Goal: Task Accomplishment & Management: Manage account settings

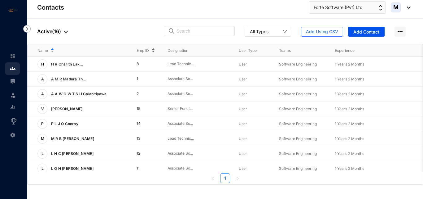
click at [142, 51] on span "Emp ID" at bounding box center [143, 50] width 12 height 6
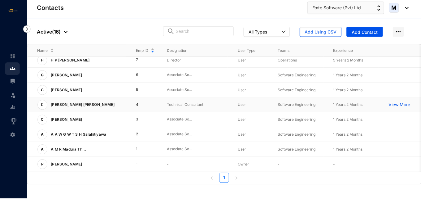
scroll to position [128, 0]
click at [43, 162] on span "P" at bounding box center [42, 164] width 2 height 4
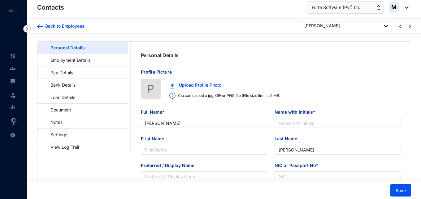
type input "[PERSON_NAME]"
click at [14, 67] on img at bounding box center [13, 69] width 6 height 6
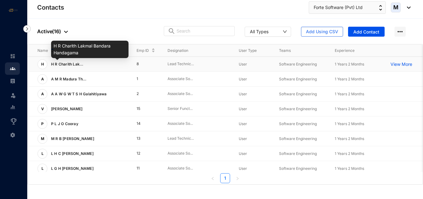
click at [72, 64] on span "H R Charith Lak..." at bounding box center [67, 64] width 33 height 5
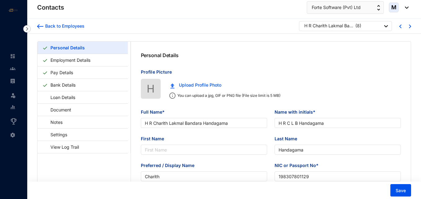
type input "H R Charith Lakmal Bandara Handagama"
type input "H R C L B Handagama"
type input "Handagama"
type input "Charith"
type input "198307801129"
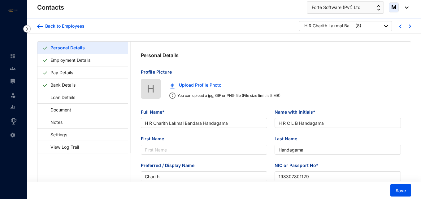
type input "[DATE]"
click at [93, 61] on link "Employment Details" at bounding box center [70, 60] width 45 height 13
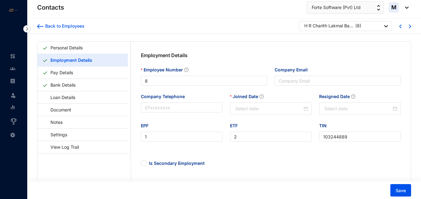
type input "[DATE]"
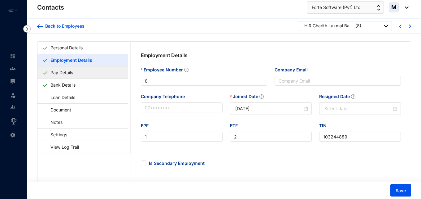
click at [66, 74] on link "Pay Details" at bounding box center [62, 72] width 28 height 13
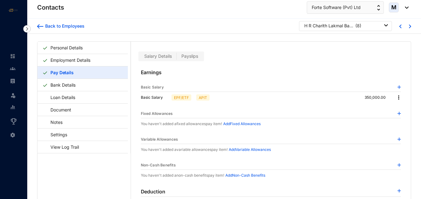
click at [398, 86] on img at bounding box center [399, 86] width 3 height 3
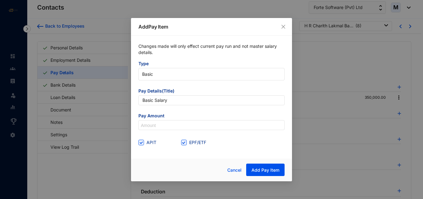
click at [283, 28] on icon "close" at bounding box center [283, 26] width 5 height 5
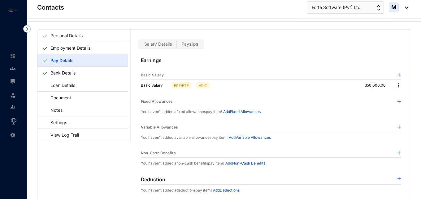
scroll to position [15, 0]
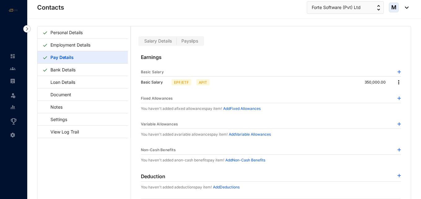
click at [262, 133] on p "Add Variable Allowances" at bounding box center [250, 134] width 42 height 6
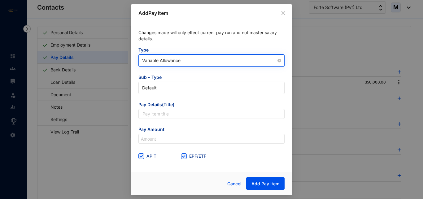
click at [174, 64] on span "Variable Allowance" at bounding box center [211, 60] width 139 height 9
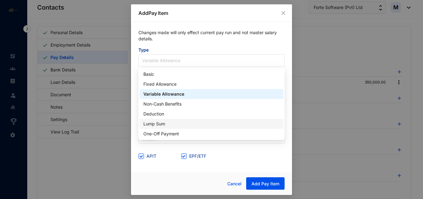
click at [133, 109] on div "Changes made will only effect current pay run and not master salary details. Ty…" at bounding box center [211, 95] width 161 height 146
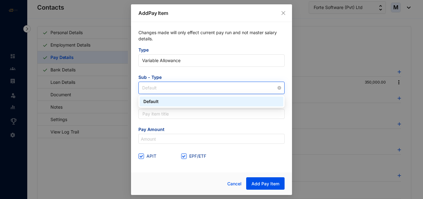
click at [168, 88] on span "Default" at bounding box center [211, 87] width 139 height 9
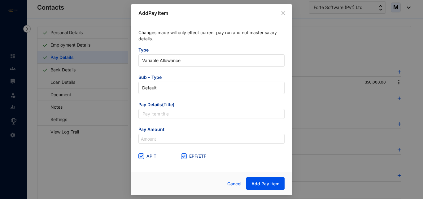
click at [134, 84] on div "Changes made will only effect current pay run and not master salary details. Ty…" at bounding box center [211, 95] width 161 height 146
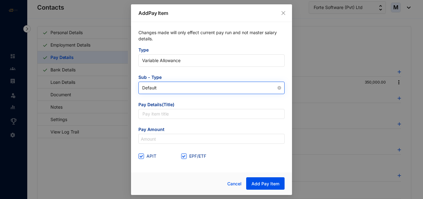
click at [163, 89] on span "Default" at bounding box center [211, 87] width 139 height 9
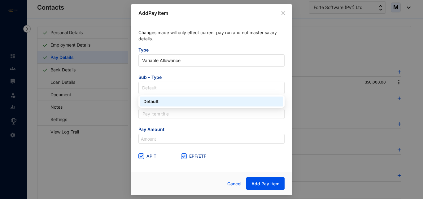
click at [132, 90] on div "Changes made will only effect current pay run and not master salary details. Ty…" at bounding box center [211, 95] width 161 height 146
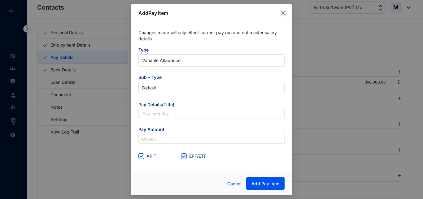
click at [283, 13] on icon "close" at bounding box center [283, 13] width 5 height 5
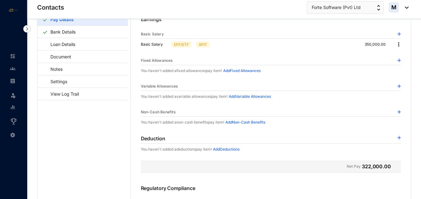
scroll to position [0, 0]
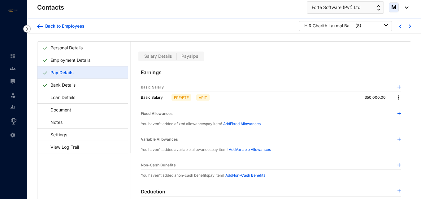
click at [398, 138] on img at bounding box center [399, 138] width 3 height 3
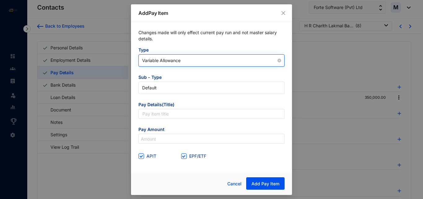
click at [186, 62] on span "Variable Allowance" at bounding box center [211, 60] width 139 height 9
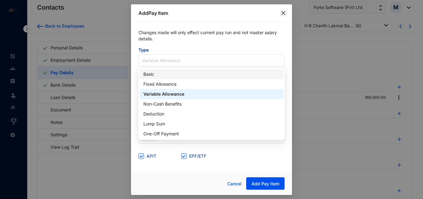
click at [281, 14] on icon "close" at bounding box center [283, 13] width 5 height 5
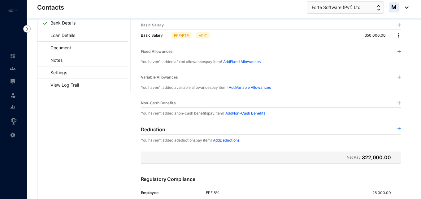
click at [398, 76] on img at bounding box center [399, 76] width 3 height 3
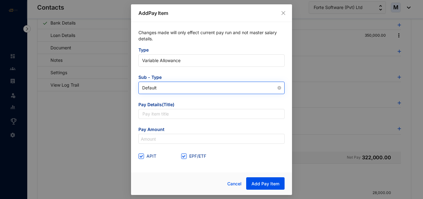
click at [173, 88] on span "Default" at bounding box center [211, 87] width 139 height 9
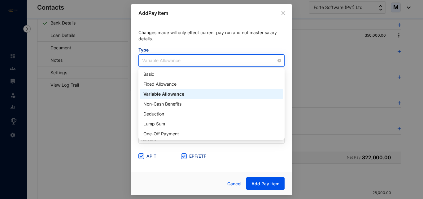
click at [173, 61] on span "Variable Allowance" at bounding box center [211, 60] width 139 height 9
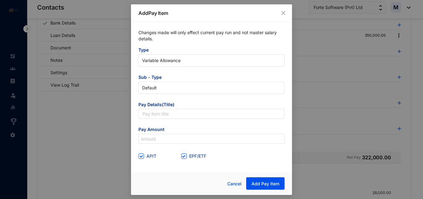
click at [172, 177] on div at bounding box center [168, 183] width 61 height 13
click at [285, 15] on icon "close" at bounding box center [283, 13] width 5 height 5
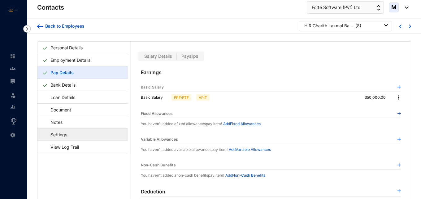
click at [69, 136] on link "Settings" at bounding box center [55, 134] width 27 height 13
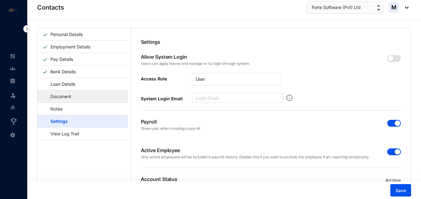
scroll to position [15, 0]
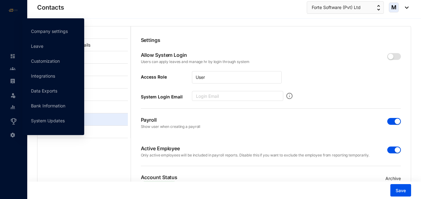
click at [14, 134] on img at bounding box center [13, 135] width 6 height 6
click at [53, 31] on link "Company settings" at bounding box center [49, 30] width 37 height 5
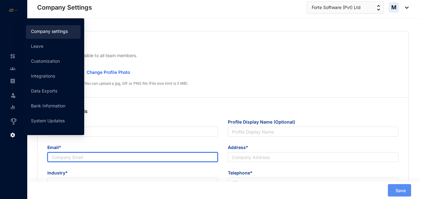
click at [66, 152] on input "Email*" at bounding box center [132, 157] width 171 height 10
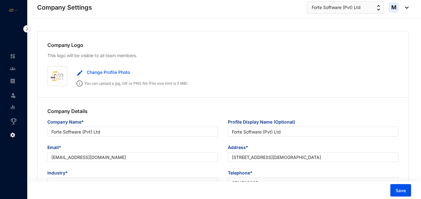
type input "Forte Software (Pvt) Ltd"
type input "[EMAIL_ADDRESS][DOMAIN_NAME]"
type input "[STREET_ADDRESS][DEMOGRAPHIC_DATA]"
type input "0714768635"
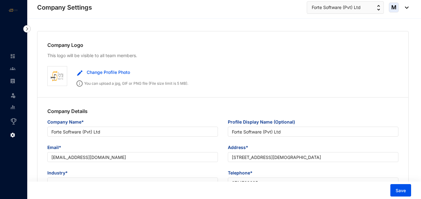
type input "PV00226110"
type input "11"
type input "222"
type input "2222"
type input "8"
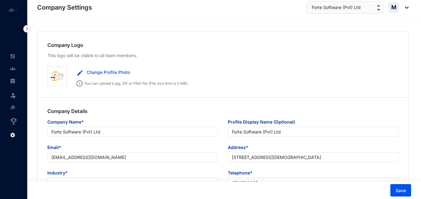
type input "22"
radio input "true"
checkbox input "true"
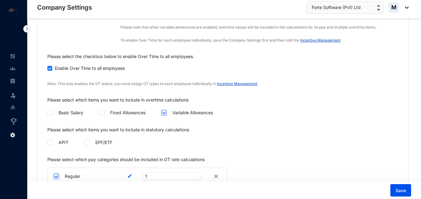
scroll to position [960, 0]
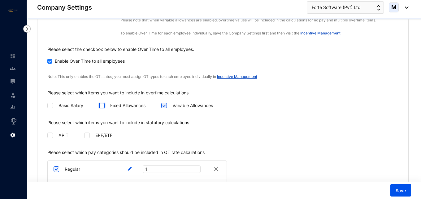
click at [103, 103] on input "checkbox" at bounding box center [101, 105] width 4 height 4
checkbox input "true"
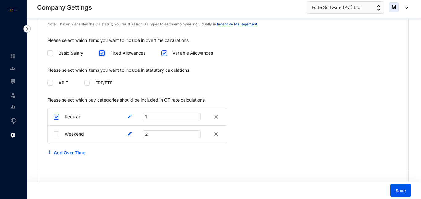
scroll to position [1022, 0]
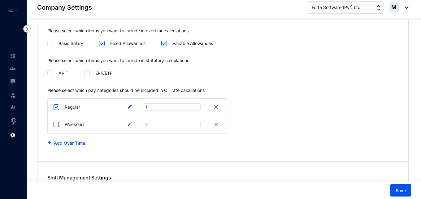
click at [55, 121] on input "checkbox" at bounding box center [57, 124] width 6 height 6
checkbox input "true"
click at [64, 140] on link "Add Over Time" at bounding box center [69, 142] width 31 height 5
click at [217, 138] on img at bounding box center [215, 141] width 7 height 7
click at [152, 103] on span "1" at bounding box center [171, 106] width 53 height 7
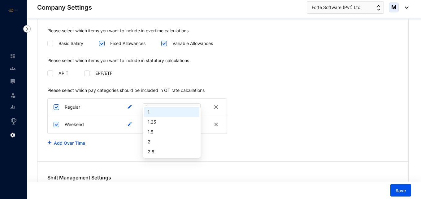
click at [111, 143] on div "Please select which pay categories should be included in OT rate calculations R…" at bounding box center [222, 123] width 371 height 72
click at [154, 103] on span "1" at bounding box center [171, 106] width 53 height 7
click at [125, 141] on div "Add Over Time" at bounding box center [222, 143] width 351 height 12
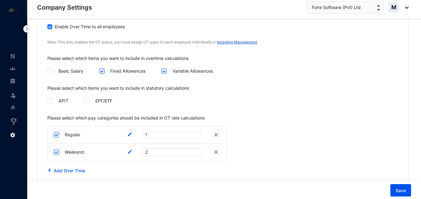
scroll to position [991, 0]
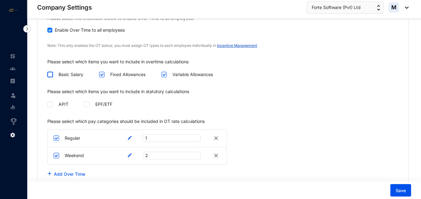
click at [51, 72] on input "checkbox" at bounding box center [49, 74] width 4 height 4
checkbox input "true"
click at [241, 43] on link "Incentive Management" at bounding box center [237, 45] width 40 height 5
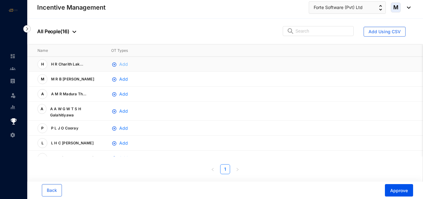
click at [116, 64] on img "button" at bounding box center [114, 64] width 5 height 5
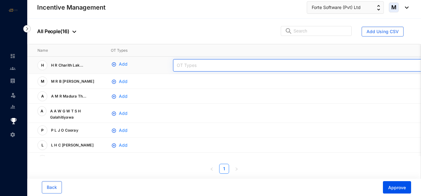
click at [180, 64] on div at bounding box center [315, 65] width 280 height 5
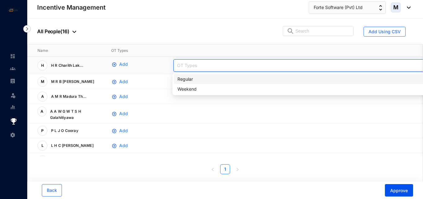
click at [180, 64] on div at bounding box center [315, 65] width 280 height 5
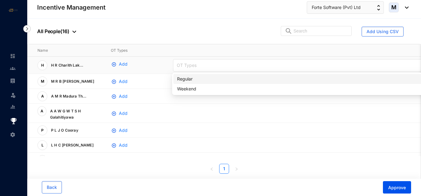
click at [177, 81] on div "Regular" at bounding box center [316, 79] width 279 height 7
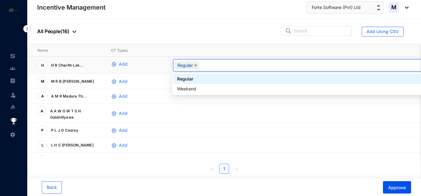
click at [195, 67] on span at bounding box center [195, 65] width 3 height 7
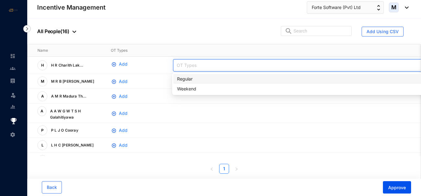
click at [28, 28] on img at bounding box center [26, 28] width 7 height 7
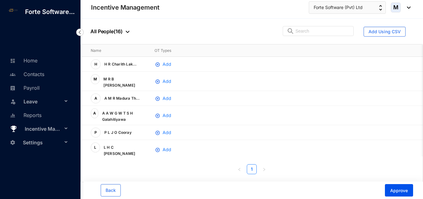
click at [82, 32] on img at bounding box center [79, 31] width 7 height 7
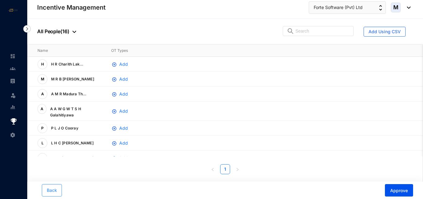
click at [48, 186] on button "Back" at bounding box center [52, 190] width 20 height 12
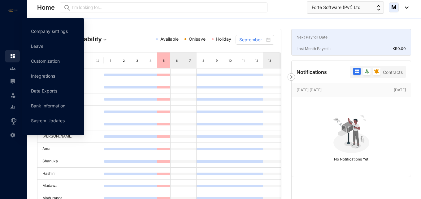
click at [12, 132] on img at bounding box center [13, 135] width 6 height 6
click at [48, 33] on link "Company settings" at bounding box center [49, 30] width 37 height 5
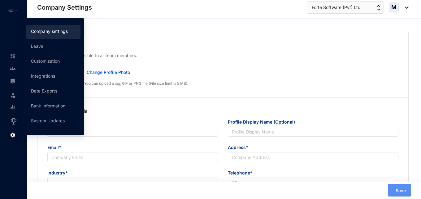
click at [55, 34] on div "Company Logo This logo will be visible to all team members. Preview Change Prof…" at bounding box center [222, 64] width 371 height 66
click at [181, 99] on div "Company Details Company Name* Profile Display Name (Optional) Email* Address* I…" at bounding box center [222, 164] width 371 height 135
type input "Forte Software (Pvt) Ltd"
type input "[EMAIL_ADDRESS][DOMAIN_NAME]"
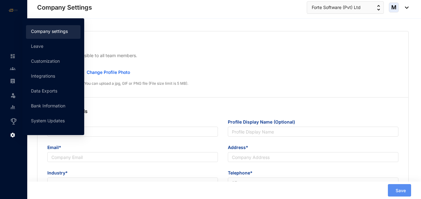
type input "[STREET_ADDRESS][DEMOGRAPHIC_DATA]"
type input "0714768635"
type input "PV00226110"
type input "11"
type input "222"
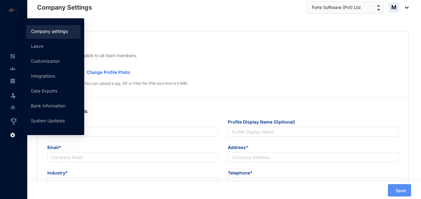
type input "2222"
type input "8"
type input "22"
radio input "true"
checkbox input "true"
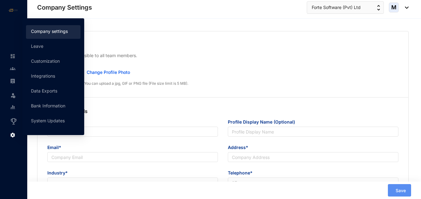
checkbox input "true"
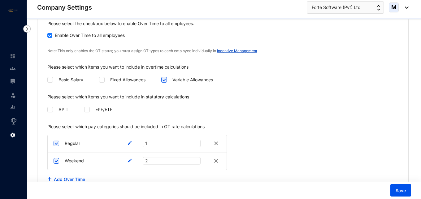
scroll to position [991, 0]
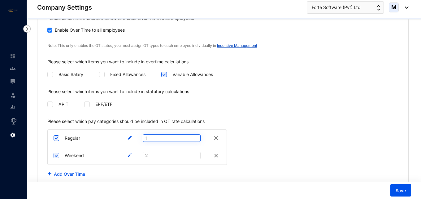
click at [163, 134] on span "1" at bounding box center [171, 137] width 53 height 7
click at [164, 134] on span "1" at bounding box center [171, 137] width 53 height 7
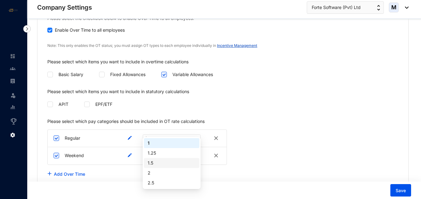
click at [166, 163] on div "1.5" at bounding box center [172, 162] width 48 height 7
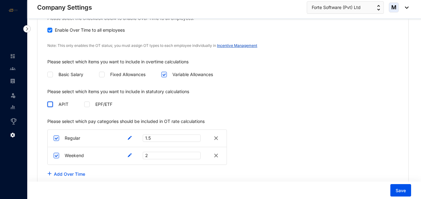
click at [51, 101] on input "checkbox" at bounding box center [49, 103] width 4 height 4
checkbox input "true"
click at [76, 171] on link "Add Over Time" at bounding box center [69, 173] width 31 height 5
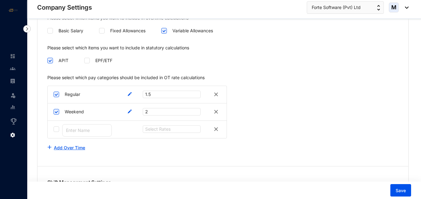
scroll to position [1053, 0]
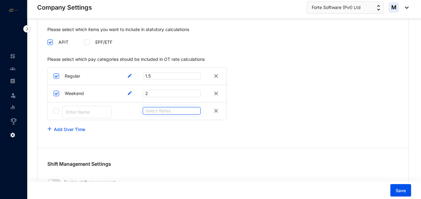
click at [177, 107] on input "search" at bounding box center [168, 110] width 46 height 7
click at [97, 130] on div "Please select which pay categories should be included in OT rate calculations R…" at bounding box center [222, 100] width 371 height 89
click at [215, 107] on img at bounding box center [215, 110] width 7 height 7
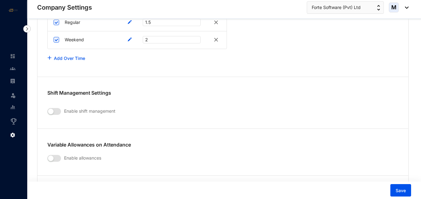
scroll to position [1146, 0]
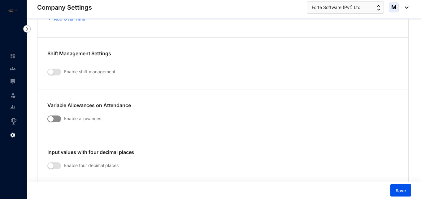
click at [58, 115] on span "button" at bounding box center [54, 118] width 14 height 7
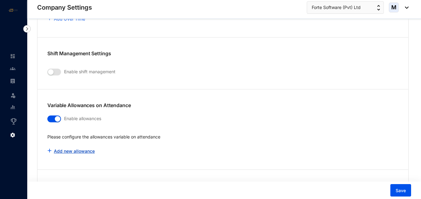
click at [70, 148] on link "Add new allowance" at bounding box center [74, 150] width 41 height 5
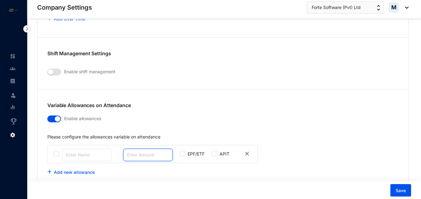
click at [154, 148] on input "number" at bounding box center [148, 154] width 50 height 12
click at [116, 122] on div "Variable Allowances on Attendance Enable allowances" at bounding box center [161, 112] width 248 height 42
click at [52, 115] on span "button" at bounding box center [54, 118] width 14 height 7
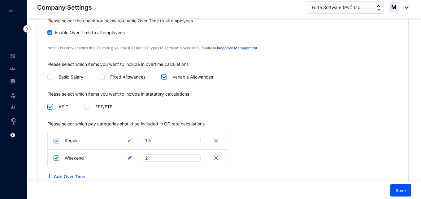
scroll to position [1022, 0]
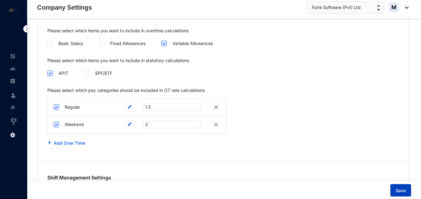
click at [403, 187] on button "Save" at bounding box center [401, 190] width 21 height 12
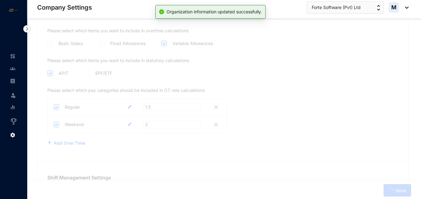
click at [13, 69] on img at bounding box center [13, 69] width 6 height 6
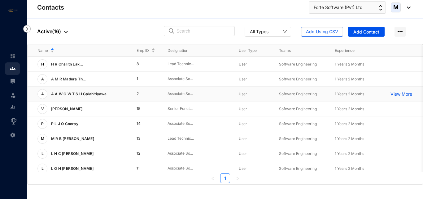
click at [398, 92] on p "View More" at bounding box center [403, 94] width 25 height 6
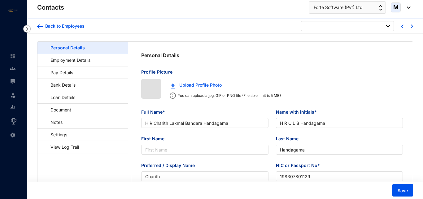
type input "[DATE]"
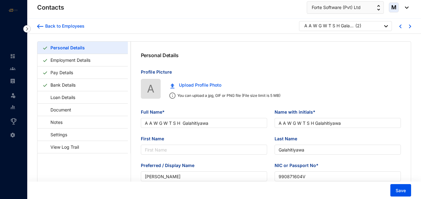
type input "A A W G W T S H Galahitiyawa"
type input "Galahitiyawa"
type input "[PERSON_NAME]"
type input "990871604V"
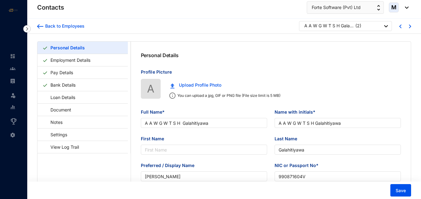
type input "[DATE]"
click at [68, 86] on link "Bank Details" at bounding box center [63, 84] width 30 height 13
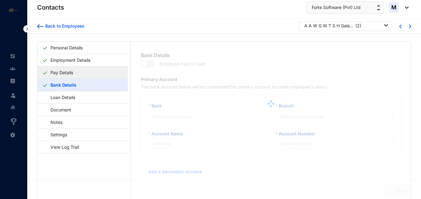
type input "A A W G Galahitiyawa"
type input "229200393854302"
type input "[EMAIL_ADDRESS][DOMAIN_NAME]"
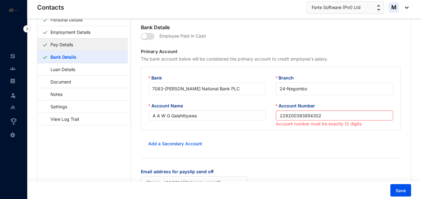
scroll to position [2, 0]
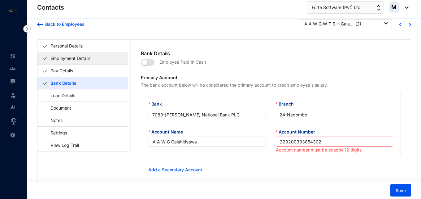
click at [66, 57] on link "Employment Details" at bounding box center [70, 58] width 45 height 13
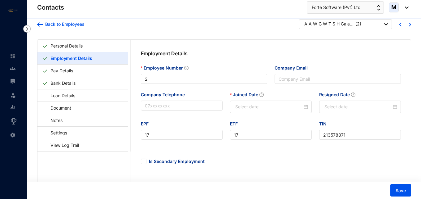
type input "[DATE]"
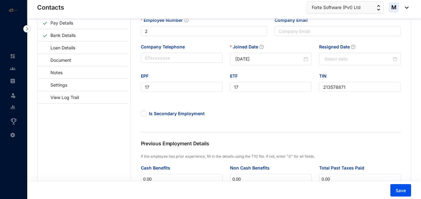
scroll to position [17, 0]
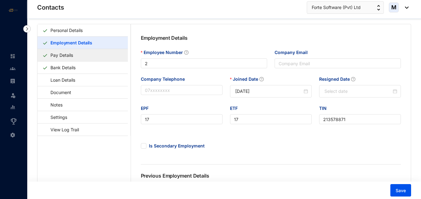
click at [65, 54] on link "Pay Details" at bounding box center [62, 55] width 28 height 13
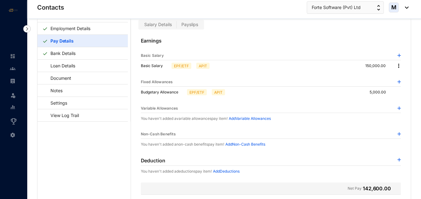
scroll to position [15, 0]
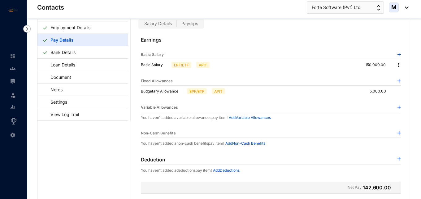
click at [247, 117] on p "Add Variable Allowances" at bounding box center [250, 117] width 42 height 6
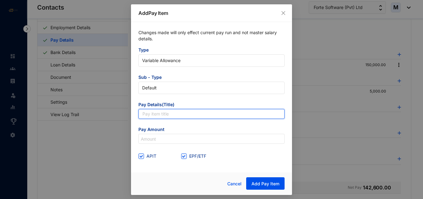
click at [198, 116] on input "text" at bounding box center [211, 114] width 146 height 10
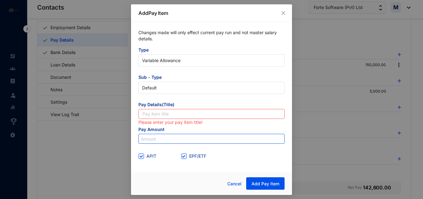
click at [160, 139] on input at bounding box center [212, 139] width 146 height 10
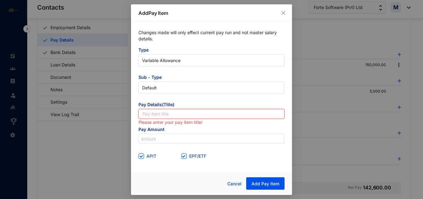
click at [167, 117] on input "text" at bounding box center [211, 114] width 146 height 10
type input "Overtime"
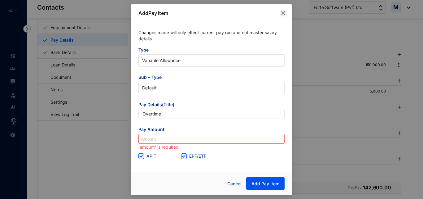
click at [285, 11] on icon "close" at bounding box center [283, 13] width 5 height 5
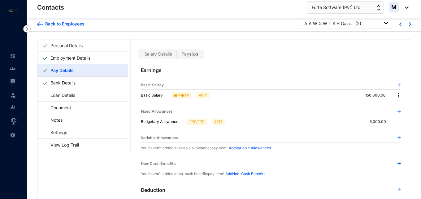
scroll to position [0, 0]
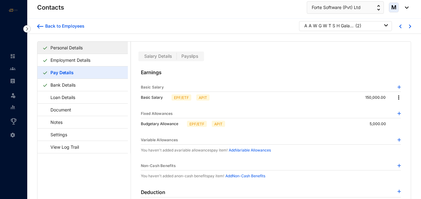
click at [80, 45] on link "Personal Details" at bounding box center [66, 47] width 37 height 13
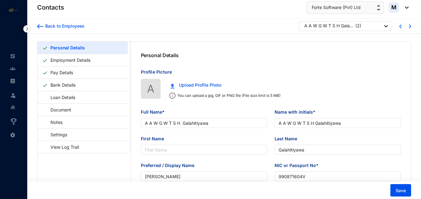
type input "[DATE]"
click at [80, 61] on link "Employment Details" at bounding box center [70, 60] width 45 height 13
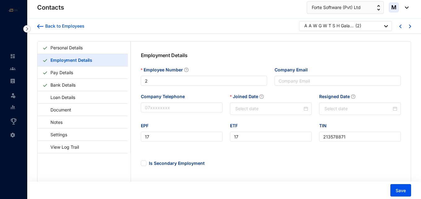
type input "[DATE]"
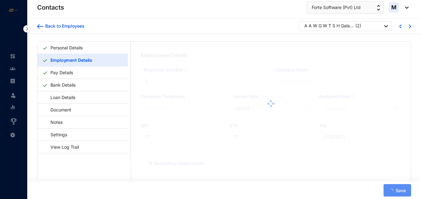
click at [74, 72] on link "Pay Details" at bounding box center [62, 72] width 28 height 13
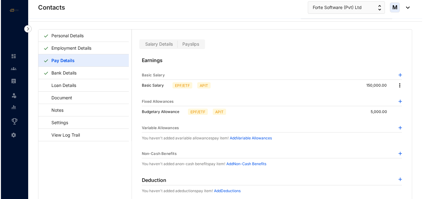
scroll to position [15, 0]
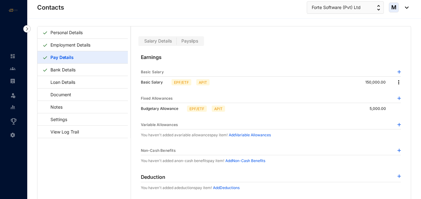
click at [244, 134] on p "Add Variable Allowances" at bounding box center [250, 135] width 42 height 6
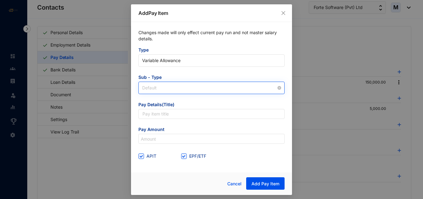
click at [161, 88] on span "Default" at bounding box center [211, 87] width 139 height 9
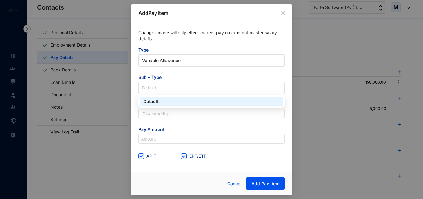
click at [159, 106] on div "Default" at bounding box center [212, 101] width 144 height 10
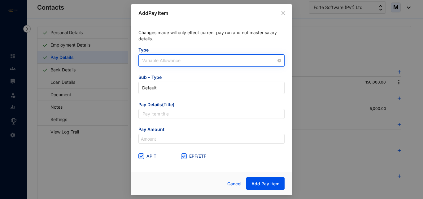
click at [172, 62] on span "Variable Allowance" at bounding box center [211, 60] width 139 height 9
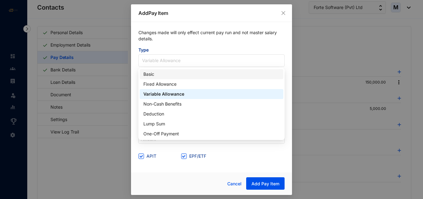
click at [135, 75] on div "Changes made will only effect current pay run and not master salary details. Ty…" at bounding box center [211, 95] width 161 height 146
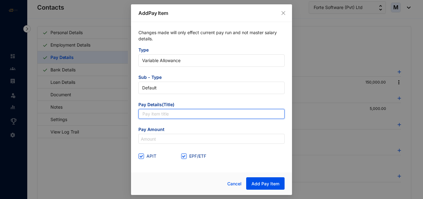
click at [177, 114] on input "text" at bounding box center [211, 114] width 146 height 10
type input "Overtime"
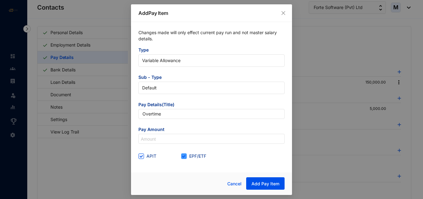
click at [186, 157] on span at bounding box center [184, 156] width 6 height 6
click at [186, 157] on input "EPF/ETF" at bounding box center [183, 155] width 4 height 4
checkbox input "false"
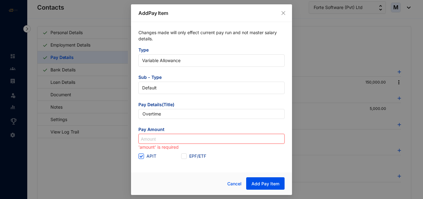
click at [161, 140] on input at bounding box center [212, 139] width 146 height 10
type input "882"
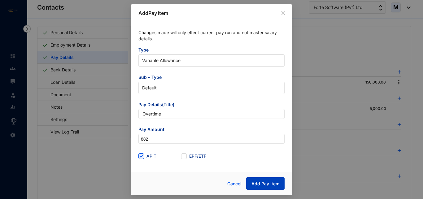
click at [268, 184] on span "Add Pay Item" at bounding box center [265, 183] width 28 height 6
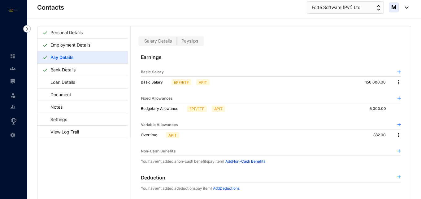
click at [11, 80] on img at bounding box center [13, 81] width 6 height 6
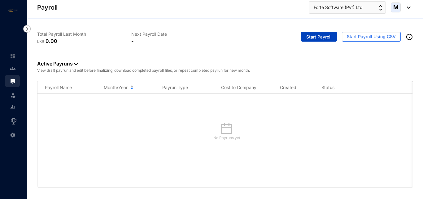
click at [309, 38] on span "Start Payroll" at bounding box center [318, 37] width 25 height 6
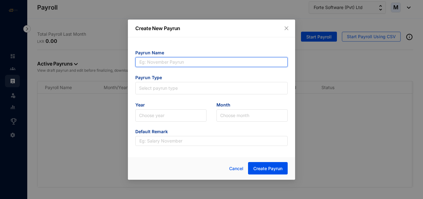
click at [195, 64] on input "text" at bounding box center [211, 62] width 152 height 10
click at [154, 62] on input "text" at bounding box center [211, 62] width 152 height 10
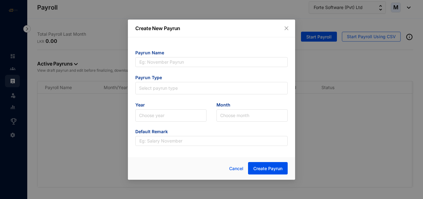
click at [142, 94] on form "Payrun Name Payrun Type Select payrun type Year Choose year Month Choose month …" at bounding box center [211, 98] width 152 height 96
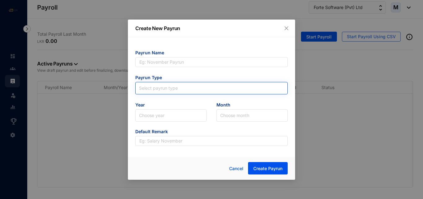
click at [143, 90] on input "search" at bounding box center [211, 86] width 145 height 9
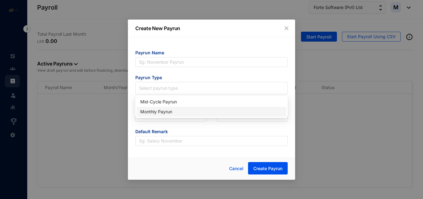
click at [146, 110] on div "Monthly Payrun" at bounding box center [211, 111] width 142 height 7
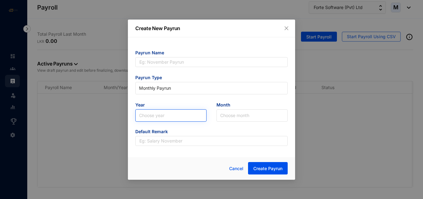
click at [159, 114] on input "search" at bounding box center [171, 115] width 64 height 12
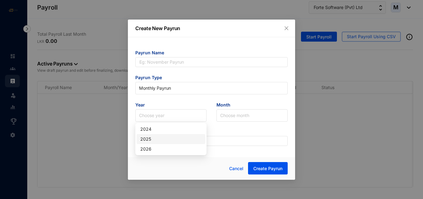
click at [149, 138] on div "2025" at bounding box center [170, 138] width 61 height 7
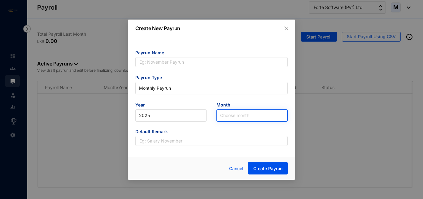
click at [228, 116] on input "search" at bounding box center [252, 115] width 64 height 12
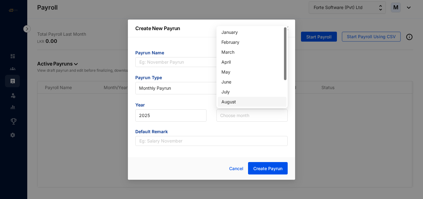
click at [237, 103] on div "August" at bounding box center [251, 101] width 61 height 7
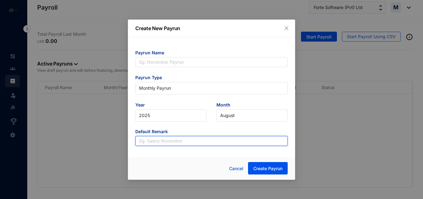
click at [169, 142] on input "text" at bounding box center [211, 141] width 152 height 10
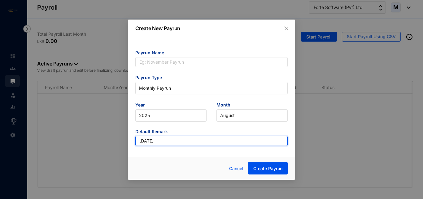
click at [140, 141] on input "[DATE]" at bounding box center [211, 141] width 152 height 10
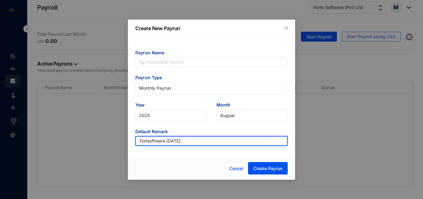
type input "Fortsoftware [DATE]"
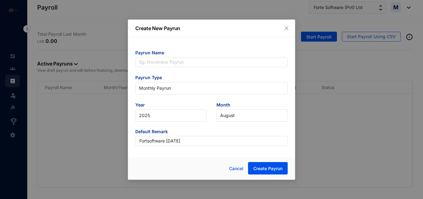
click at [176, 156] on div "Create New Payrun Payrun Name Payrun Type Monthly Payrun Year [DATE] Month Augu…" at bounding box center [211, 100] width 167 height 160
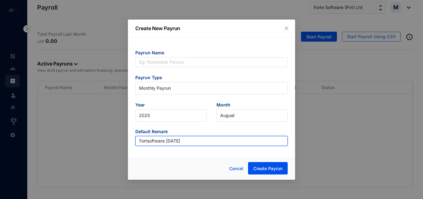
click at [139, 138] on input "Fortsoftware [DATE]" at bounding box center [211, 141] width 152 height 10
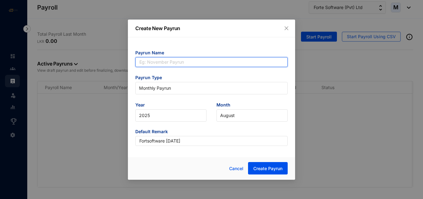
click at [163, 62] on input "text" at bounding box center [211, 62] width 152 height 10
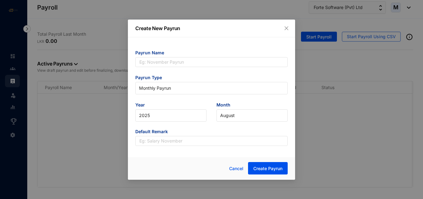
click at [190, 152] on div "Payrun Name Payrun Type Monthly Payrun Year [DATE] Month August Default Remark" at bounding box center [211, 95] width 167 height 116
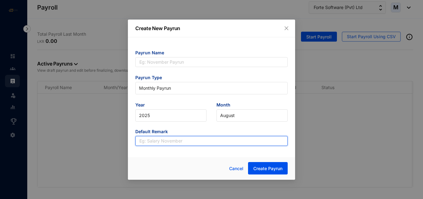
click at [193, 140] on input "text" at bounding box center [211, 141] width 152 height 10
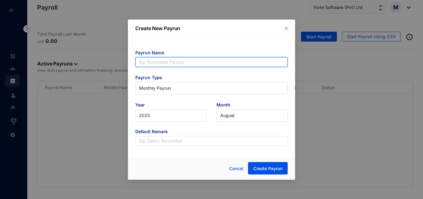
click at [150, 63] on input "text" at bounding box center [211, 62] width 152 height 10
click at [140, 64] on input "Fortsoftware 2025" at bounding box center [211, 62] width 152 height 10
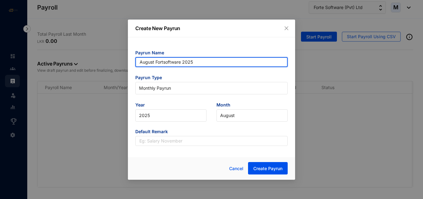
drag, startPoint x: 154, startPoint y: 63, endPoint x: 127, endPoint y: 63, distance: 26.9
click at [127, 63] on div "Create New Payrun Payrun Name August Fortsoftware 2025 Payrun Type Monthly Payr…" at bounding box center [211, 99] width 423 height 199
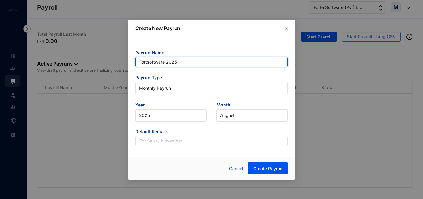
click at [185, 61] on input "Fortsoftware 2025" at bounding box center [211, 62] width 152 height 10
click at [167, 62] on input "Fortsoftware 2025" at bounding box center [211, 62] width 152 height 10
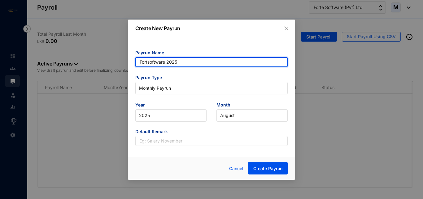
paste input "August"
type input "Fortsoftware [DATE]"
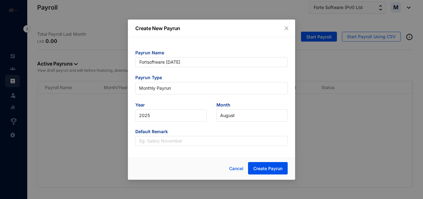
type input "Fortsoftware [DATE]"
click at [189, 73] on form "Payrun Name Fortsoftware [DATE] Payrun Type Monthly Payrun Year [DATE] Month Au…" at bounding box center [211, 98] width 152 height 96
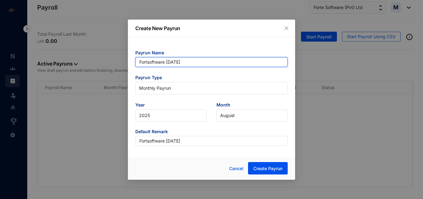
click at [140, 63] on input "Fortsoftware [DATE]" at bounding box center [211, 62] width 152 height 10
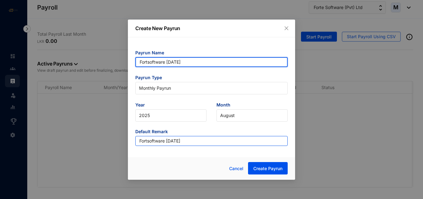
type input "Fortsoftware [DATE]"
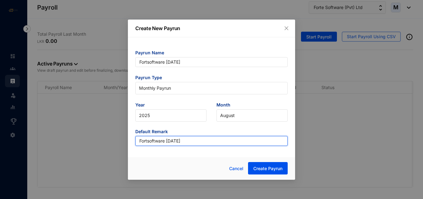
type input "Fortsoftware [DATE]"
click at [140, 141] on input "Fortsoftware [DATE]" at bounding box center [211, 141] width 152 height 10
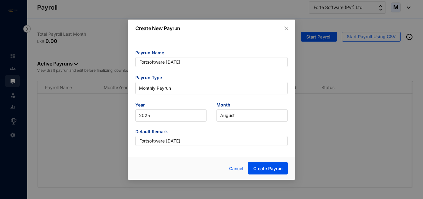
click at [172, 163] on div at bounding box center [166, 168] width 63 height 13
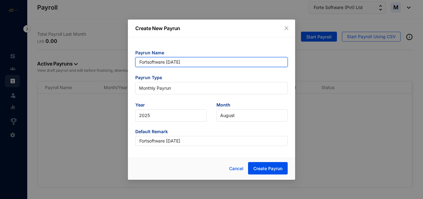
click at [148, 63] on input "Fortsoftware [DATE]" at bounding box center [211, 62] width 152 height 10
click at [150, 64] on input "Fort software [DATE]" at bounding box center [211, 62] width 152 height 10
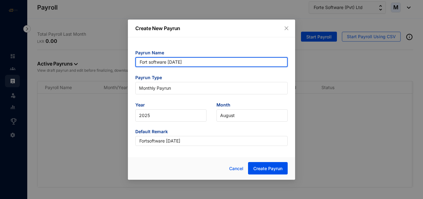
type input "Fort software [DATE]"
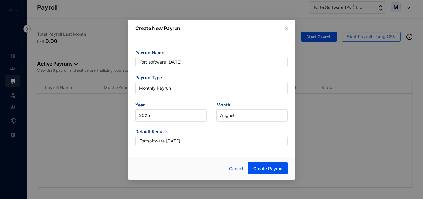
type input "Fort software [DATE]"
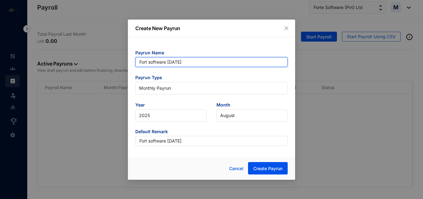
click at [152, 62] on input "Fort software [DATE]" at bounding box center [211, 62] width 152 height 10
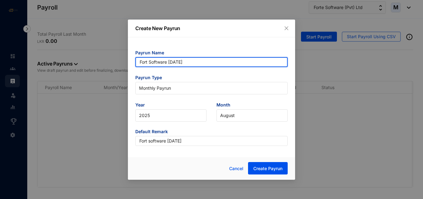
type input "Fort Software [DATE]"
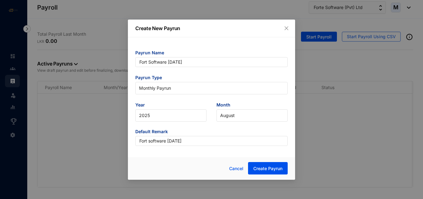
type input "Fort Software [DATE]"
click at [184, 159] on div "Cancel Create Payrun" at bounding box center [211, 168] width 167 height 23
click at [262, 171] on span "Create Payrun" at bounding box center [267, 168] width 29 height 6
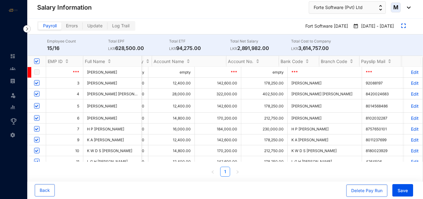
scroll to position [0, 460]
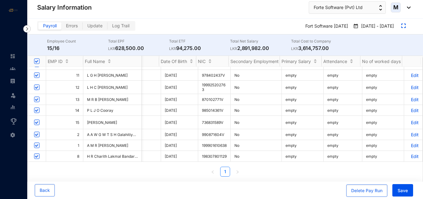
click at [409, 132] on p "Edit" at bounding box center [413, 134] width 11 height 5
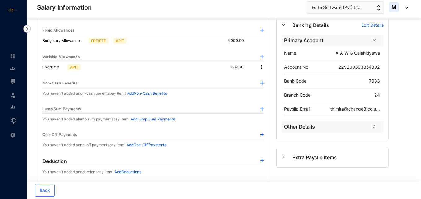
scroll to position [47, 0]
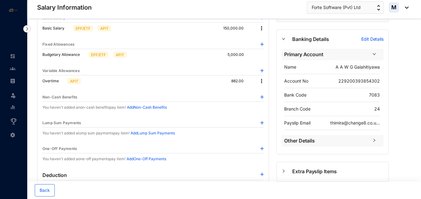
click at [263, 79] on img at bounding box center [262, 81] width 6 height 6
click at [270, 98] on p "Delete" at bounding box center [270, 101] width 13 height 6
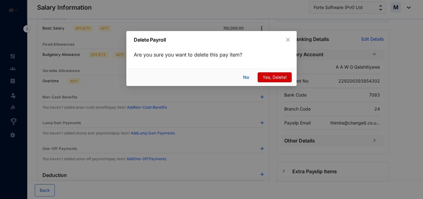
click at [274, 76] on span "Yes, Delete!" at bounding box center [275, 77] width 24 height 7
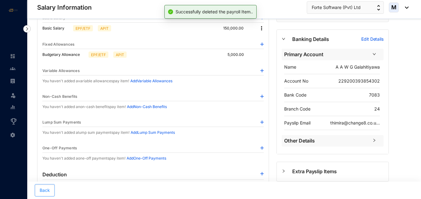
click at [46, 188] on span "Back" at bounding box center [45, 190] width 10 height 6
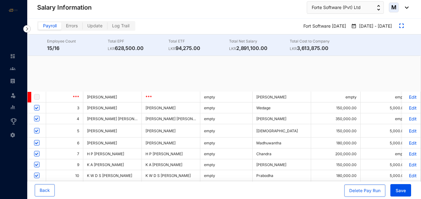
click at [16, 134] on div "Settings" at bounding box center [12, 134] width 15 height 14
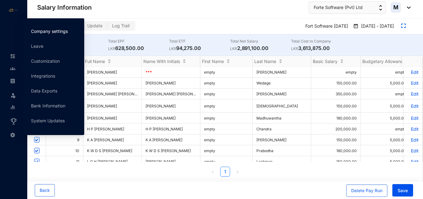
click at [55, 34] on link "Company settings" at bounding box center [49, 30] width 37 height 5
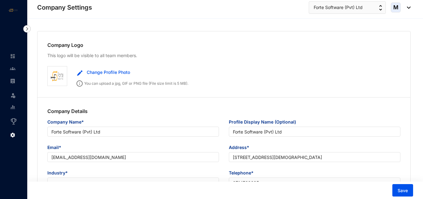
type input "Forte Software (Pvt) Ltd"
type input "[EMAIL_ADDRESS][DOMAIN_NAME]"
type input "[STREET_ADDRESS][DEMOGRAPHIC_DATA]"
type input "0714768635"
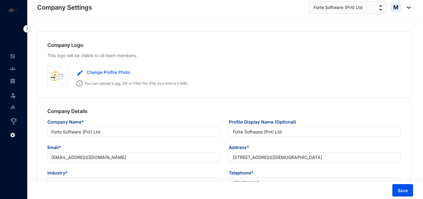
type input "PV00226110"
type input "11"
type input "222"
type input "2222"
type input "8"
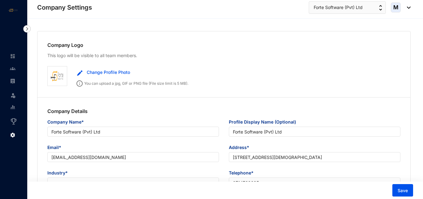
type input "22"
radio input "true"
checkbox input "true"
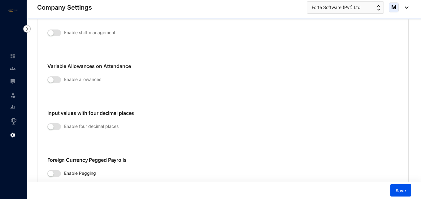
scroll to position [1177, 0]
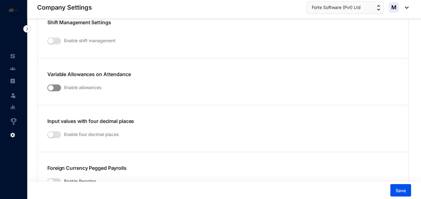
click at [58, 84] on span "button" at bounding box center [54, 87] width 14 height 7
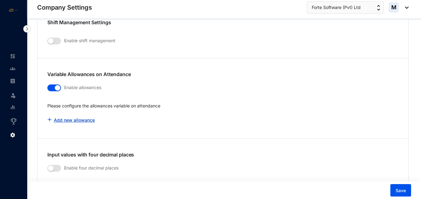
click at [81, 117] on link "Add new allowance" at bounding box center [74, 119] width 41 height 5
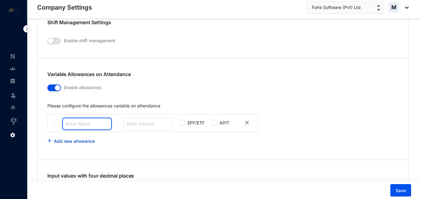
click at [81, 117] on input "text" at bounding box center [87, 123] width 50 height 12
type input "Overtime"
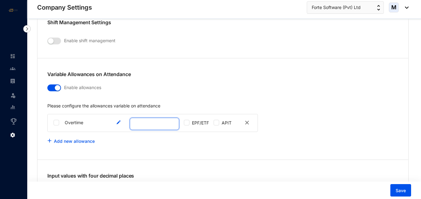
click at [142, 118] on input "text" at bounding box center [155, 123] width 50 height 12
click at [215, 120] on input "checkbox" at bounding box center [217, 123] width 6 height 6
checkbox input "true"
click at [147, 123] on input "text" at bounding box center [155, 123] width 50 height 12
type input "882"
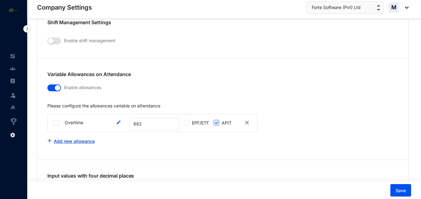
click at [83, 138] on link "Add new allowance" at bounding box center [74, 140] width 41 height 5
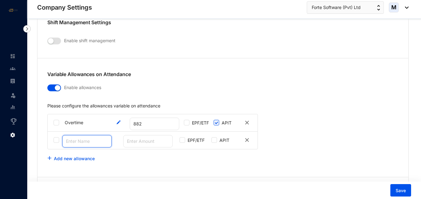
click at [86, 138] on input "text" at bounding box center [87, 141] width 50 height 12
type input "Overtime 1"
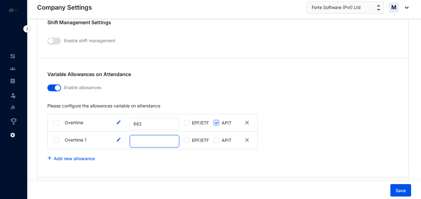
click at [159, 135] on input "text" at bounding box center [155, 141] width 50 height 12
paste input "2,059.00"
type input "2,059.00"
click at [180, 153] on div "Add new allowance" at bounding box center [222, 158] width 351 height 12
click at [216, 137] on label at bounding box center [217, 139] width 6 height 7
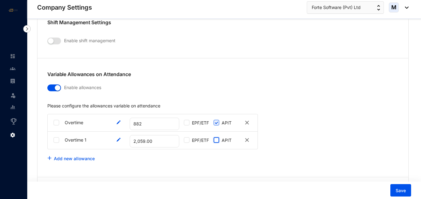
click at [216, 137] on input "checkbox" at bounding box center [217, 140] width 6 height 6
checkbox input "true"
click at [90, 155] on link "Add new allowance" at bounding box center [74, 157] width 41 height 5
click at [56, 120] on input "checkbox" at bounding box center [57, 123] width 6 height 6
checkbox input "true"
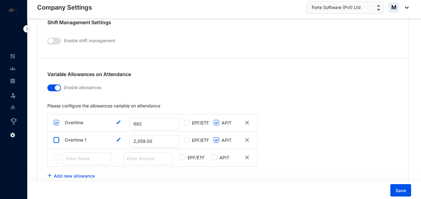
click at [55, 137] on input "checkbox" at bounding box center [57, 140] width 6 height 6
checkbox input "true"
click at [57, 154] on input "checkbox" at bounding box center [57, 157] width 6 height 6
checkbox input "true"
drag, startPoint x: 86, startPoint y: 134, endPoint x: 65, endPoint y: 133, distance: 20.8
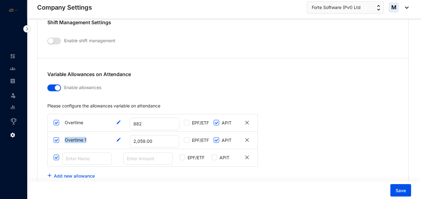
click at [65, 135] on p "Overtime 1" at bounding box center [72, 139] width 27 height 9
copy p "Overtime 1"
click at [66, 154] on input "text" at bounding box center [87, 158] width 50 height 12
paste input "Overtime 1"
type input "Overtime 2"
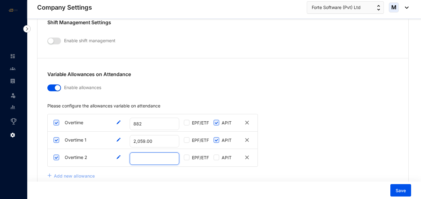
click at [148, 152] on input "text" at bounding box center [155, 158] width 50 height 12
paste input "1,059.00"
type input "1,059.00"
click at [148, 169] on div "Add new allowance" at bounding box center [222, 175] width 351 height 12
click at [217, 154] on input "checkbox" at bounding box center [217, 157] width 6 height 6
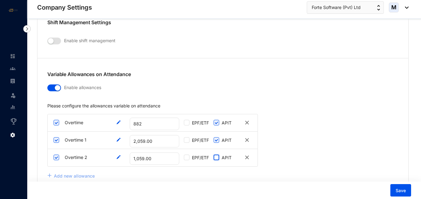
checkbox input "true"
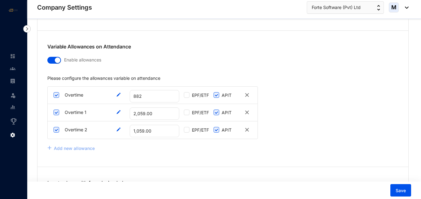
scroll to position [1208, 0]
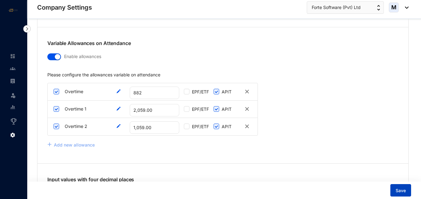
click at [404, 189] on span "Save" at bounding box center [401, 190] width 10 height 6
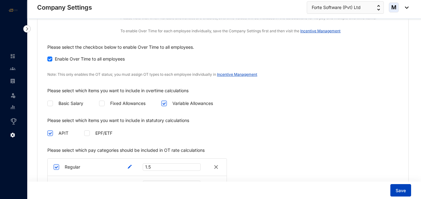
scroll to position [960, 0]
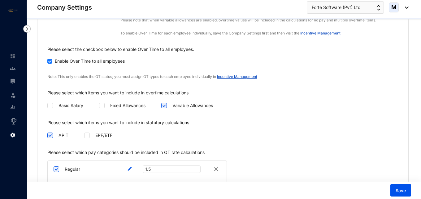
click at [238, 74] on link "Incentive Management" at bounding box center [237, 76] width 40 height 5
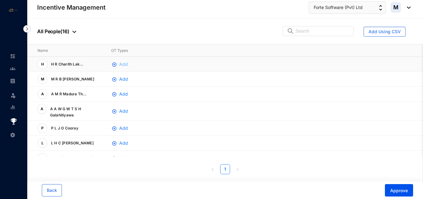
click at [124, 65] on span "Add" at bounding box center [123, 64] width 9 height 7
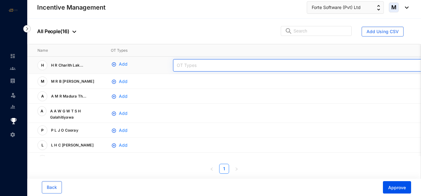
click at [207, 68] on div "OT Types" at bounding box center [317, 65] width 289 height 12
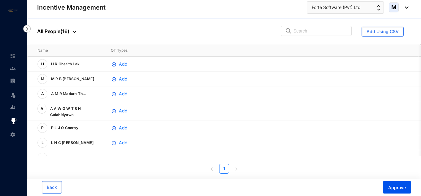
click at [30, 29] on img at bounding box center [26, 28] width 7 height 7
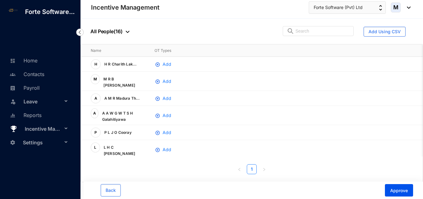
click at [79, 32] on img at bounding box center [79, 31] width 7 height 7
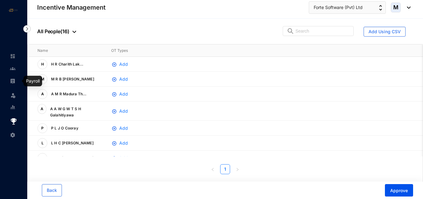
click at [10, 81] on link at bounding box center [17, 81] width 15 height 6
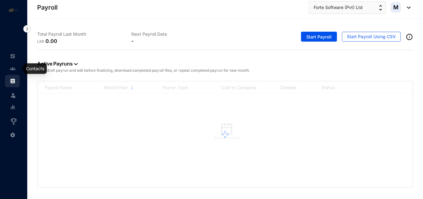
click at [15, 71] on img at bounding box center [13, 69] width 6 height 6
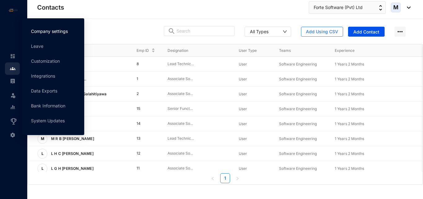
click at [53, 33] on link "Company settings" at bounding box center [49, 30] width 37 height 5
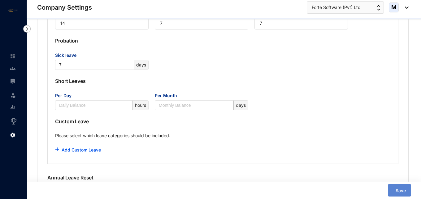
type input "Forte Software (Pvt) Ltd"
type input "[EMAIL_ADDRESS][DOMAIN_NAME]"
type input "[STREET_ADDRESS][DEMOGRAPHIC_DATA]"
type input "0714768635"
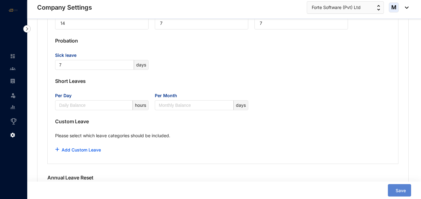
type input "PV00226110"
type input "11"
type input "222"
type input "2222"
type input "8"
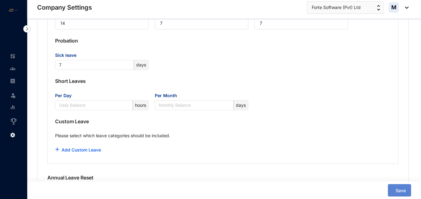
type input "22"
radio input "true"
checkbox input "true"
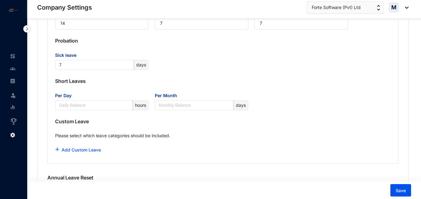
scroll to position [1239, 0]
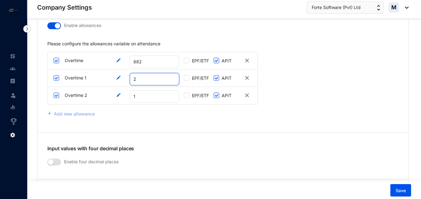
click at [152, 73] on input "2" at bounding box center [155, 79] width 50 height 12
click at [141, 113] on div "Add new allowance" at bounding box center [222, 113] width 351 height 12
click at [148, 74] on input "2" at bounding box center [155, 79] width 50 height 12
type input "2059"
drag, startPoint x: 151, startPoint y: 89, endPoint x: 137, endPoint y: 89, distance: 14.2
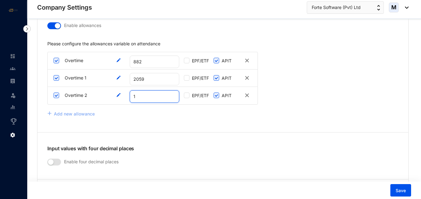
click at [137, 90] on input "1" at bounding box center [155, 96] width 50 height 12
type input "1059"
click at [176, 108] on div "Add new allowance" at bounding box center [222, 113] width 351 height 12
click at [401, 190] on span "Save" at bounding box center [401, 190] width 10 height 6
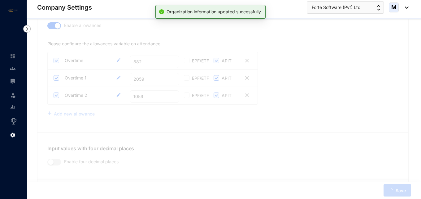
drag, startPoint x: 13, startPoint y: 69, endPoint x: 14, endPoint y: 77, distance: 8.5
click at [13, 69] on img at bounding box center [13, 69] width 6 height 6
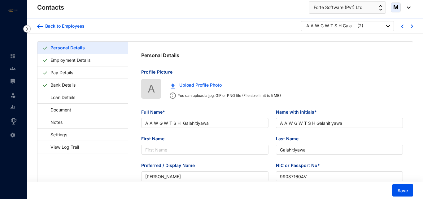
type input "[DATE]"
click at [63, 73] on link "Pay Details" at bounding box center [62, 72] width 28 height 13
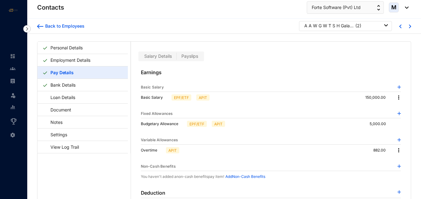
click at [396, 151] on img at bounding box center [399, 150] width 6 height 6
click at [400, 160] on span "Edit" at bounding box center [405, 160] width 13 height 7
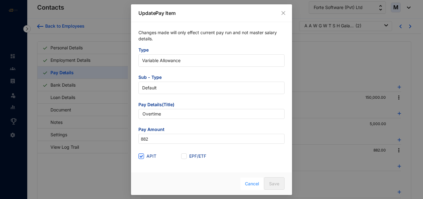
click at [249, 181] on span "Cancel" at bounding box center [252, 183] width 14 height 7
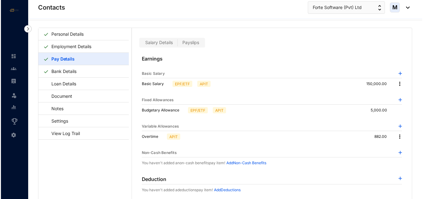
scroll to position [15, 0]
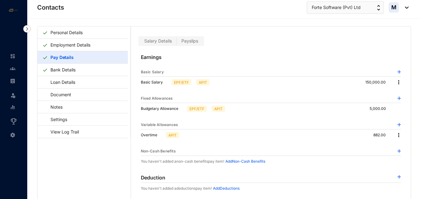
click at [188, 44] on label "Payslips" at bounding box center [190, 40] width 26 height 7
click at [177, 42] on input "Payslips" at bounding box center [177, 42] width 0 height 0
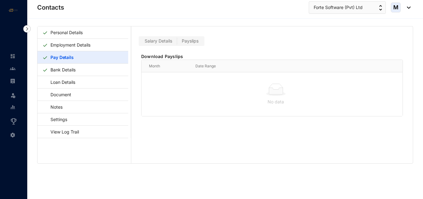
click at [160, 43] on span "Salary Details" at bounding box center [159, 40] width 28 height 5
click at [140, 42] on input "Salary Details" at bounding box center [140, 42] width 0 height 0
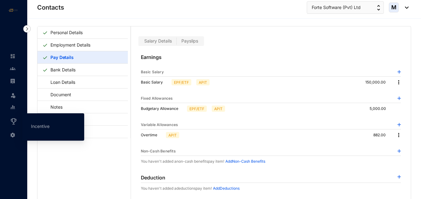
click at [13, 120] on icon at bounding box center [13, 120] width 3 height 0
click at [45, 125] on link "Incentive" at bounding box center [40, 125] width 19 height 5
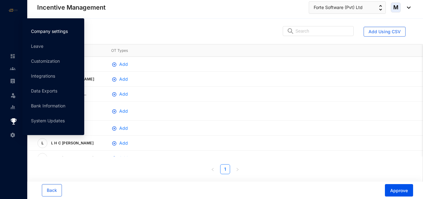
click at [40, 33] on link "Company settings" at bounding box center [49, 30] width 37 height 5
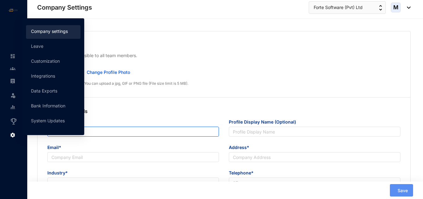
click at [203, 104] on div "Company Details Company Name* Profile Display Name (Optional) Email* Address* I…" at bounding box center [223, 164] width 373 height 135
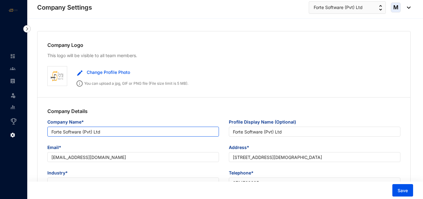
type input "Forte Software (Pvt) Ltd"
type input "[EMAIL_ADDRESS][DOMAIN_NAME]"
type input "[STREET_ADDRESS][DEMOGRAPHIC_DATA]"
type input "0714768635"
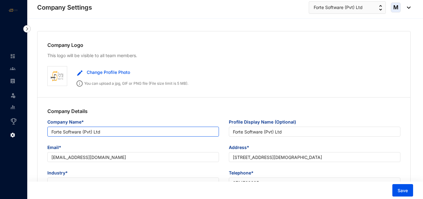
type input "PV00226110"
type input "11"
type input "222"
type input "2222"
type input "8"
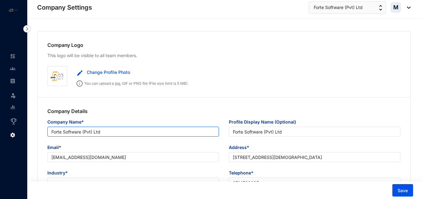
type input "22"
radio input "true"
checkbox input "true"
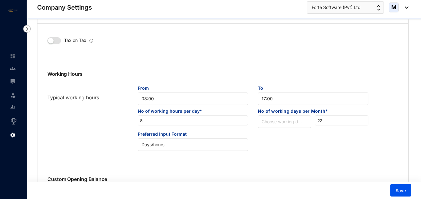
scroll to position [316, 0]
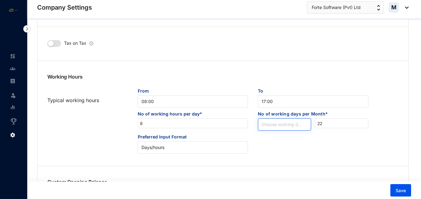
click at [299, 124] on input "search" at bounding box center [285, 122] width 46 height 9
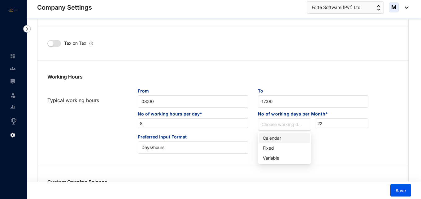
click at [318, 138] on div "Preferred Input Format Days/hours" at bounding box center [222, 143] width 361 height 20
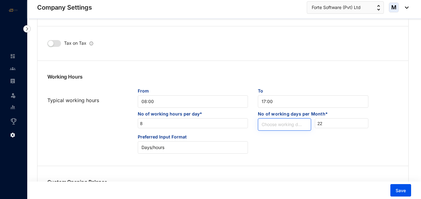
click at [290, 128] on span at bounding box center [285, 124] width 46 height 12
click at [221, 155] on div "Working Hours Typical working hours From 08:00 To 17:00 No of working hours per…" at bounding box center [222, 113] width 371 height 100
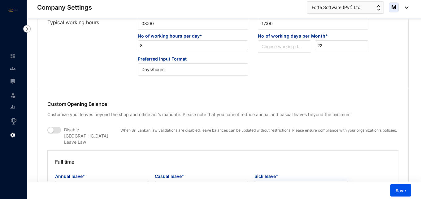
scroll to position [341, 0]
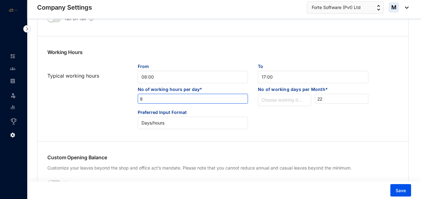
click at [161, 97] on input "8" at bounding box center [193, 99] width 110 height 10
drag, startPoint x: 161, startPoint y: 97, endPoint x: 125, endPoint y: 98, distance: 35.6
click at [125, 98] on div "No of working hours per day* 8 No of working days per Month* Choose working day…" at bounding box center [222, 96] width 361 height 20
click at [104, 103] on div at bounding box center [87, 96] width 90 height 20
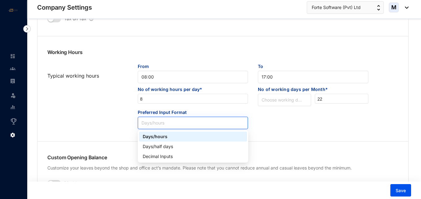
click at [171, 120] on span "Days/hours" at bounding box center [193, 122] width 103 height 9
click at [115, 125] on div at bounding box center [87, 119] width 90 height 20
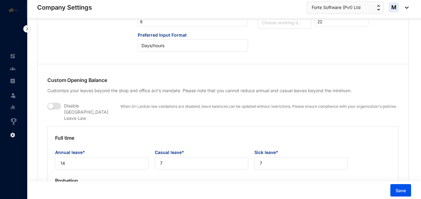
scroll to position [434, 0]
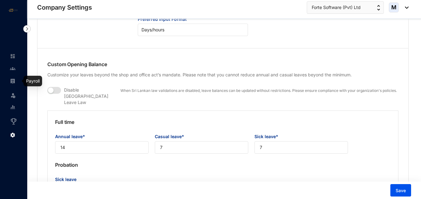
click at [15, 79] on img at bounding box center [13, 81] width 6 height 6
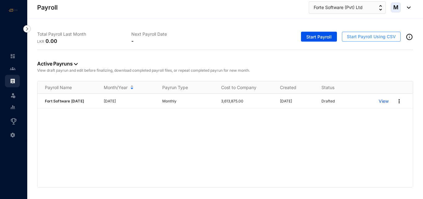
click at [363, 38] on span "Start Payroll Using CSV" at bounding box center [371, 36] width 49 height 6
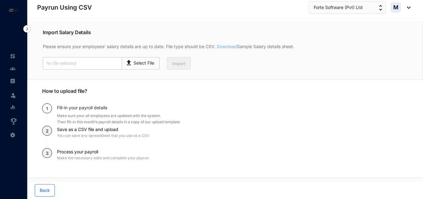
click at [224, 46] on link "Download" at bounding box center [226, 46] width 21 height 5
click at [11, 66] on img at bounding box center [13, 69] width 6 height 6
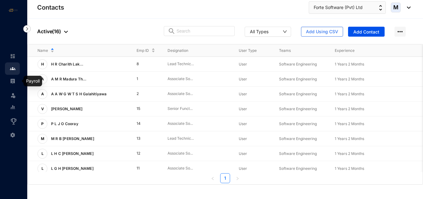
click at [11, 82] on img at bounding box center [13, 81] width 6 height 6
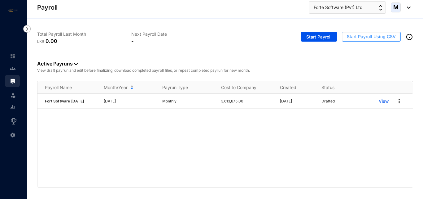
click at [368, 38] on span "Start Payroll Using CSV" at bounding box center [371, 36] width 49 height 6
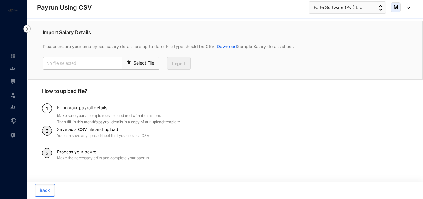
click at [197, 103] on p "How to upload file?" at bounding box center [225, 95] width 366 height 16
click at [229, 46] on link "Download" at bounding box center [226, 46] width 21 height 5
click at [27, 29] on img at bounding box center [26, 28] width 7 height 7
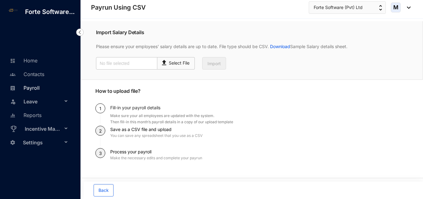
click at [36, 88] on link "Payroll" at bounding box center [24, 88] width 32 height 6
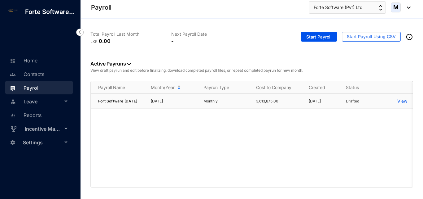
click at [174, 105] on td "[DATE]" at bounding box center [169, 101] width 53 height 15
click at [404, 103] on p "View" at bounding box center [402, 101] width 10 height 6
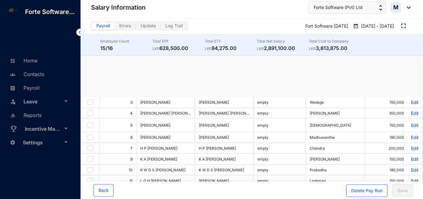
checkbox input "true"
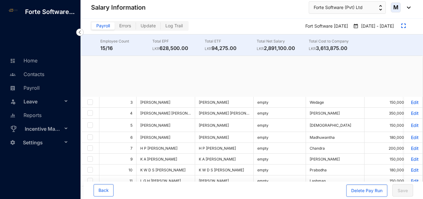
checkbox input "true"
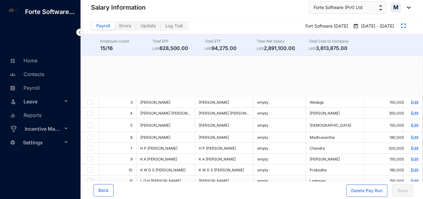
checkbox input "true"
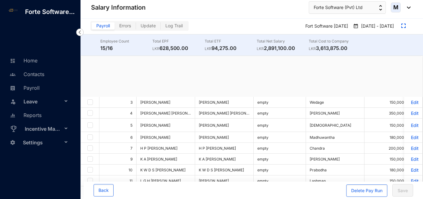
checkbox input "true"
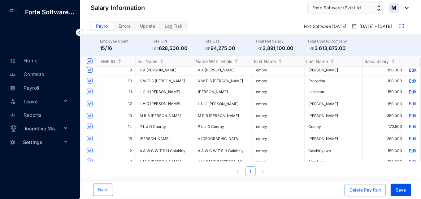
scroll to position [93, 0]
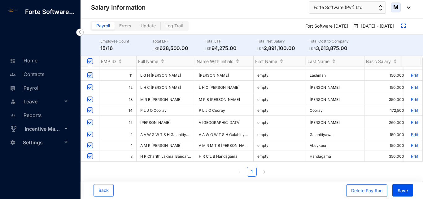
click at [155, 132] on span "A A W G W T S H Galahitiyawa" at bounding box center [166, 134] width 53 height 5
click at [409, 132] on p "Edit" at bounding box center [413, 134] width 11 height 5
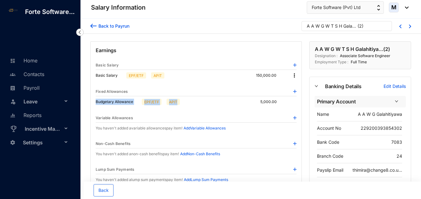
drag, startPoint x: 96, startPoint y: 103, endPoint x: 203, endPoint y: 103, distance: 107.5
click at [191, 101] on div "Budgetary Allowance EPF/ETF APIT 5,000.00" at bounding box center [196, 101] width 201 height 11
click at [240, 111] on div "Earnings Basic Salary Basic Salary EPF/ETF APIT 150,000.00 Fixed Allowances Bud…" at bounding box center [196, 190] width 212 height 299
click at [43, 141] on span "Settings" at bounding box center [43, 142] width 40 height 12
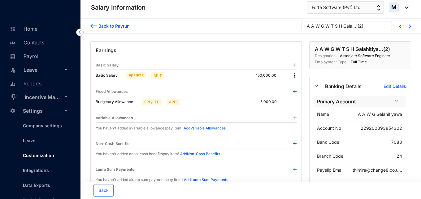
scroll to position [70, 0]
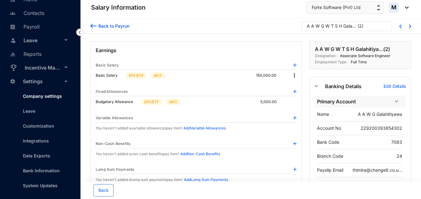
click at [35, 96] on link "Company settings" at bounding box center [40, 95] width 44 height 5
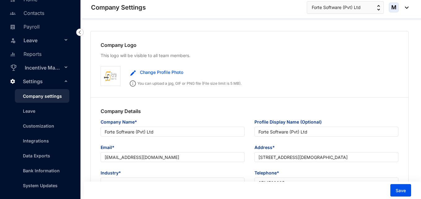
type input "Forte Software (Pvt) Ltd"
type input "[EMAIL_ADDRESS][DOMAIN_NAME]"
type input "[STREET_ADDRESS][DEMOGRAPHIC_DATA]"
type input "0714768635"
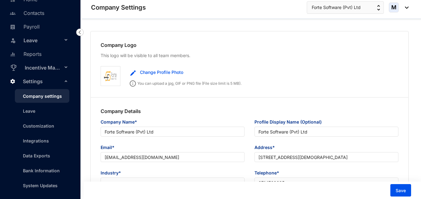
type input "PV00226110"
type input "11"
type input "222"
type input "2222"
type input "8"
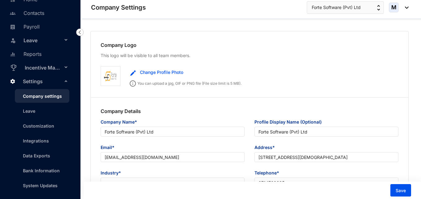
type input "22"
radio input "true"
checkbox input "true"
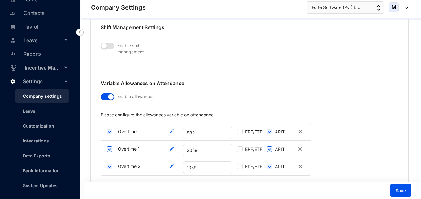
scroll to position [1239, 0]
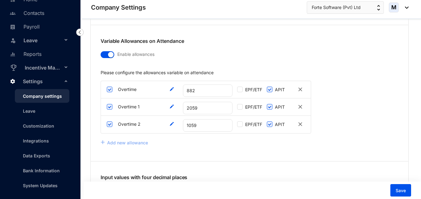
click at [60, 69] on span "Incentive Management" at bounding box center [44, 67] width 38 height 12
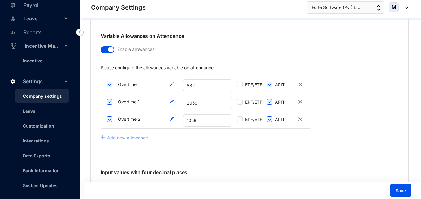
scroll to position [1208, 0]
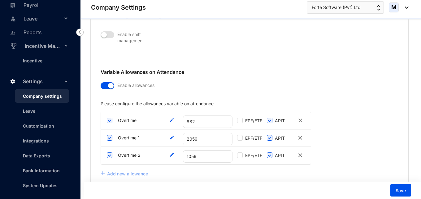
click at [301, 116] on img at bounding box center [300, 119] width 7 height 7
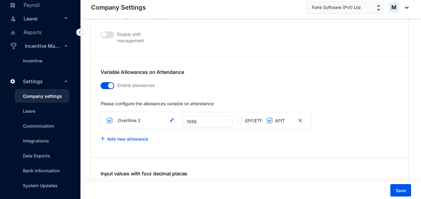
click at [301, 116] on img at bounding box center [300, 119] width 7 height 7
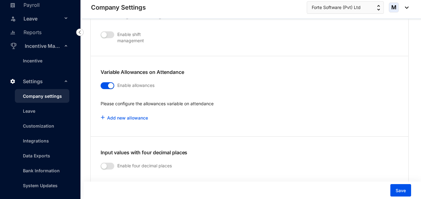
click at [107, 82] on span "button" at bounding box center [108, 85] width 14 height 7
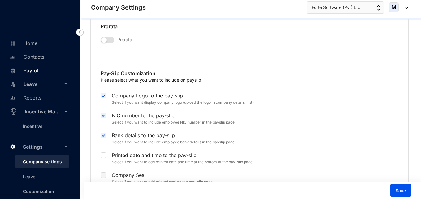
scroll to position [31, 0]
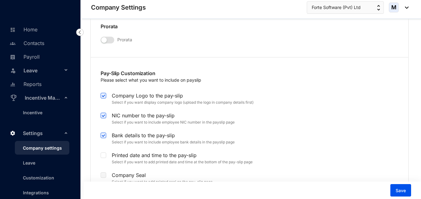
click at [58, 76] on span "Leave" at bounding box center [43, 70] width 39 height 12
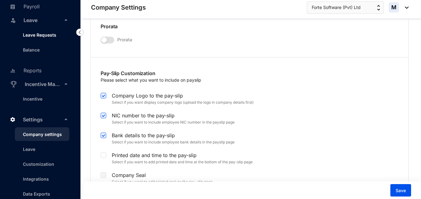
scroll to position [93, 0]
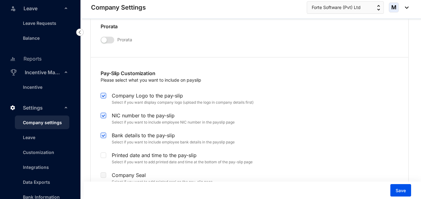
click at [58, 78] on span "Incentive Management" at bounding box center [44, 72] width 38 height 12
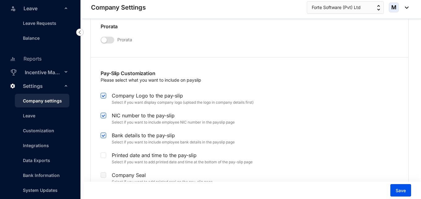
click at [58, 78] on span "Incentive Management" at bounding box center [44, 72] width 38 height 12
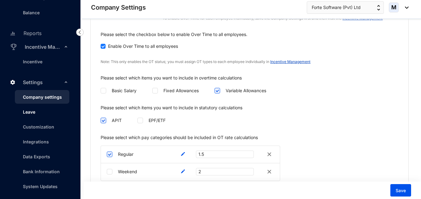
scroll to position [128, 0]
click at [40, 126] on link "Customization" at bounding box center [36, 125] width 36 height 5
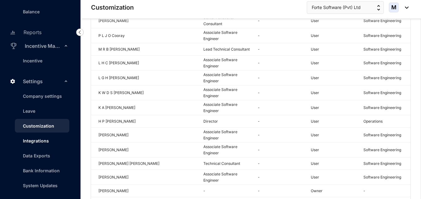
scroll to position [168, 0]
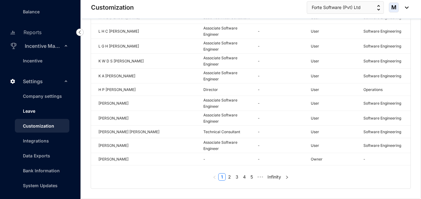
click at [32, 111] on link "Leave" at bounding box center [26, 110] width 17 height 5
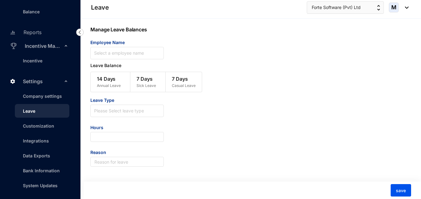
scroll to position [0, 0]
click at [48, 95] on link "Company settings" at bounding box center [40, 95] width 44 height 5
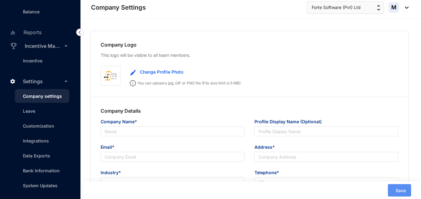
type input "Forte Software (Pvt) Ltd"
type input "[EMAIL_ADDRESS][DOMAIN_NAME]"
type input "[STREET_ADDRESS][DEMOGRAPHIC_DATA]"
type input "0714768635"
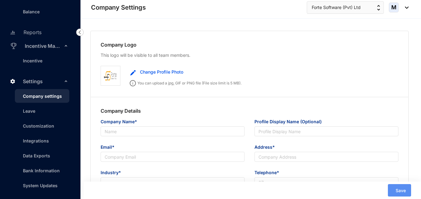
type input "PV00226110"
type input "11"
type input "222"
type input "2222"
type input "8"
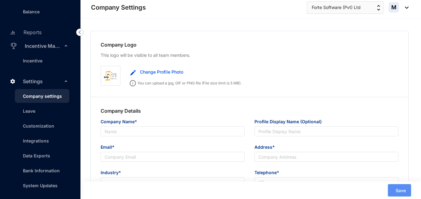
type input "22"
radio input "true"
checkbox input "true"
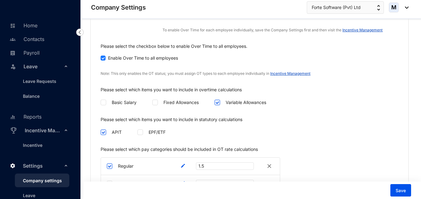
scroll to position [991, 0]
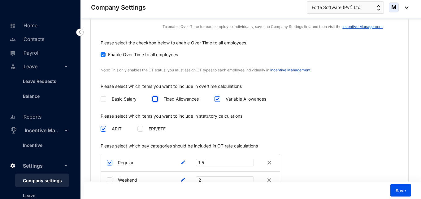
click at [156, 96] on input "checkbox" at bounding box center [154, 98] width 4 height 4
checkbox input "true"
click at [103, 96] on input "checkbox" at bounding box center [103, 98] width 4 height 4
checkbox input "true"
click at [155, 96] on input "checkbox" at bounding box center [154, 98] width 4 height 4
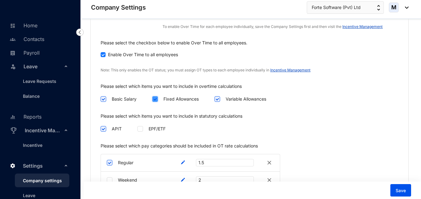
checkbox input "false"
drag, startPoint x: 175, startPoint y: 65, endPoint x: 261, endPoint y: 64, distance: 85.8
click at [261, 67] on p "Note: This only enables the OT status; you must assign OT types to each employe…" at bounding box center [250, 70] width 298 height 6
click at [115, 71] on div "Please select the checkbox below to enable Over Time to all employees. Enable O…" at bounding box center [250, 61] width 318 height 43
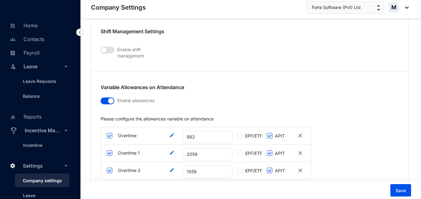
scroll to position [1242, 0]
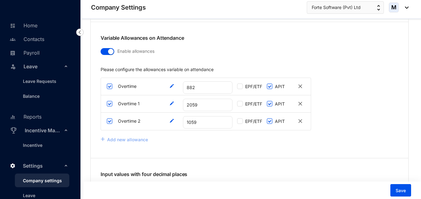
click at [104, 48] on span "button" at bounding box center [108, 51] width 14 height 7
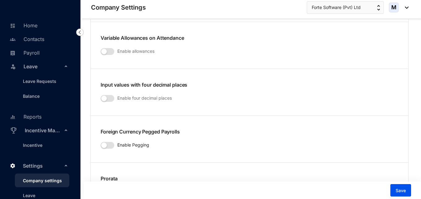
click at [108, 48] on div at bounding box center [108, 51] width 14 height 7
click at [109, 48] on span "button" at bounding box center [108, 51] width 14 height 7
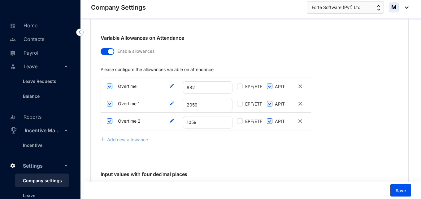
click at [298, 100] on img at bounding box center [300, 103] width 7 height 7
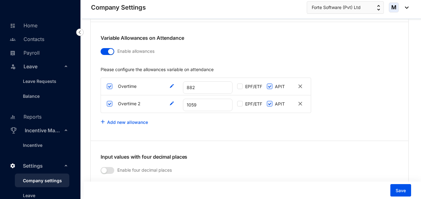
click at [299, 100] on img at bounding box center [300, 103] width 7 height 7
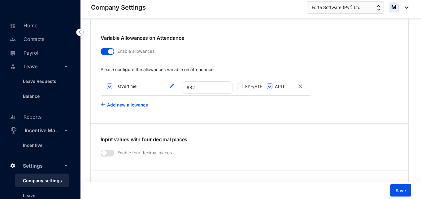
click at [107, 48] on span "button" at bounding box center [108, 51] width 14 height 7
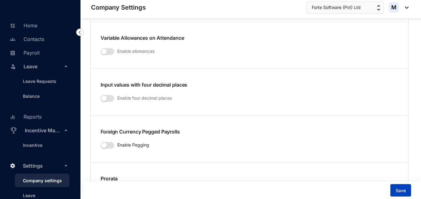
click at [398, 187] on span "Save" at bounding box center [401, 190] width 10 height 6
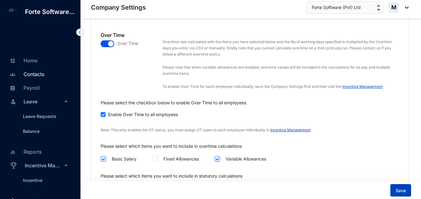
scroll to position [901, 0]
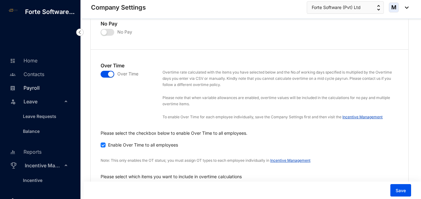
click at [34, 91] on link "Payroll" at bounding box center [24, 88] width 32 height 6
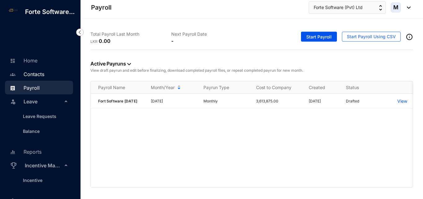
click at [34, 77] on link "Contacts" at bounding box center [26, 74] width 36 height 6
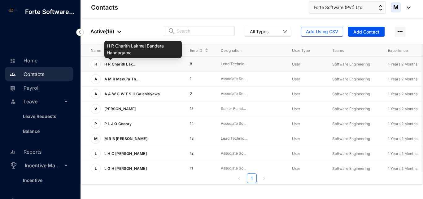
click at [133, 63] on span "H R Charith Lak..." at bounding box center [120, 64] width 33 height 5
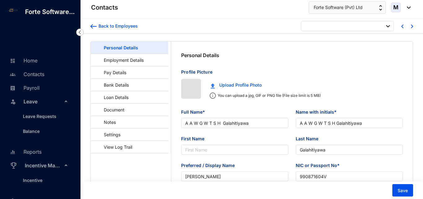
type input "[DATE]"
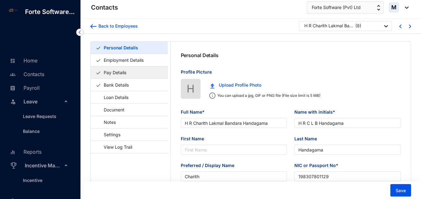
type input "H R Charith Lakmal Bandara Handagama"
type input "H R C L B Handagama"
type input "Handagama"
type input "Charith"
type input "198307801129"
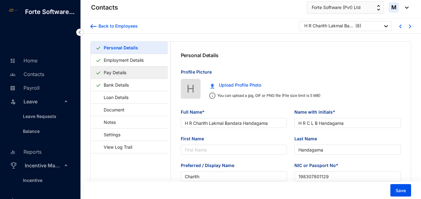
type input "[DATE]"
click at [122, 71] on link "Pay Details" at bounding box center [115, 72] width 28 height 13
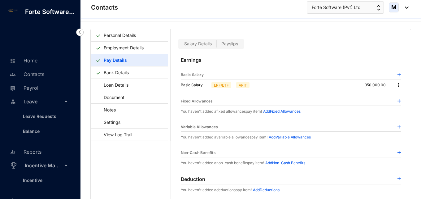
scroll to position [15, 0]
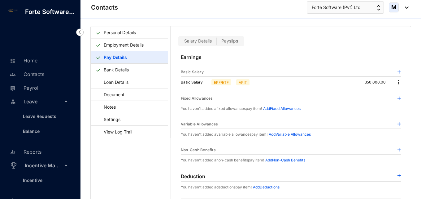
click at [396, 83] on img at bounding box center [399, 82] width 6 height 6
click at [400, 92] on span "Edit" at bounding box center [403, 92] width 8 height 7
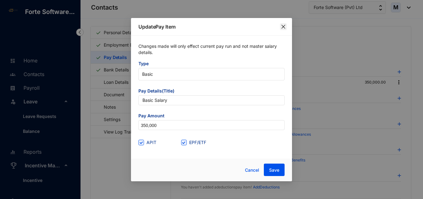
click at [283, 27] on icon "close" at bounding box center [284, 26] width 4 height 4
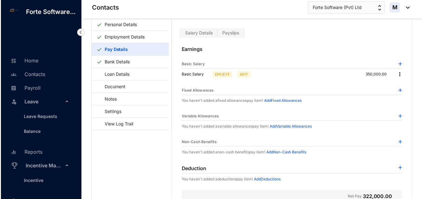
scroll to position [0, 0]
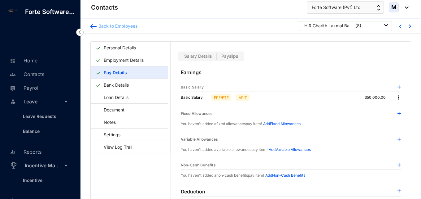
click at [98, 26] on div "Back to Employees" at bounding box center [117, 26] width 41 height 6
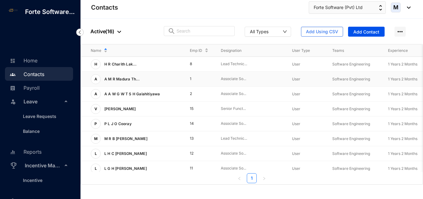
click at [199, 78] on td "1" at bounding box center [195, 79] width 31 height 15
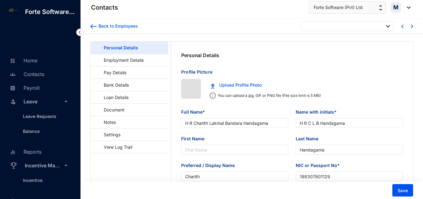
type input "[DATE]"
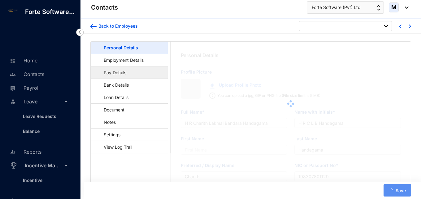
click at [118, 72] on link "Pay Details" at bounding box center [112, 72] width 33 height 13
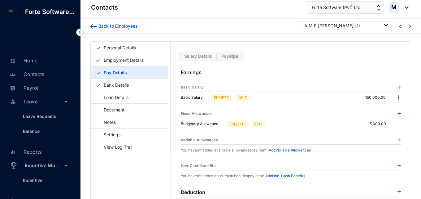
click at [398, 114] on img at bounding box center [399, 112] width 3 height 3
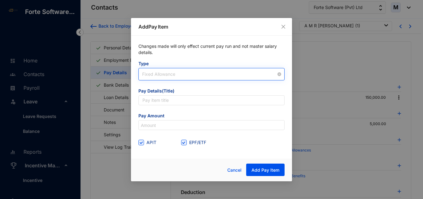
click at [190, 70] on span "Fixed Allowance" at bounding box center [211, 73] width 139 height 9
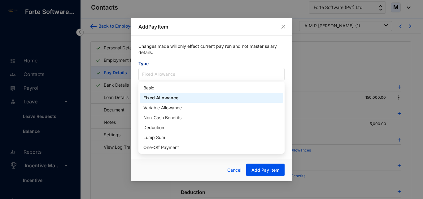
click at [190, 60] on span "Type" at bounding box center [211, 63] width 146 height 7
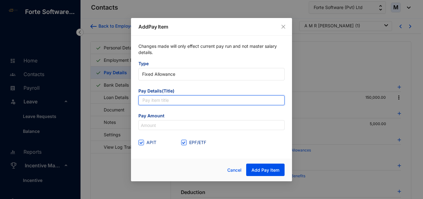
click at [159, 99] on input "text" at bounding box center [211, 100] width 146 height 10
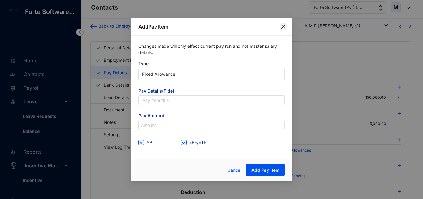
click at [286, 25] on span "Close" at bounding box center [283, 26] width 7 height 5
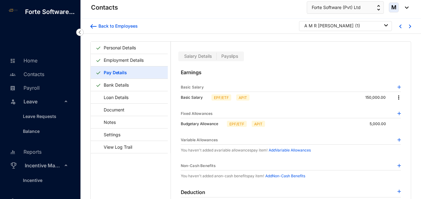
click at [200, 124] on p "Budgetary Allowance" at bounding box center [203, 123] width 44 height 6
drag, startPoint x: 216, startPoint y: 123, endPoint x: 177, endPoint y: 123, distance: 39.3
click at [177, 123] on div "Earnings Basic Salary Basic Salary EPF/ETF APIT 150,000.00 Fixed Allowances Bud…" at bounding box center [291, 186] width 240 height 251
click at [186, 127] on div "Budgetary Allowance EPF/ETF APIT 5,000.00" at bounding box center [291, 123] width 221 height 11
click at [382, 123] on p "5,000.00" at bounding box center [380, 123] width 21 height 6
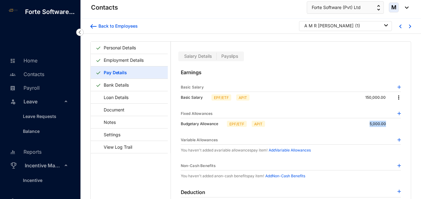
click at [382, 123] on p "5,000.00" at bounding box center [380, 123] width 21 height 6
click at [227, 124] on span "EPF/ETF" at bounding box center [237, 123] width 20 height 6
click at [217, 124] on p "Budgetary Allowance" at bounding box center [203, 123] width 44 height 6
drag, startPoint x: 218, startPoint y: 123, endPoint x: 180, endPoint y: 127, distance: 37.7
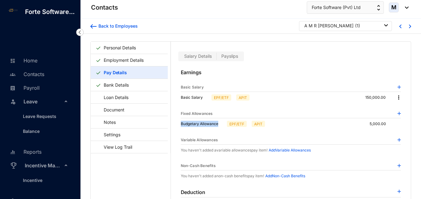
click at [181, 127] on div "Budgetary Allowance EPF/ETF APIT 5,000.00" at bounding box center [291, 123] width 221 height 11
click at [36, 91] on link "Payroll" at bounding box center [24, 88] width 32 height 6
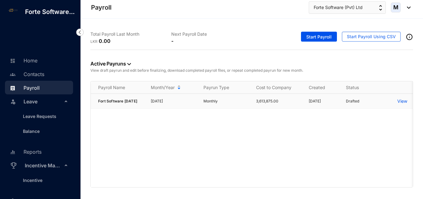
click at [272, 103] on p "3,613,875.00" at bounding box center [278, 101] width 45 height 6
click at [401, 103] on p "View" at bounding box center [402, 101] width 10 height 6
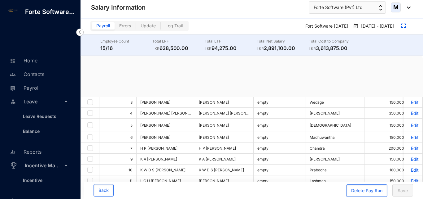
checkbox input "true"
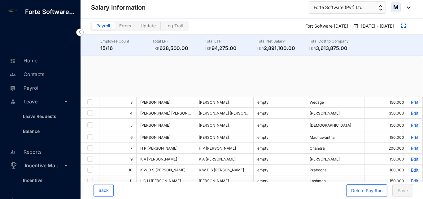
checkbox input "true"
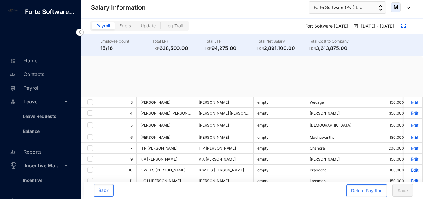
checkbox input "true"
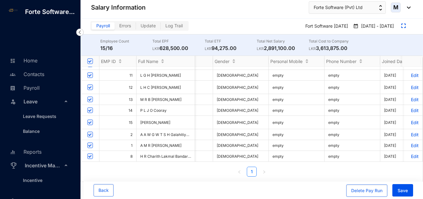
scroll to position [0, 1353]
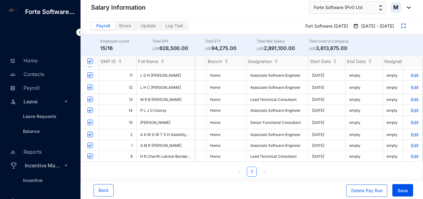
click at [408, 132] on p "Edit" at bounding box center [413, 134] width 11 height 5
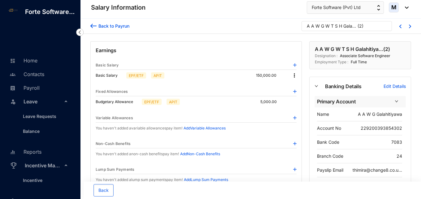
click at [138, 102] on p "Budgetary Allowance" at bounding box center [118, 101] width 44 height 6
click at [34, 91] on link "Payroll" at bounding box center [24, 88] width 32 height 6
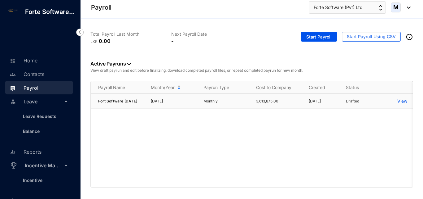
click at [401, 103] on p "View" at bounding box center [402, 101] width 10 height 6
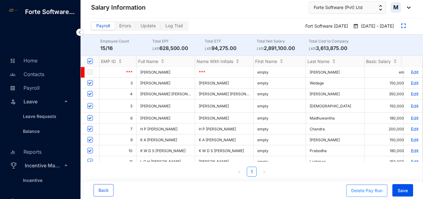
click at [363, 190] on div "Delete Pay Run" at bounding box center [366, 190] width 31 height 6
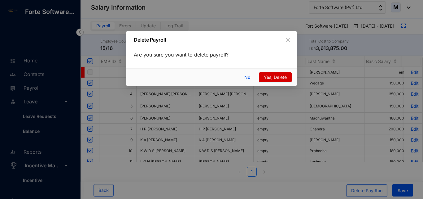
click at [269, 79] on span "Yes, Delete" at bounding box center [275, 77] width 23 height 7
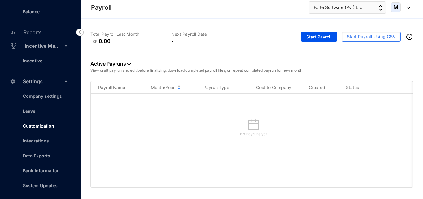
scroll to position [128, 0]
click at [37, 98] on link "Company settings" at bounding box center [40, 95] width 44 height 5
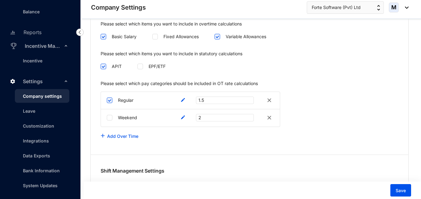
scroll to position [991, 0]
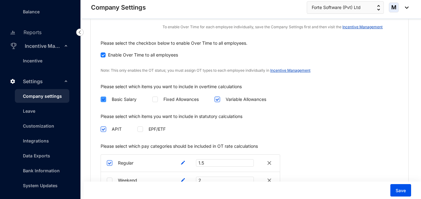
click at [104, 97] on label at bounding box center [104, 99] width 6 height 7
click at [104, 97] on input "checkbox" at bounding box center [103, 98] width 4 height 4
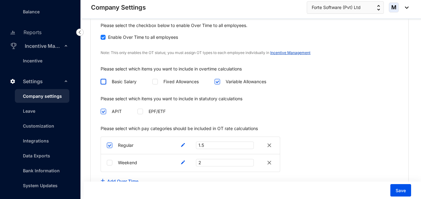
scroll to position [1022, 0]
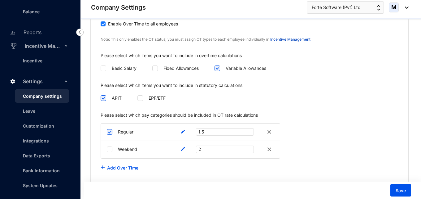
click at [270, 145] on img at bounding box center [269, 148] width 7 height 7
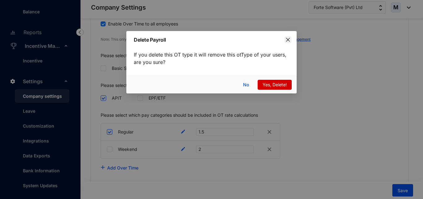
click at [288, 39] on icon "close" at bounding box center [288, 40] width 4 height 4
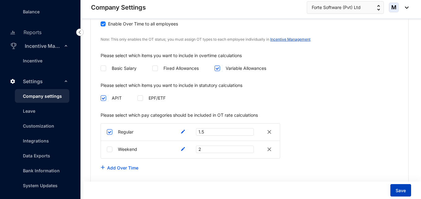
click at [398, 190] on span "Save" at bounding box center [401, 190] width 10 height 6
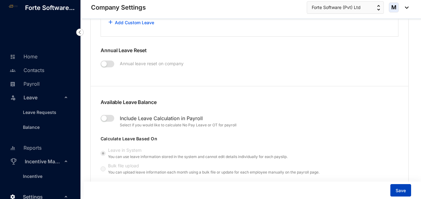
scroll to position [743, 0]
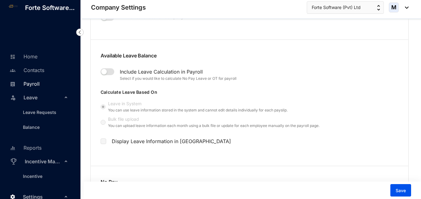
click at [33, 87] on link "Payroll" at bounding box center [24, 84] width 32 height 6
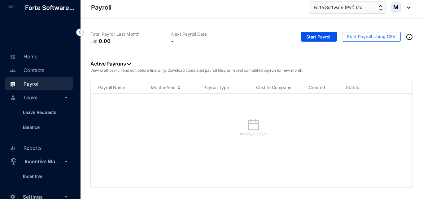
click at [40, 87] on link "Payroll" at bounding box center [24, 84] width 32 height 6
click at [36, 87] on link "Payroll" at bounding box center [24, 84] width 32 height 6
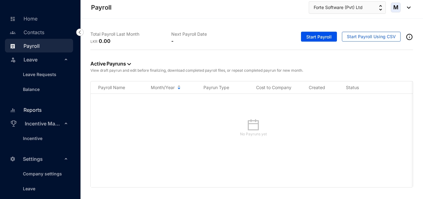
scroll to position [4, 0]
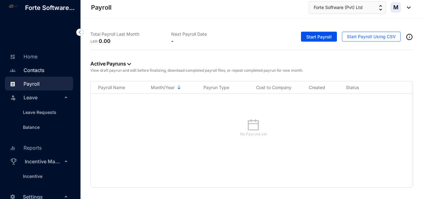
click at [35, 73] on link "Contacts" at bounding box center [26, 70] width 36 height 6
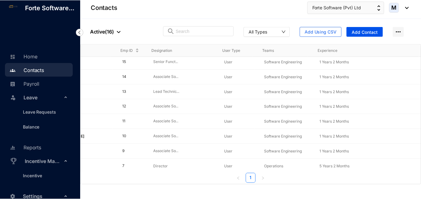
scroll to position [0, 72]
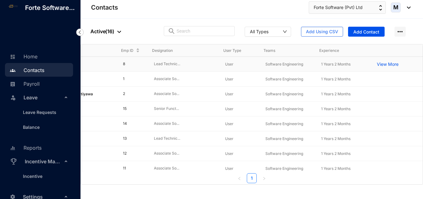
click at [386, 63] on p "View More" at bounding box center [389, 64] width 25 height 6
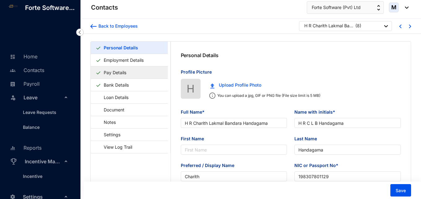
click at [115, 72] on link "Pay Details" at bounding box center [115, 72] width 28 height 13
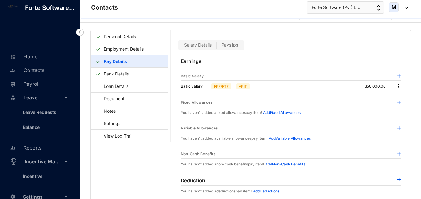
scroll to position [15, 0]
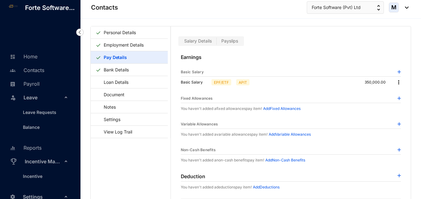
click at [283, 135] on p "Add Variable Allowances" at bounding box center [290, 134] width 42 height 6
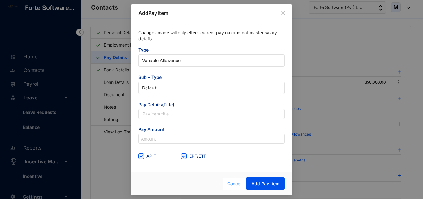
click at [233, 183] on span "Cancel" at bounding box center [234, 183] width 14 height 7
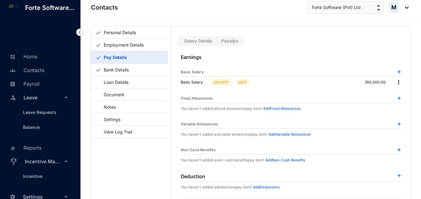
click at [398, 124] on img at bounding box center [399, 123] width 3 height 3
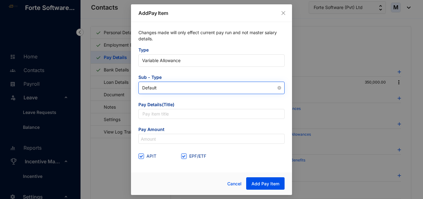
click at [163, 88] on span "Default" at bounding box center [211, 87] width 139 height 9
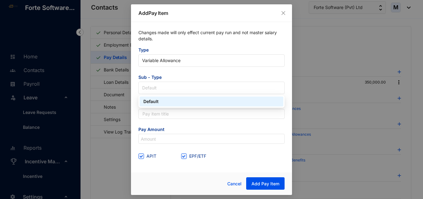
click at [161, 99] on div "Default" at bounding box center [211, 101] width 136 height 7
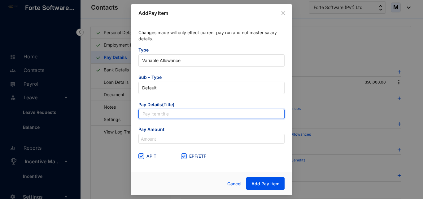
click at [157, 114] on input "text" at bounding box center [211, 114] width 146 height 10
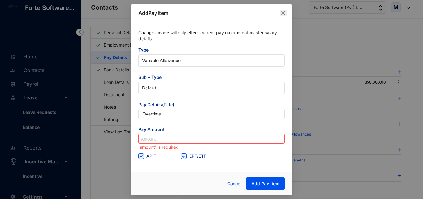
click at [282, 12] on icon "close" at bounding box center [283, 13] width 5 height 5
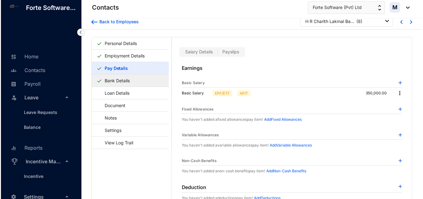
scroll to position [0, 0]
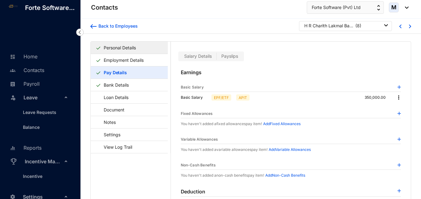
click at [124, 46] on link "Personal Details" at bounding box center [119, 47] width 37 height 13
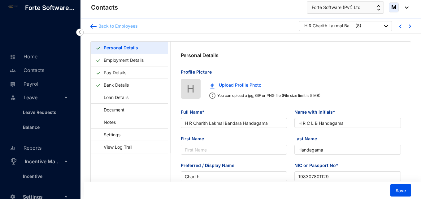
click at [94, 27] on img at bounding box center [93, 26] width 6 height 4
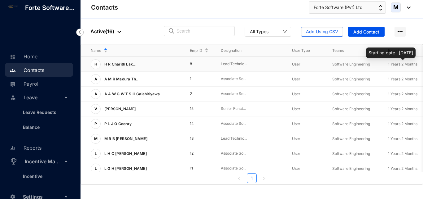
click at [403, 63] on span "1 Years 2 Months" at bounding box center [402, 64] width 29 height 5
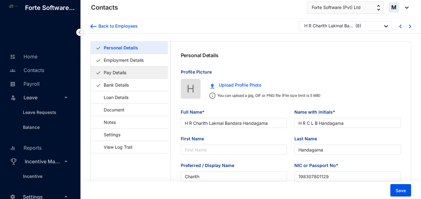
click at [126, 75] on link "Pay Details" at bounding box center [115, 72] width 28 height 13
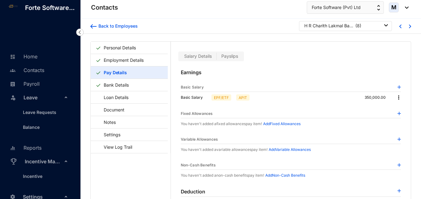
click at [276, 124] on p "Add Fixed Allowances" at bounding box center [281, 123] width 37 height 6
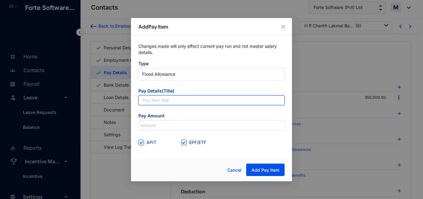
click at [165, 103] on input "text" at bounding box center [211, 100] width 146 height 10
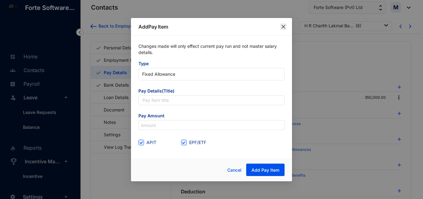
click at [282, 26] on icon "close" at bounding box center [283, 26] width 5 height 5
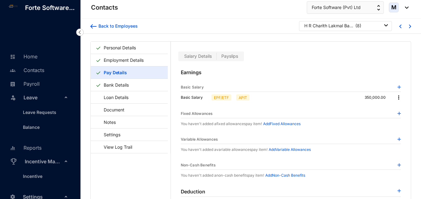
click at [284, 150] on p "Add Variable Allowances" at bounding box center [290, 149] width 42 height 6
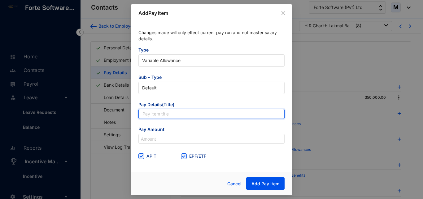
click at [163, 113] on input "text" at bounding box center [211, 114] width 146 height 10
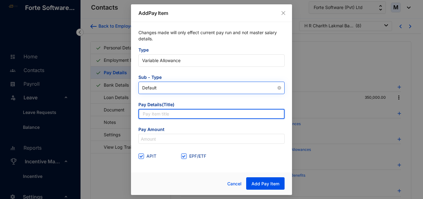
click at [168, 87] on span "Default" at bounding box center [211, 87] width 139 height 9
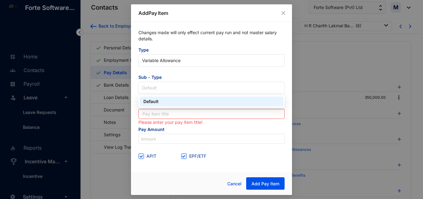
click at [132, 92] on div "Changes made will only effect current pay run and not master salary details. Ty…" at bounding box center [211, 95] width 161 height 146
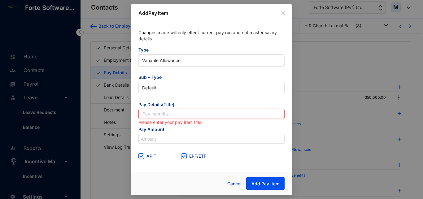
click at [153, 114] on input "text" at bounding box center [211, 114] width 146 height 10
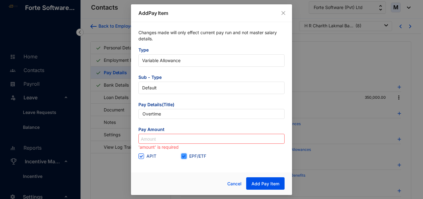
click at [182, 156] on input "EPF/ETF" at bounding box center [183, 155] width 4 height 4
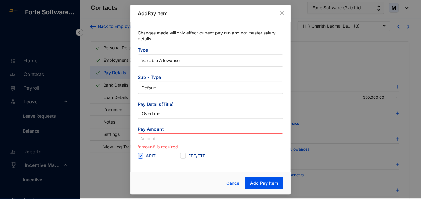
scroll to position [4, 0]
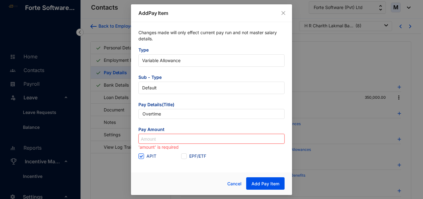
click at [177, 138] on input at bounding box center [212, 139] width 146 height 10
type input "16,472"
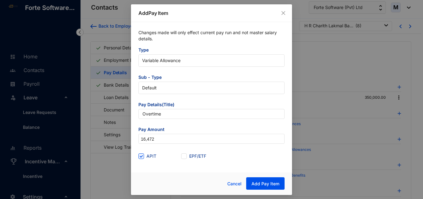
click at [193, 183] on div at bounding box center [168, 183] width 61 height 13
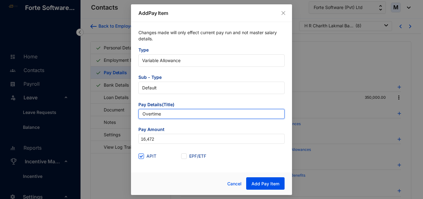
click at [145, 114] on input "Overtime" at bounding box center [211, 114] width 146 height 10
click at [142, 114] on input "Overtime" at bounding box center [211, 114] width 146 height 10
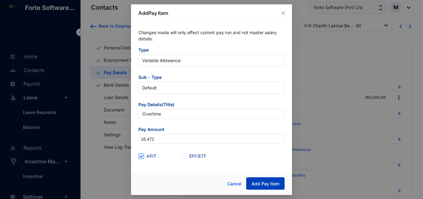
click at [257, 181] on span "Add Pay Item" at bounding box center [265, 183] width 28 height 6
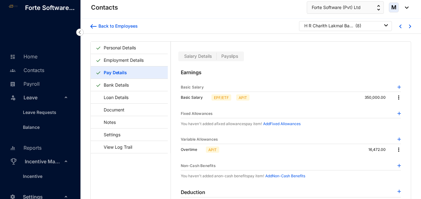
click at [349, 28] on div "H R Charith Lakmal Bandara Handagama" at bounding box center [329, 26] width 50 height 6
click at [382, 26] on div "H R Charith Lakmal Bandara Handagama ( 8 )" at bounding box center [346, 26] width 84 height 6
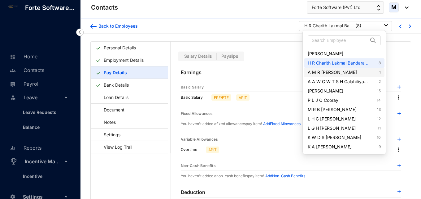
click at [348, 73] on link "A M R Madura Thilakshana Bandara Abeykoon 1" at bounding box center [344, 72] width 73 height 6
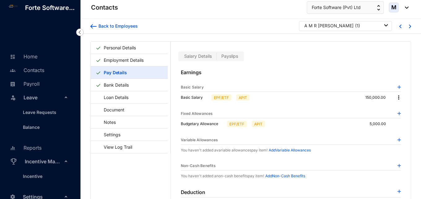
click at [310, 26] on div "A M R [PERSON_NAME]" at bounding box center [328, 26] width 49 height 6
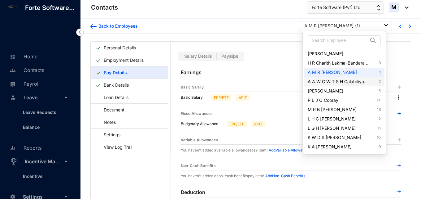
click at [340, 82] on link "A A W G W T S H Galahitiyawa 2" at bounding box center [344, 81] width 73 height 6
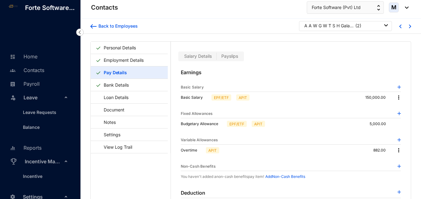
click at [397, 151] on img at bounding box center [399, 150] width 6 height 6
click at [400, 158] on span "Edit" at bounding box center [405, 160] width 13 height 7
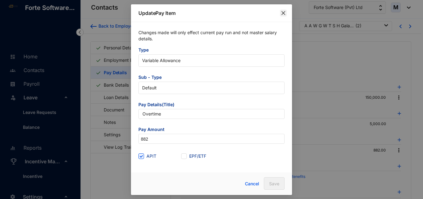
click at [280, 13] on span "Close" at bounding box center [283, 13] width 7 height 5
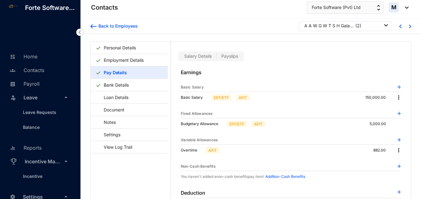
click at [397, 151] on img at bounding box center [399, 150] width 6 height 6
click at [405, 170] on p "Delete" at bounding box center [405, 170] width 13 height 6
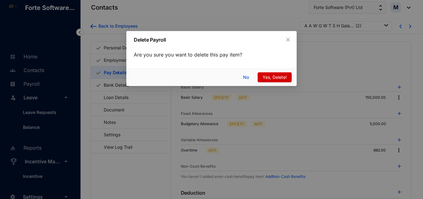
click at [275, 77] on span "Yes, Delete!" at bounding box center [275, 77] width 24 height 7
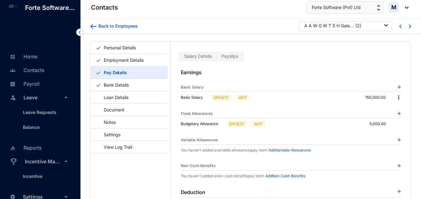
click at [200, 124] on p "Budgetary Allowance" at bounding box center [203, 123] width 44 height 6
click at [336, 27] on div "A A W G W T S H Galahitiyawa" at bounding box center [329, 26] width 50 height 6
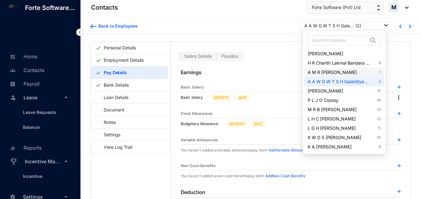
click at [327, 73] on link "A M R Madura Thilakshana Bandara Abeykoon 1" at bounding box center [344, 72] width 73 height 6
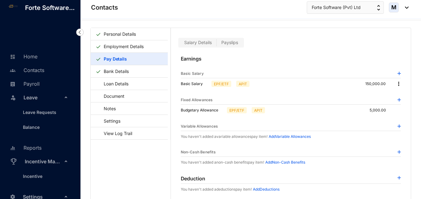
scroll to position [15, 0]
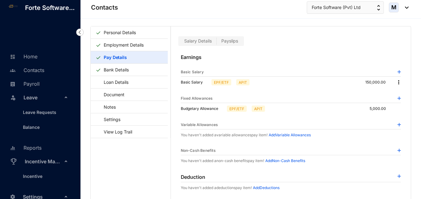
click at [398, 125] on img at bounding box center [399, 124] width 3 height 3
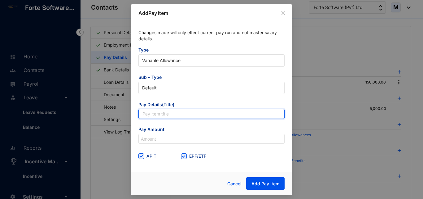
click at [167, 114] on input "text" at bounding box center [211, 114] width 146 height 10
type input "Overtime"
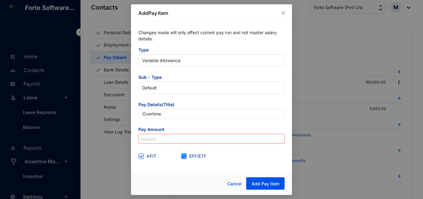
click at [182, 157] on input "EPF/ETF" at bounding box center [183, 155] width 4 height 4
checkbox input "false"
click at [159, 142] on input at bounding box center [212, 139] width 146 height 10
type input "7,056"
click at [271, 187] on button "Add Pay Item" at bounding box center [265, 183] width 38 height 12
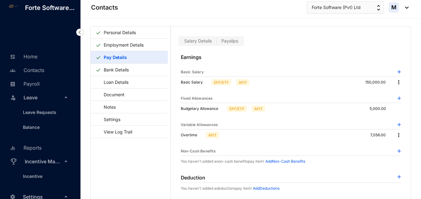
scroll to position [0, 0]
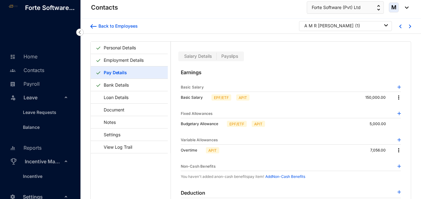
click at [337, 29] on div "A M R Madura Thilakshana Bandara Abeykoon ( 1 )" at bounding box center [345, 26] width 93 height 10
click at [337, 24] on div "A M R [PERSON_NAME]" at bounding box center [328, 26] width 49 height 6
click at [340, 29] on div "A M R Madura Thilakshana Bandara Abeykoon ( 1 )" at bounding box center [345, 26] width 93 height 10
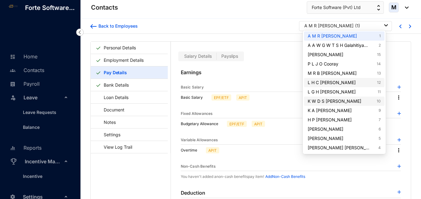
scroll to position [45, 0]
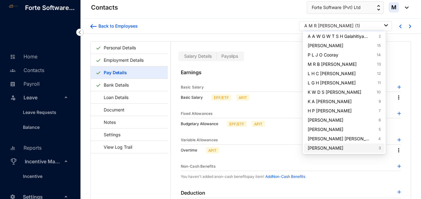
click at [333, 147] on link "C R Wedage 3" at bounding box center [344, 148] width 73 height 6
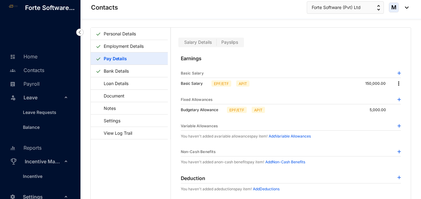
scroll to position [15, 0]
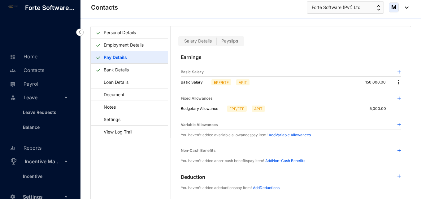
click at [398, 124] on img at bounding box center [399, 124] width 3 height 3
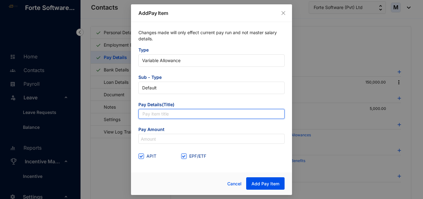
click at [163, 114] on input "text" at bounding box center [211, 114] width 146 height 10
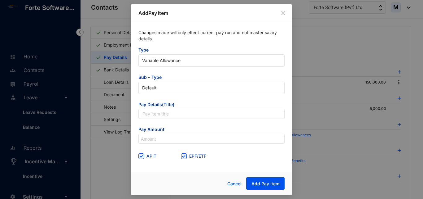
click at [135, 117] on div "Changes made will only effect current pay run and not master salary details. Ty…" at bounding box center [211, 95] width 161 height 146
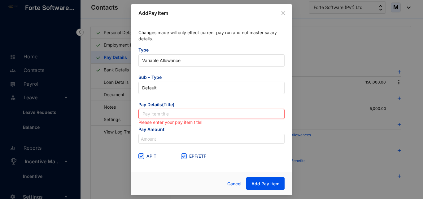
click at [151, 112] on input "text" at bounding box center [211, 114] width 146 height 10
type input "Overtime"
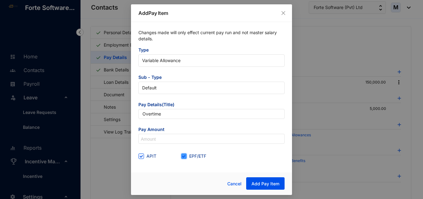
click at [181, 154] on input "EPF/ETF" at bounding box center [183, 155] width 4 height 4
checkbox input "false"
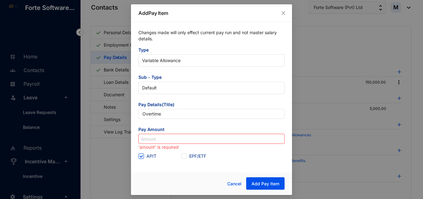
click at [184, 136] on input at bounding box center [212, 139] width 146 height 10
type input "7,056"
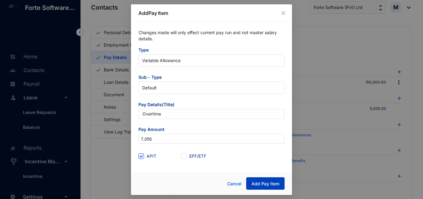
click at [264, 181] on span "Add Pay Item" at bounding box center [265, 183] width 28 height 6
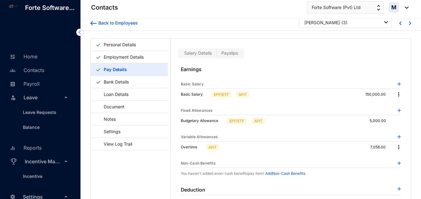
scroll to position [0, 0]
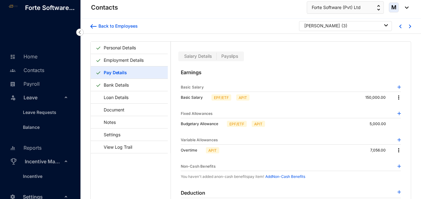
click at [360, 26] on div "C R Wedage ( 3 )" at bounding box center [346, 26] width 84 height 6
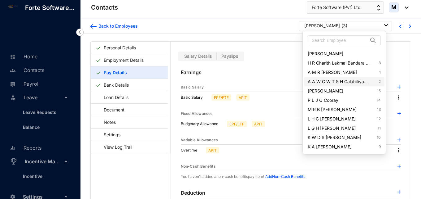
click at [344, 82] on link "A A W G W T S H Galahitiyawa 2" at bounding box center [344, 81] width 73 height 6
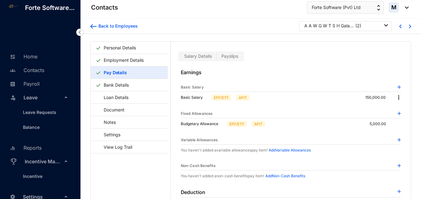
click at [340, 29] on div "A A W G W T S H Galahitiyawa ( 2 )" at bounding box center [345, 26] width 93 height 10
click at [373, 30] on div "A A W G W T S H Galahitiyawa ( 2 )" at bounding box center [345, 26] width 93 height 10
click at [375, 29] on div "A A W G W T S H Galahitiyawa ( 2 )" at bounding box center [345, 26] width 93 height 10
click at [385, 26] on img at bounding box center [386, 25] width 4 height 2
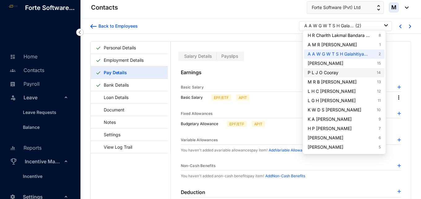
scroll to position [31, 0]
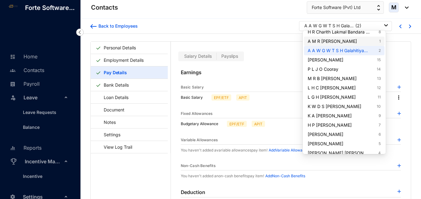
click at [351, 41] on link "A M R Madura Thilakshana Bandara Abeykoon 1" at bounding box center [344, 41] width 73 height 6
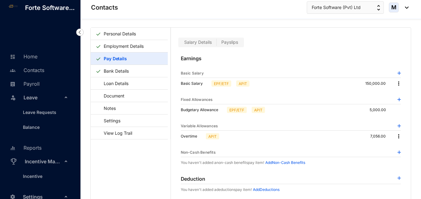
scroll to position [15, 0]
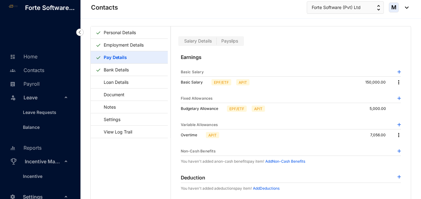
click at [396, 135] on img at bounding box center [399, 135] width 6 height 6
click at [403, 145] on span "Edit" at bounding box center [405, 145] width 13 height 7
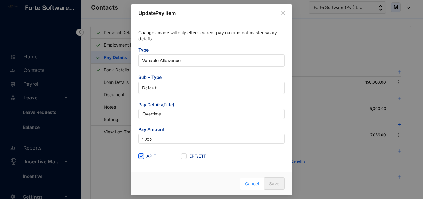
click at [251, 183] on span "Cancel" at bounding box center [252, 183] width 14 height 7
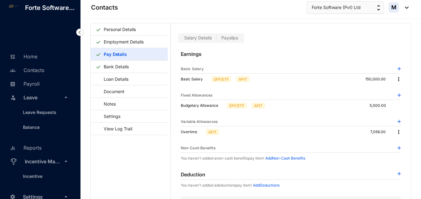
scroll to position [0, 0]
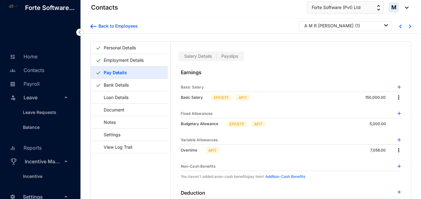
click at [353, 26] on div "A M R Madura Thilakshana Bandara Abeykoon ( 1 )" at bounding box center [346, 26] width 84 height 6
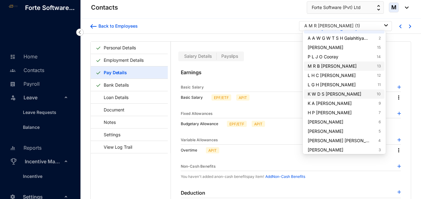
scroll to position [45, 0]
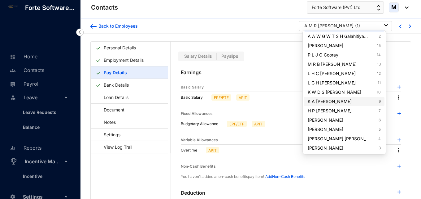
click at [332, 101] on link "K A Sandeepani Silva 9" at bounding box center [344, 101] width 73 height 6
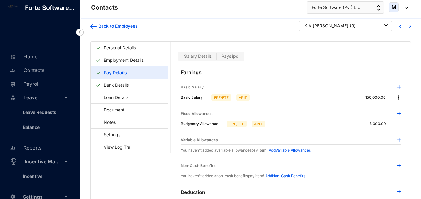
click at [398, 142] on div at bounding box center [399, 140] width 3 height 6
click at [398, 140] on img at bounding box center [399, 139] width 3 height 3
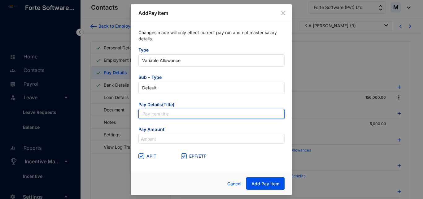
click at [171, 117] on input "text" at bounding box center [211, 114] width 146 height 10
type input "Overtime"
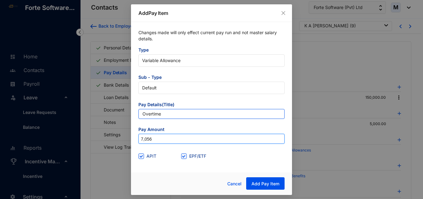
type input "7,056"
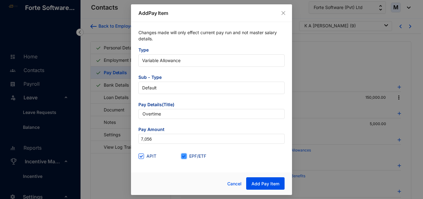
click at [184, 155] on input "EPF/ETF" at bounding box center [183, 155] width 4 height 4
checkbox input "false"
click at [269, 181] on span "Add Pay Item" at bounding box center [265, 183] width 28 height 6
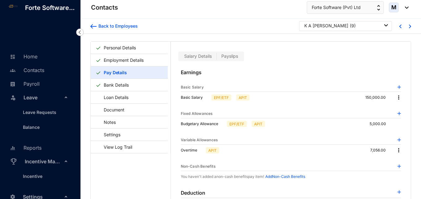
click at [343, 24] on div "K A [PERSON_NAME]" at bounding box center [326, 26] width 44 height 6
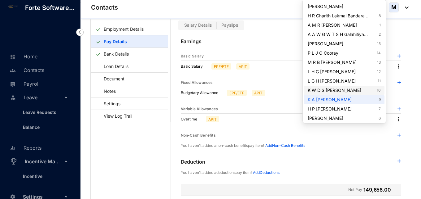
scroll to position [14, 0]
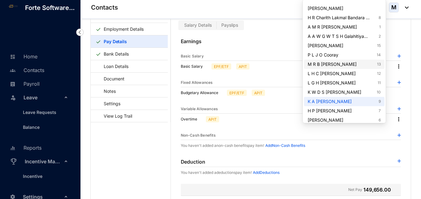
click at [330, 65] on link "M R B Mudannayake 13" at bounding box center [344, 64] width 73 height 6
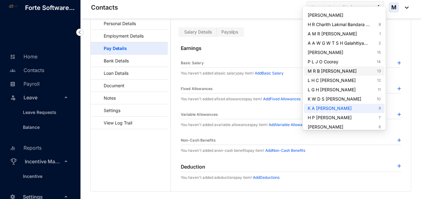
scroll to position [24, 0]
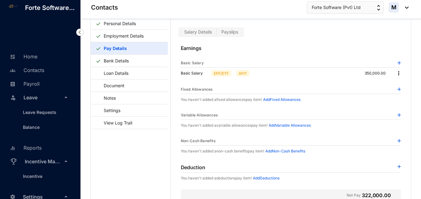
click at [398, 115] on img at bounding box center [399, 114] width 3 height 3
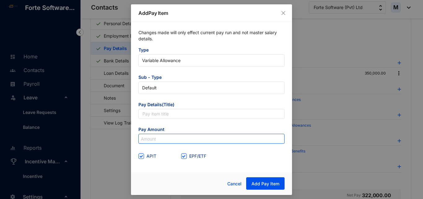
click at [158, 141] on input at bounding box center [212, 139] width 146 height 10
paste input "16,472"
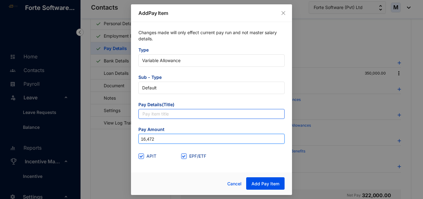
type input "16,472"
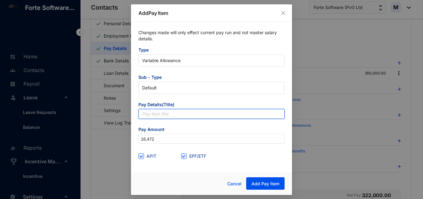
click at [160, 114] on input "text" at bounding box center [211, 114] width 146 height 10
type input "Overtime"
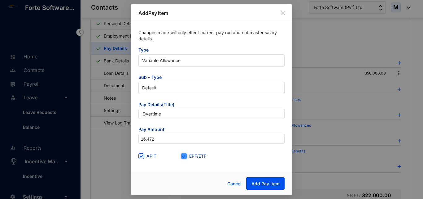
click at [183, 156] on input "EPF/ETF" at bounding box center [183, 155] width 4 height 4
checkbox input "false"
click at [263, 182] on span "Add Pay Item" at bounding box center [265, 183] width 28 height 6
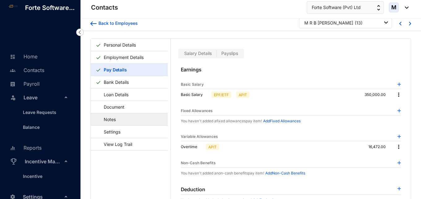
scroll to position [0, 0]
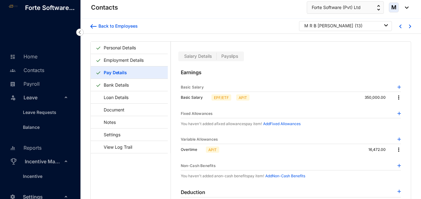
click at [319, 23] on div "M R B [PERSON_NAME]" at bounding box center [328, 26] width 49 height 6
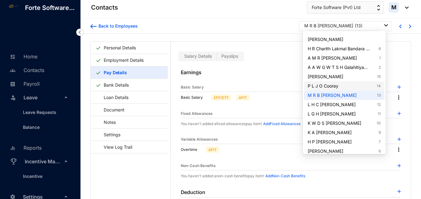
click at [327, 85] on link "P L J O Cooray 14" at bounding box center [344, 86] width 73 height 6
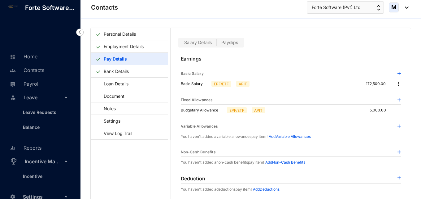
scroll to position [15, 0]
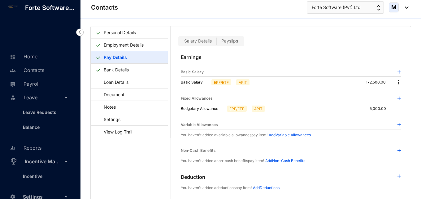
click at [398, 124] on img at bounding box center [399, 124] width 3 height 3
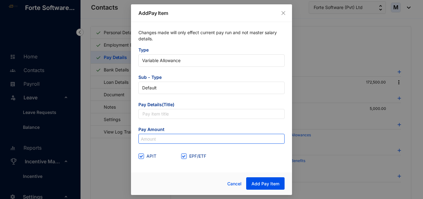
click at [155, 140] on input at bounding box center [212, 139] width 146 height 10
paste input "5,582.5"
type input "5,582.5"
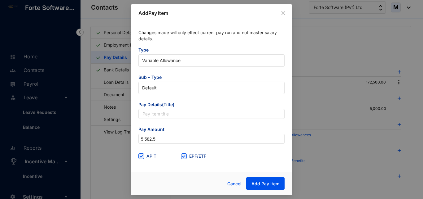
click at [168, 160] on div "APIT" at bounding box center [159, 156] width 43 height 10
click at [185, 156] on input "EPF/ETF" at bounding box center [183, 155] width 4 height 4
checkbox input "false"
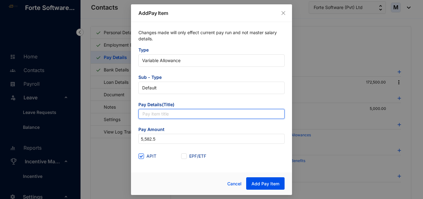
click at [178, 112] on input "text" at bounding box center [211, 114] width 146 height 10
paste input "Overtime"
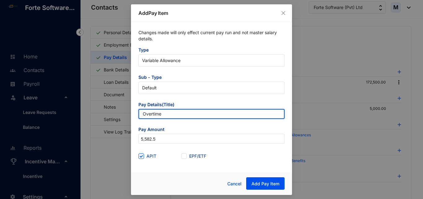
type input "Overtime"
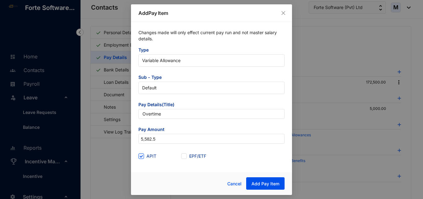
click at [160, 164] on div "Changes made will only effect current pay run and not master salary details. Ty…" at bounding box center [211, 95] width 161 height 146
click at [264, 184] on span "Add Pay Item" at bounding box center [265, 183] width 28 height 6
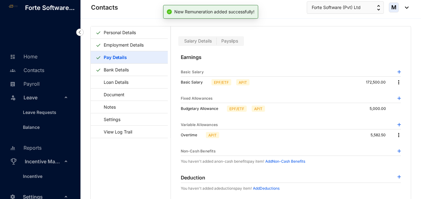
scroll to position [0, 0]
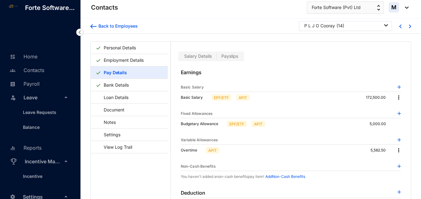
click at [325, 31] on div "Back to Employees P L J O Cooray ( 14 )" at bounding box center [251, 26] width 341 height 15
click at [325, 28] on div "P L J O Cooray" at bounding box center [319, 26] width 31 height 6
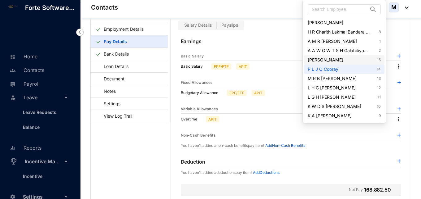
click at [334, 59] on link "Vasanthi Selladurai 15" at bounding box center [344, 60] width 73 height 6
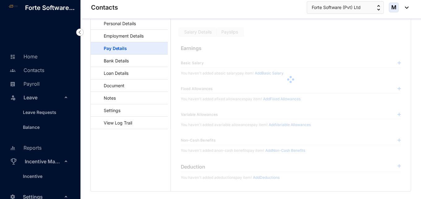
scroll to position [24, 0]
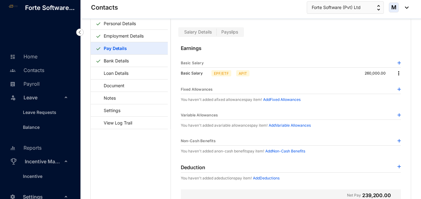
click at [400, 116] on div "Earnings Basic Salary Basic Salary EPF/ETF APIT 260,000.00 Fixed Allowances You…" at bounding box center [291, 162] width 240 height 250
click at [399, 115] on div "Earnings Basic Salary Basic Salary EPF/ETF APIT 260,000.00 Fixed Allowances You…" at bounding box center [291, 162] width 240 height 250
click at [398, 115] on img at bounding box center [399, 114] width 3 height 3
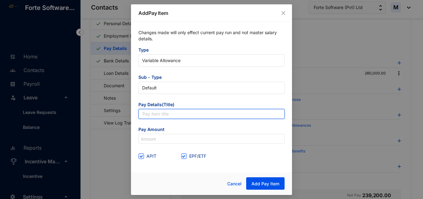
click at [179, 118] on input "text" at bounding box center [211, 114] width 146 height 10
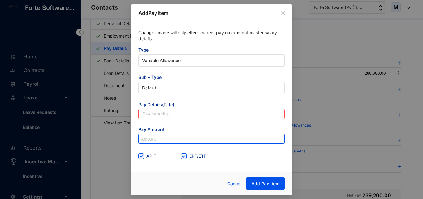
click at [155, 137] on input at bounding box center [212, 139] width 146 height 10
paste input "12,232"
type input "12,232"
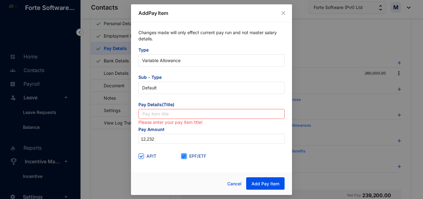
click at [182, 154] on input "EPF/ETF" at bounding box center [183, 155] width 4 height 4
checkbox input "false"
drag, startPoint x: 156, startPoint y: 115, endPoint x: 163, endPoint y: 120, distance: 8.2
click at [156, 115] on input "text" at bounding box center [211, 114] width 146 height 10
type input "Overtime"
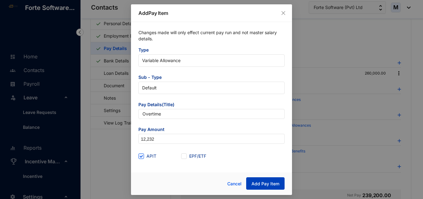
click at [260, 180] on span "Add Pay Item" at bounding box center [265, 183] width 28 height 6
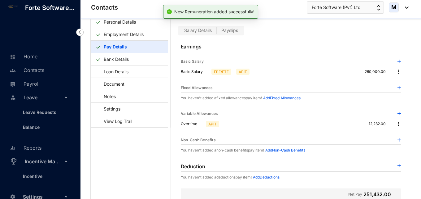
scroll to position [0, 0]
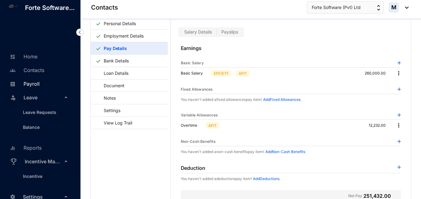
click at [29, 87] on link "Payroll" at bounding box center [24, 84] width 32 height 6
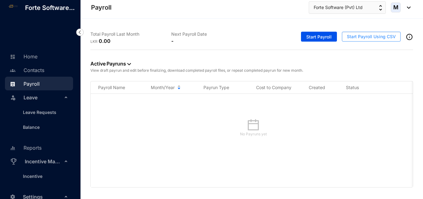
click at [364, 36] on span "Start Payroll Using CSV" at bounding box center [371, 36] width 49 height 6
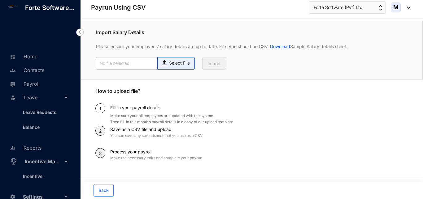
click at [186, 64] on p "Select File" at bounding box center [179, 63] width 21 height 7
click at [0, 0] on input "Select File" at bounding box center [0, 0] width 0 height 0
type input "Standard-v1.2 FORTSOFTWARE.csv"
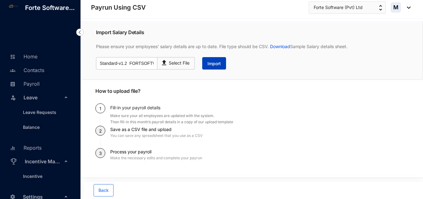
click at [214, 64] on span "Import" at bounding box center [213, 63] width 13 height 6
click at [169, 66] on p "Select File" at bounding box center [179, 63] width 21 height 7
click at [0, 0] on input "Select File" at bounding box center [0, 0] width 0 height 0
click at [211, 69] on button "Import" at bounding box center [214, 63] width 24 height 12
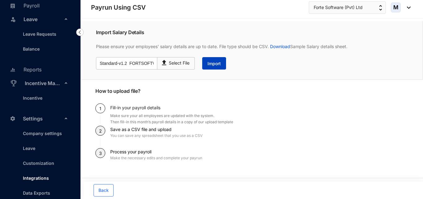
scroll to position [128, 0]
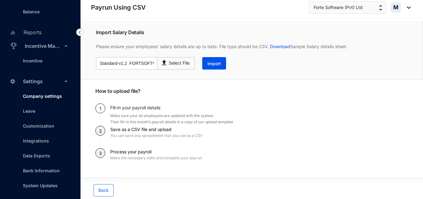
click at [34, 98] on link "Company settings" at bounding box center [40, 95] width 44 height 5
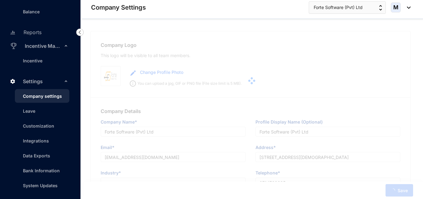
type input "Forte Software (Pvt) Ltd"
type input "[EMAIL_ADDRESS][DOMAIN_NAME]"
type input "[STREET_ADDRESS][DEMOGRAPHIC_DATA]"
type input "0714768635"
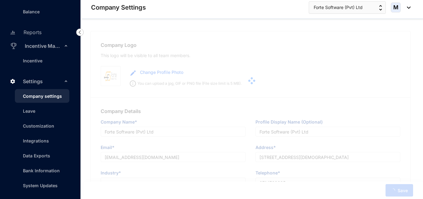
type input "PV00226110"
type input "11"
type input "222"
type input "2222"
type input "8"
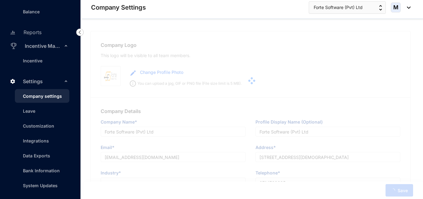
type input "22"
radio input "true"
checkbox input "true"
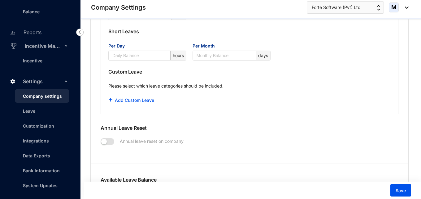
scroll to position [836, 0]
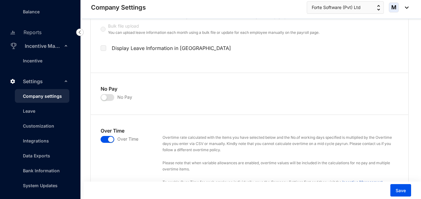
click at [55, 95] on link "Company settings" at bounding box center [40, 95] width 44 height 5
click at [105, 136] on span "button" at bounding box center [108, 139] width 14 height 7
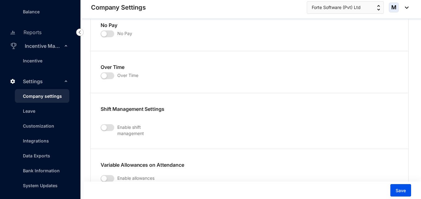
scroll to position [929, 0]
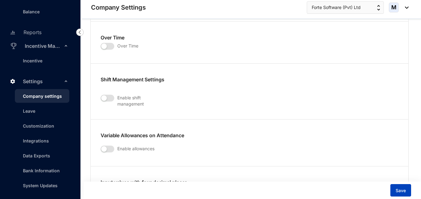
click at [403, 193] on span "Save" at bounding box center [401, 190] width 10 height 6
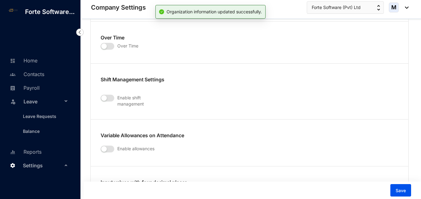
scroll to position [0, 0]
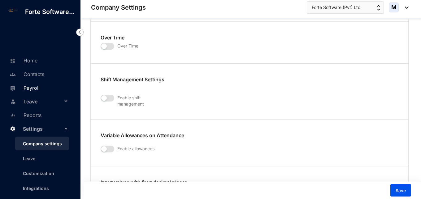
click at [39, 91] on link "Payroll" at bounding box center [24, 88] width 32 height 6
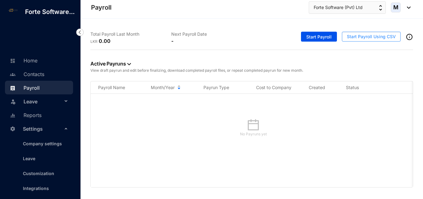
click at [364, 37] on span "Start Payroll Using CSV" at bounding box center [371, 36] width 49 height 6
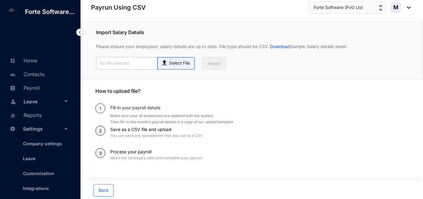
click at [176, 67] on span "Select File" at bounding box center [175, 63] width 37 height 12
click at [0, 0] on input "Select File" at bounding box center [0, 0] width 0 height 0
type input "Standard-v1.2 FORTSOFTWARE.csv"
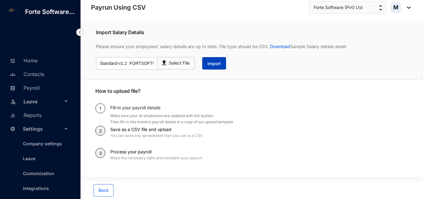
click at [213, 60] on button "Import" at bounding box center [214, 63] width 24 height 12
click at [216, 66] on span "Import" at bounding box center [213, 63] width 13 height 6
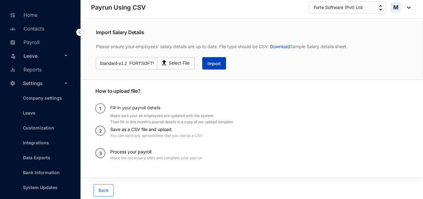
scroll to position [56, 0]
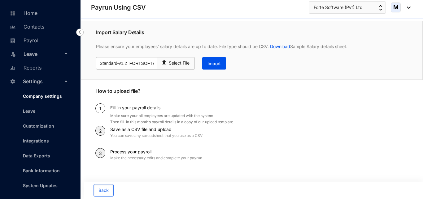
click at [37, 98] on link "Company settings" at bounding box center [40, 95] width 44 height 5
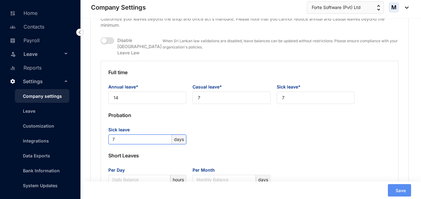
type input "Forte Software (Pvt) Ltd"
type input "[EMAIL_ADDRESS][DOMAIN_NAME]"
type input "[STREET_ADDRESS][DEMOGRAPHIC_DATA]"
type input "0714768635"
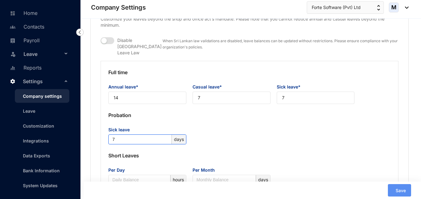
type input "PV00226110"
type input "11"
type input "222"
type input "2222"
type input "8"
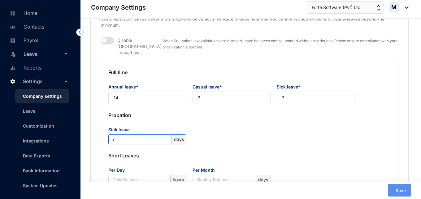
type input "22"
radio input "true"
checkbox input "true"
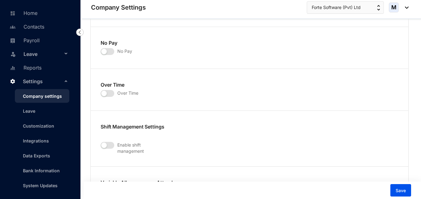
scroll to position [867, 0]
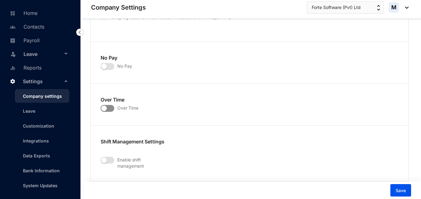
click at [108, 105] on span "button" at bounding box center [108, 108] width 14 height 7
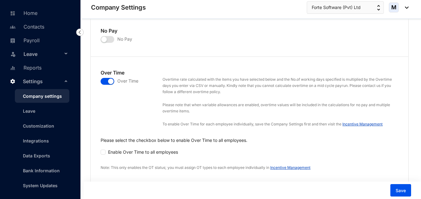
scroll to position [929, 0]
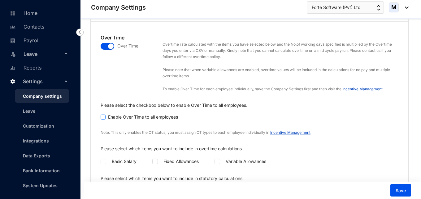
click at [102, 114] on input "Enable Over Time to all employees" at bounding box center [103, 116] width 4 height 4
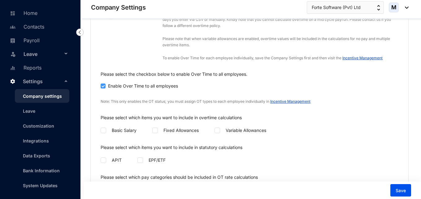
click at [103, 83] on input "Enable Over Time to all employees" at bounding box center [103, 85] width 4 height 4
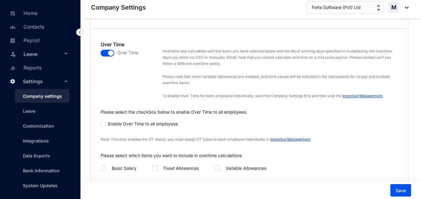
scroll to position [929, 0]
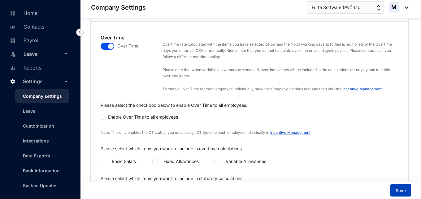
click at [393, 188] on button "Save" at bounding box center [401, 190] width 21 height 12
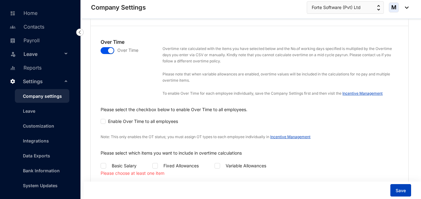
scroll to position [922, 0]
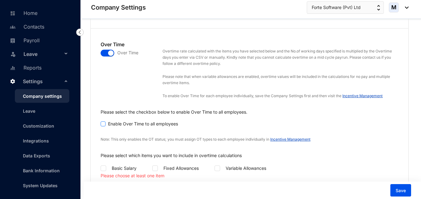
click at [103, 121] on input "Enable Over Time to all employees" at bounding box center [103, 123] width 4 height 4
checkbox input "true"
click at [217, 165] on input "checkbox" at bounding box center [217, 167] width 4 height 4
checkbox input "true"
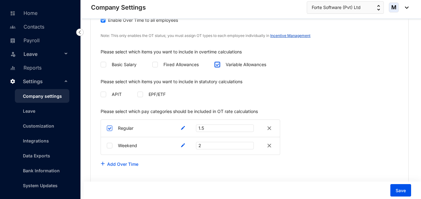
scroll to position [1046, 0]
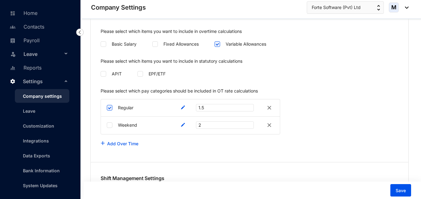
click at [269, 104] on img at bounding box center [269, 107] width 7 height 7
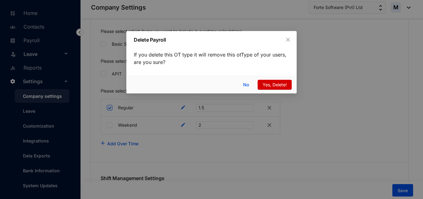
click at [270, 87] on span "Yes, Delete!" at bounding box center [275, 84] width 24 height 7
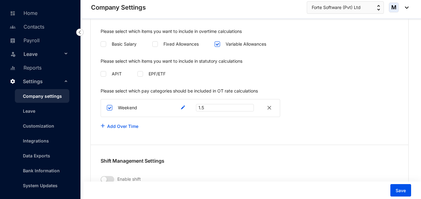
click at [270, 104] on img at bounding box center [269, 107] width 7 height 7
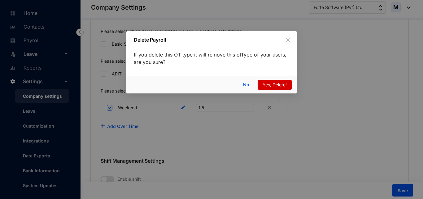
click at [266, 87] on span "Yes, Delete!" at bounding box center [275, 84] width 24 height 7
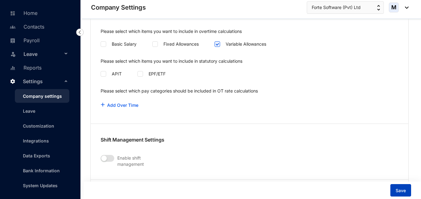
click at [397, 191] on span "Save" at bounding box center [401, 190] width 10 height 6
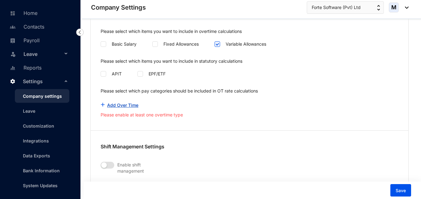
click at [127, 102] on link "Add Over Time" at bounding box center [122, 104] width 31 height 5
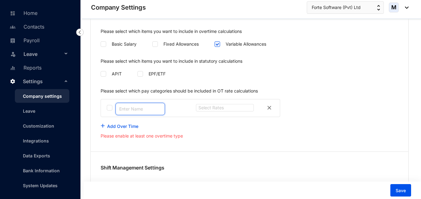
click at [153, 104] on input "text" at bounding box center [141, 109] width 50 height 12
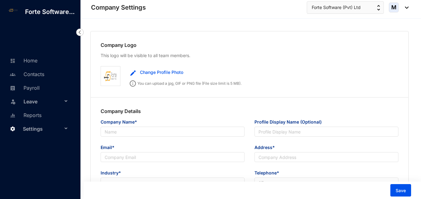
type input "Forte Software (Pvt) Ltd"
type input "[EMAIL_ADDRESS][DOMAIN_NAME]"
type input "[STREET_ADDRESS][DEMOGRAPHIC_DATA]"
type input "0714768635"
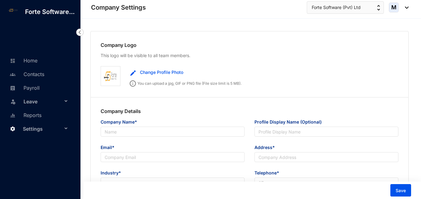
type input "PV00226110"
type input "11"
type input "222"
type input "2222"
type input "8"
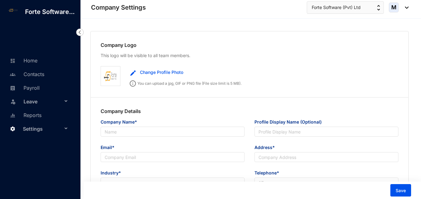
type input "22"
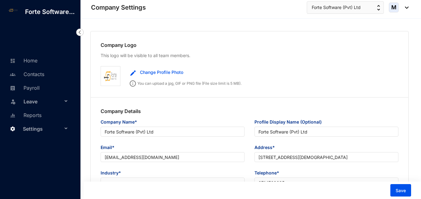
radio input "true"
checkbox input "true"
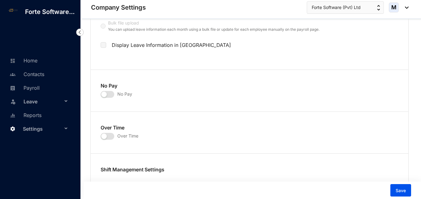
scroll to position [836, 0]
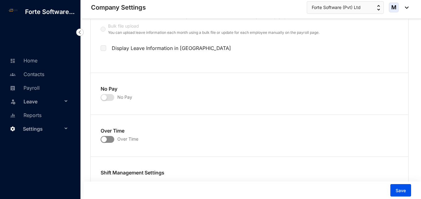
click at [114, 136] on span "button" at bounding box center [108, 139] width 14 height 7
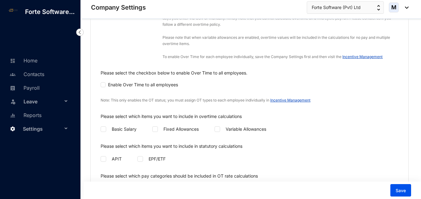
scroll to position [991, 0]
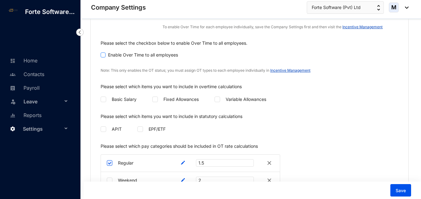
click at [105, 52] on input "Enable Over Time to all employees" at bounding box center [103, 54] width 4 height 4
checkbox input "true"
click at [218, 96] on input "checkbox" at bounding box center [217, 98] width 4 height 4
checkbox input "true"
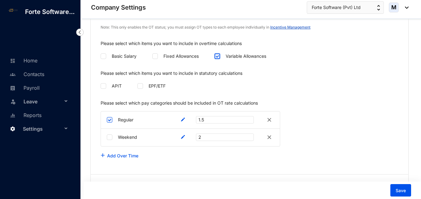
scroll to position [1053, 0]
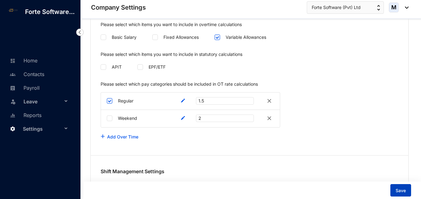
click at [398, 190] on span "Save" at bounding box center [401, 190] width 10 height 6
click at [110, 98] on input "checkbox" at bounding box center [110, 101] width 6 height 6
click at [396, 193] on button "Save" at bounding box center [401, 190] width 21 height 12
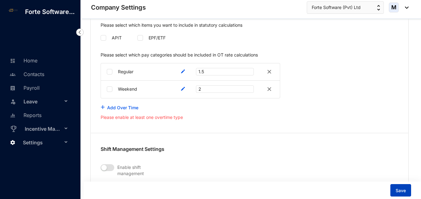
scroll to position [1085, 0]
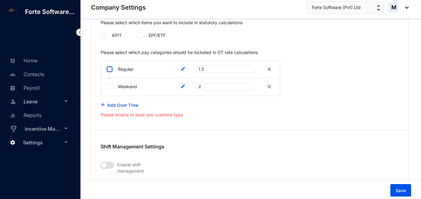
click at [110, 66] on input "checkbox" at bounding box center [110, 69] width 6 height 6
checkbox input "true"
click at [404, 190] on span "Save" at bounding box center [401, 190] width 10 height 6
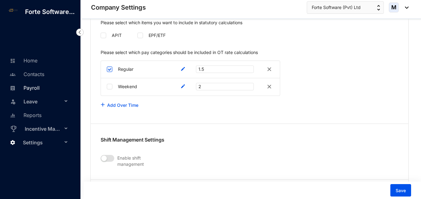
click at [31, 88] on link "Payroll" at bounding box center [24, 88] width 32 height 6
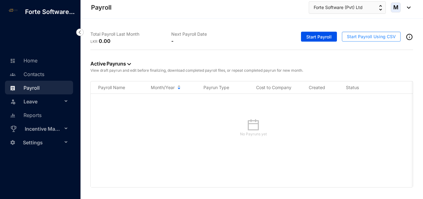
click at [349, 39] on span "Start Payroll Using CSV" at bounding box center [371, 36] width 49 height 6
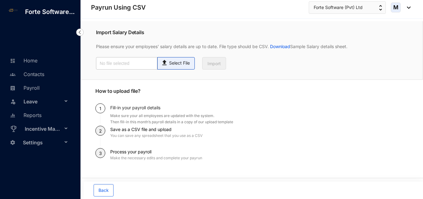
click at [178, 63] on p "Select File" at bounding box center [179, 63] width 21 height 7
click at [0, 0] on input "Select File" at bounding box center [0, 0] width 0 height 0
type input "Standard-v1.2 FORTSOFTWARE.csv"
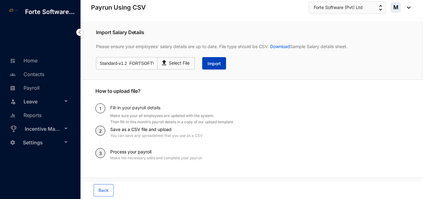
click at [214, 63] on span "Import" at bounding box center [213, 63] width 13 height 6
click at [111, 189] on button "Back" at bounding box center [104, 190] width 20 height 12
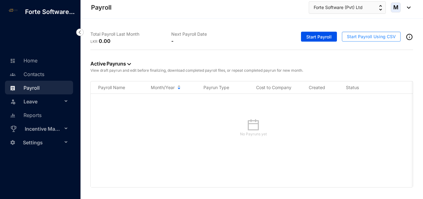
click at [357, 38] on span "Start Payroll Using CSV" at bounding box center [371, 36] width 49 height 6
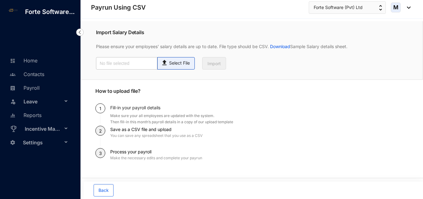
click at [182, 66] on span "Select File" at bounding box center [175, 63] width 37 height 12
click at [0, 0] on input "Select File" at bounding box center [0, 0] width 0 height 0
type input "Standard-v1.2 FORTSOFTWARE.csv"
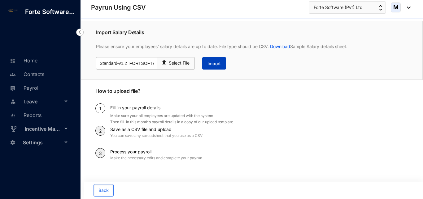
click at [215, 64] on span "Import" at bounding box center [213, 63] width 13 height 6
click at [219, 65] on span "Import" at bounding box center [213, 63] width 13 height 6
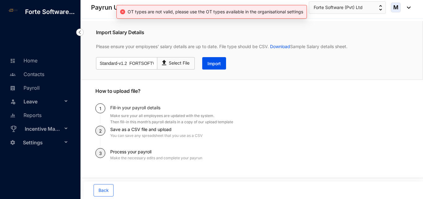
click at [30, 143] on span "Settings" at bounding box center [43, 142] width 40 height 12
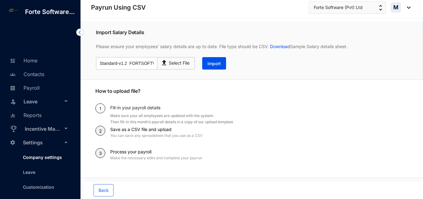
click at [37, 159] on link "Company settings" at bounding box center [40, 156] width 44 height 5
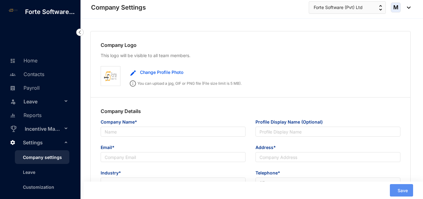
type input "Forte Software (Pvt) Ltd"
type input "[EMAIL_ADDRESS][DOMAIN_NAME]"
type input "[STREET_ADDRESS][DEMOGRAPHIC_DATA]"
type input "0714768635"
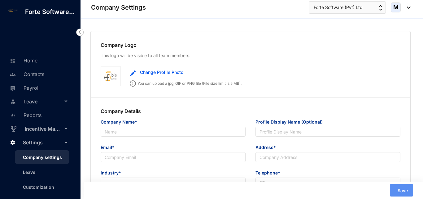
type input "PV00226110"
type input "11"
type input "222"
type input "2222"
type input "8"
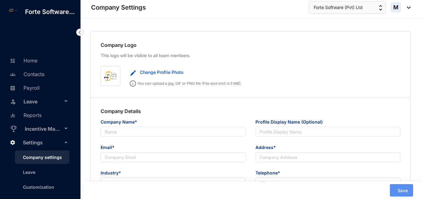
type input "22"
radio input "true"
checkbox input "true"
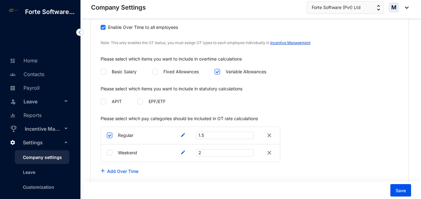
scroll to position [1022, 0]
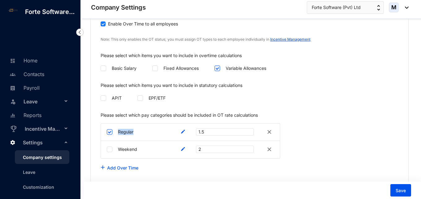
drag, startPoint x: 137, startPoint y: 127, endPoint x: 118, endPoint y: 126, distance: 18.9
click at [118, 126] on div "Regular 1.5" at bounding box center [190, 131] width 179 height 17
copy p "Regular"
click at [396, 193] on span "Save" at bounding box center [401, 190] width 10 height 6
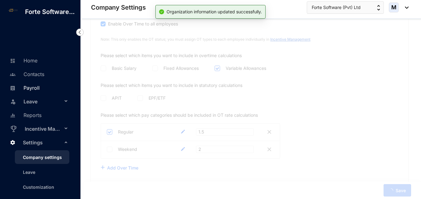
click at [35, 91] on link "Payroll" at bounding box center [24, 88] width 32 height 6
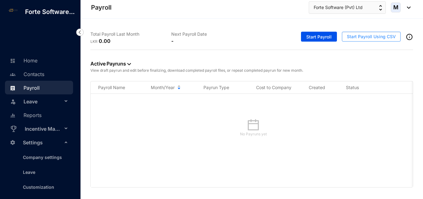
click at [354, 37] on span "Start Payroll Using CSV" at bounding box center [371, 36] width 49 height 6
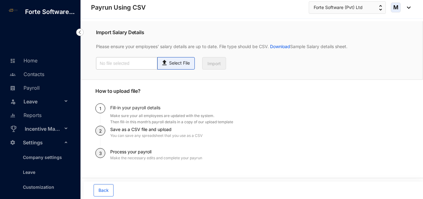
click at [180, 63] on p "Select File" at bounding box center [179, 63] width 21 height 7
click at [0, 0] on input "Select File" at bounding box center [0, 0] width 0 height 0
type input "Standard-v1.2 FORTSOFTWARE.csv"
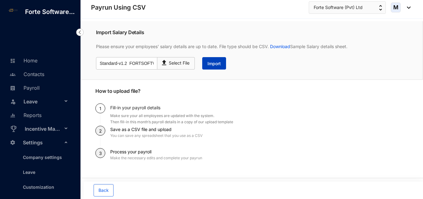
click at [214, 62] on span "Import" at bounding box center [213, 63] width 13 height 6
click at [32, 91] on link "Payroll" at bounding box center [24, 88] width 32 height 6
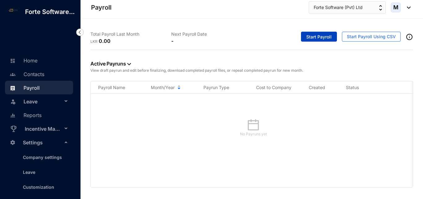
click at [317, 39] on span "Start Payroll" at bounding box center [318, 37] width 25 height 6
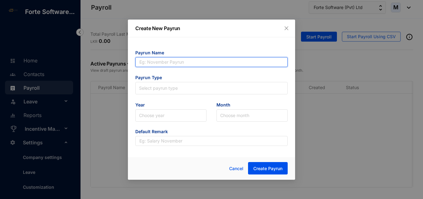
click at [167, 66] on input "text" at bounding box center [211, 62] width 152 height 10
type input "A"
type input "Fortsoftware Aug 2025"
click at [150, 64] on input "Fortsoftware Aug 2025" at bounding box center [211, 62] width 152 height 10
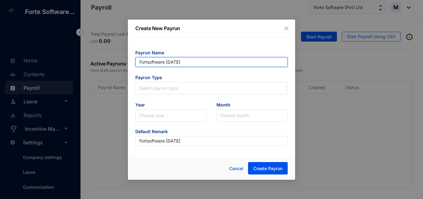
click at [148, 64] on input "Fortsoftware Aug 2025" at bounding box center [211, 62] width 152 height 10
click at [151, 63] on input "Fort software Aug 2025" at bounding box center [211, 62] width 152 height 10
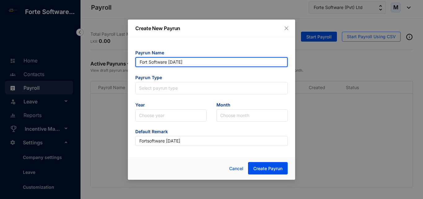
drag, startPoint x: 199, startPoint y: 62, endPoint x: 127, endPoint y: 58, distance: 72.2
click at [127, 58] on div "Create New Payrun Payrun Name Fort Software Aug 2025 Payrun Type Select payrun …" at bounding box center [211, 99] width 423 height 199
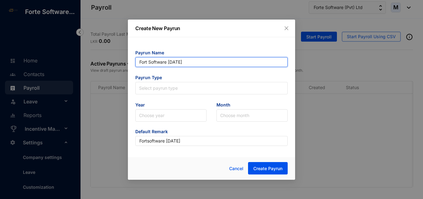
click at [150, 64] on input "Fort Software Aug 2025" at bounding box center [211, 62] width 152 height 10
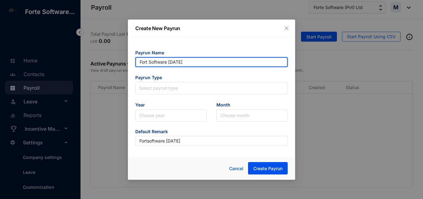
type input "Fort Software Aug 2025"
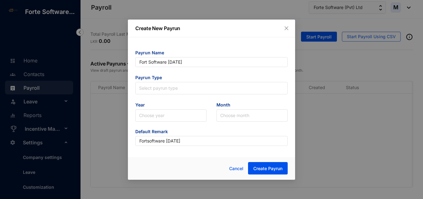
type input "Fort Software Aug 2025"
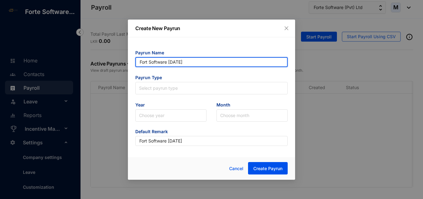
drag, startPoint x: 201, startPoint y: 64, endPoint x: 121, endPoint y: 63, distance: 79.6
click at [121, 63] on div "Create New Payrun Payrun Name Fort Software Aug 2025 Payrun Type Select payrun …" at bounding box center [211, 99] width 423 height 199
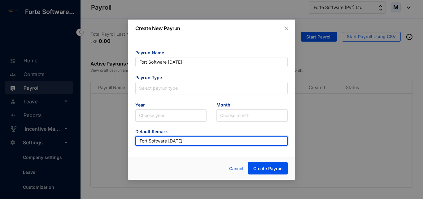
drag, startPoint x: 194, startPoint y: 143, endPoint x: 128, endPoint y: 143, distance: 66.3
click at [128, 143] on div "Payrun Name Fort Software Aug 2025 Payrun Type Select payrun type Year Choose y…" at bounding box center [211, 95] width 167 height 116
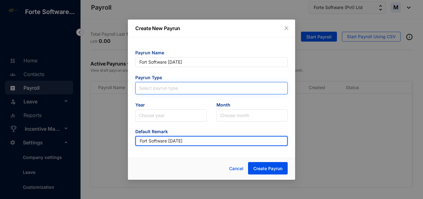
click at [159, 93] on span at bounding box center [211, 88] width 145 height 12
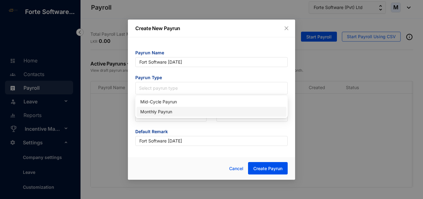
click at [160, 108] on div "Monthly Payrun" at bounding box center [211, 111] width 142 height 7
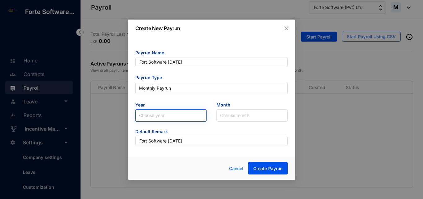
click at [160, 116] on input "search" at bounding box center [171, 115] width 64 height 12
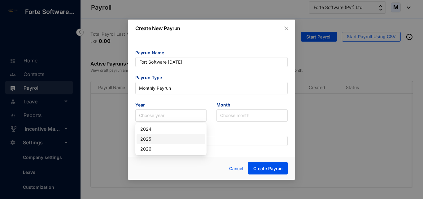
click at [151, 141] on div "2025" at bounding box center [170, 138] width 61 height 7
click at [238, 123] on form "Payrun Name Fort Software Aug 2025 Payrun Type Monthly Payrun Year 2025 2025 Mo…" at bounding box center [211, 98] width 152 height 96
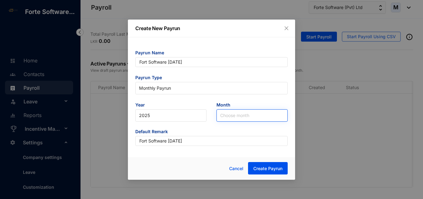
click at [237, 116] on input "search" at bounding box center [252, 115] width 64 height 12
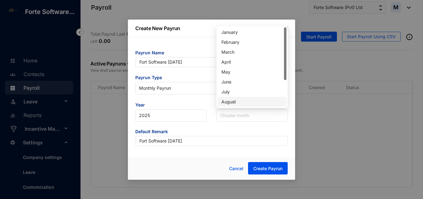
click at [240, 103] on div "August" at bounding box center [251, 101] width 61 height 7
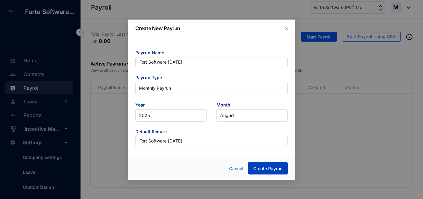
click at [264, 169] on span "Create Payrun" at bounding box center [267, 168] width 29 height 6
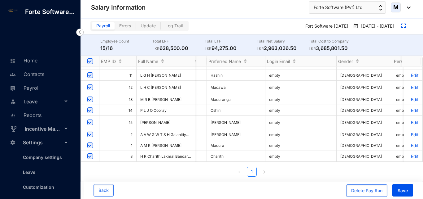
click at [413, 132] on p "Edit" at bounding box center [413, 134] width 11 height 5
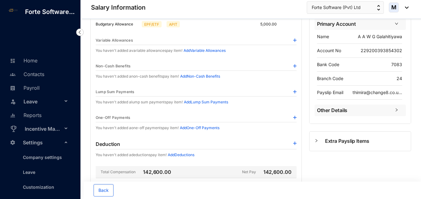
click at [294, 119] on img at bounding box center [294, 117] width 3 height 3
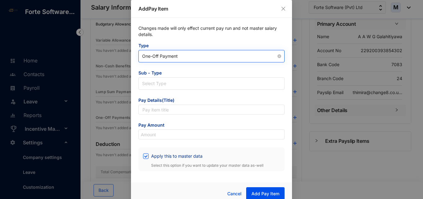
click at [185, 58] on span "One-Off Payment" at bounding box center [211, 55] width 139 height 9
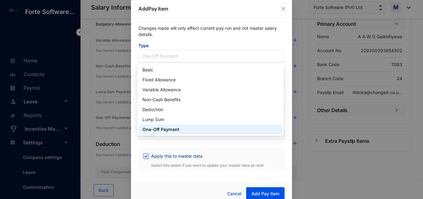
click at [132, 134] on div "Changes made will only effect current pay run and not master salary details. Ty…" at bounding box center [211, 98] width 161 height 160
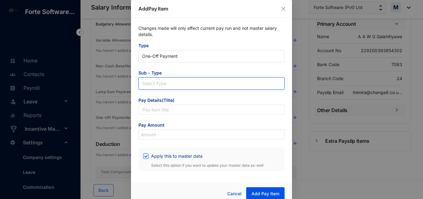
click at [181, 87] on span at bounding box center [211, 83] width 139 height 12
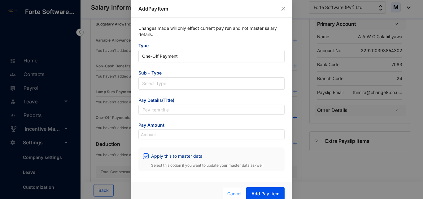
click at [233, 191] on span "Cancel" at bounding box center [234, 193] width 14 height 7
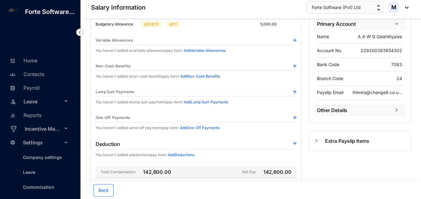
click at [296, 39] on img at bounding box center [294, 39] width 3 height 3
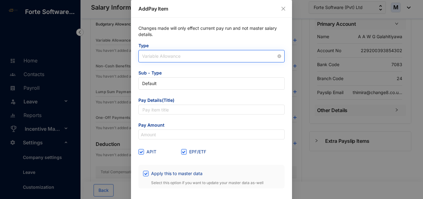
click at [184, 59] on span "Variable Allowance" at bounding box center [211, 55] width 139 height 9
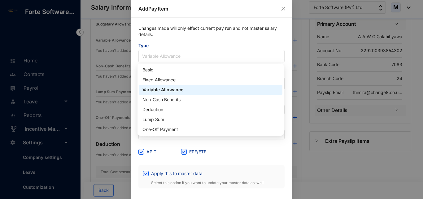
click at [183, 45] on span "Type" at bounding box center [211, 45] width 146 height 7
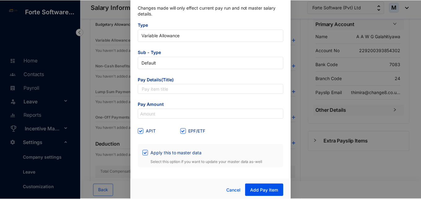
scroll to position [23, 0]
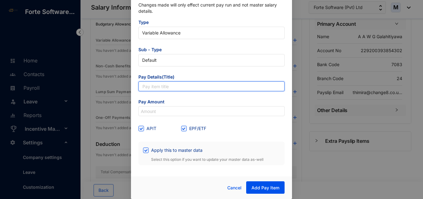
click at [167, 86] on input "text" at bounding box center [211, 86] width 146 height 10
paste input "Medical Bill Reimbursements"
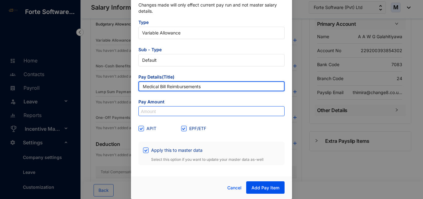
type input "Medical Bill Reimbursements"
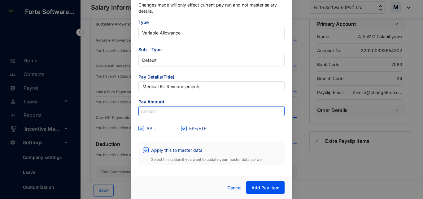
click at [163, 111] on input at bounding box center [212, 111] width 146 height 10
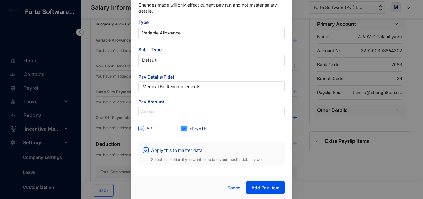
click at [181, 127] on input "EPF/ETF" at bounding box center [183, 127] width 4 height 4
checkbox input "false"
click at [233, 185] on span "Cancel" at bounding box center [234, 187] width 14 height 7
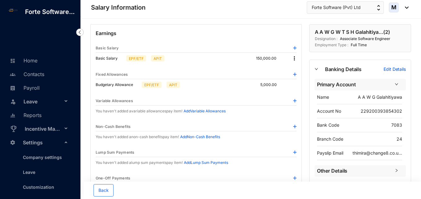
scroll to position [0, 0]
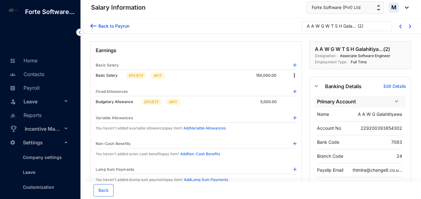
click at [294, 65] on img at bounding box center [294, 64] width 3 height 3
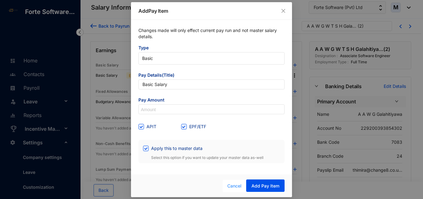
click at [236, 186] on span "Cancel" at bounding box center [234, 185] width 14 height 7
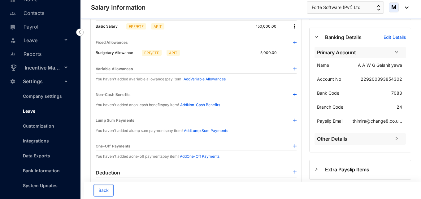
scroll to position [62, 0]
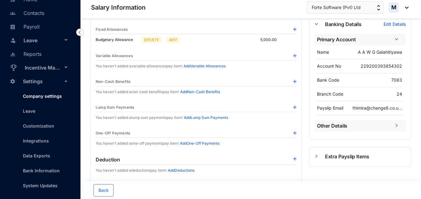
click at [39, 97] on link "Company settings" at bounding box center [40, 95] width 44 height 5
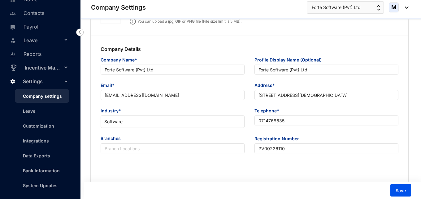
type input "Forte Software (Pvt) Ltd"
type input "[EMAIL_ADDRESS][DOMAIN_NAME]"
type input "[STREET_ADDRESS][DEMOGRAPHIC_DATA]"
type input "0714768635"
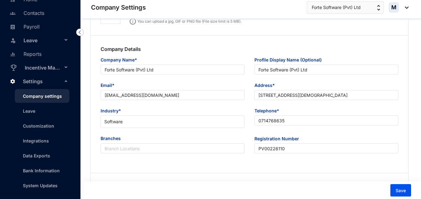
type input "PV00226110"
type input "11"
type input "222"
type input "2222"
type input "8"
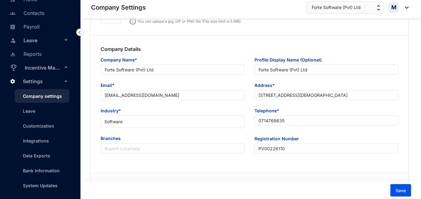
type input "22"
radio input "true"
checkbox input "true"
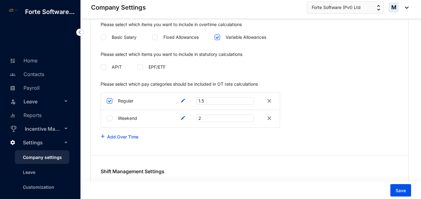
scroll to position [960, 0]
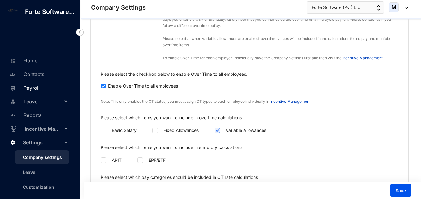
click at [28, 91] on link "Payroll" at bounding box center [24, 88] width 32 height 6
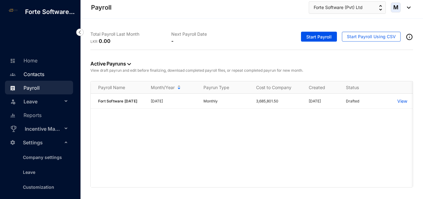
click at [32, 77] on link "Contacts" at bounding box center [26, 74] width 36 height 6
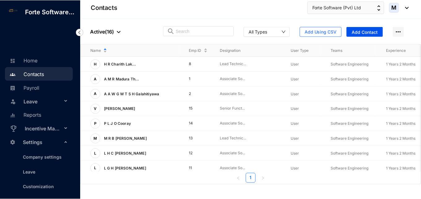
scroll to position [0, 69]
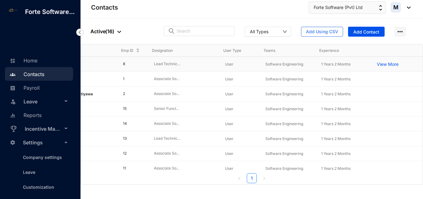
click at [372, 63] on td "View More" at bounding box center [395, 64] width 56 height 15
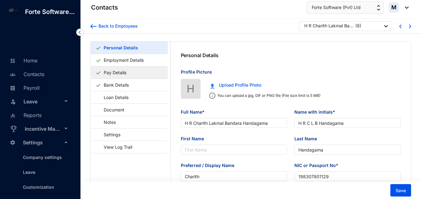
type input "H R Charith Lakmal Bandara Handagama"
type input "H R C L B Handagama"
type input "Handagama"
type input "Charith"
type input "198307801129"
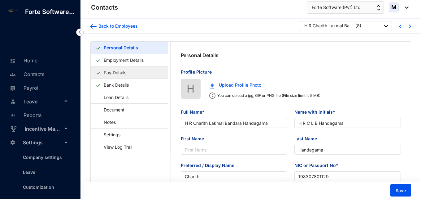
type input "[DATE]"
click at [127, 72] on link "Pay Details" at bounding box center [115, 72] width 28 height 13
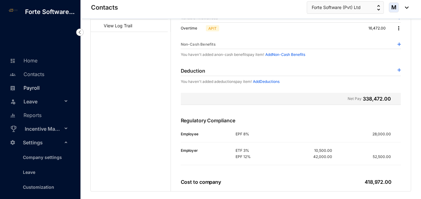
click at [33, 91] on link "Payroll" at bounding box center [24, 88] width 32 height 6
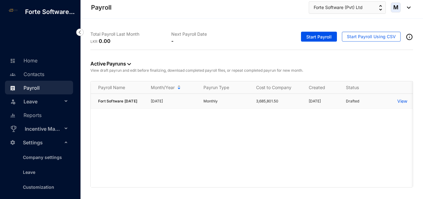
click at [400, 101] on p "View" at bounding box center [402, 101] width 10 height 6
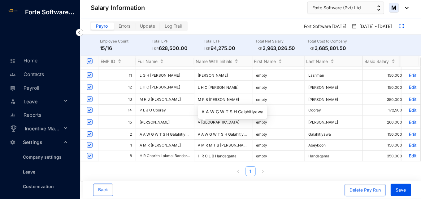
scroll to position [93, 0]
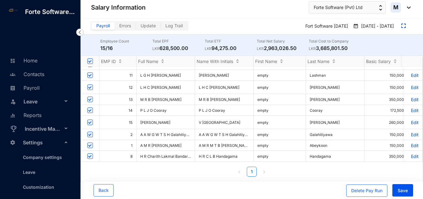
click at [409, 132] on p "Edit" at bounding box center [413, 134] width 11 height 5
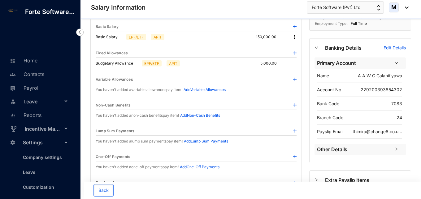
scroll to position [31, 0]
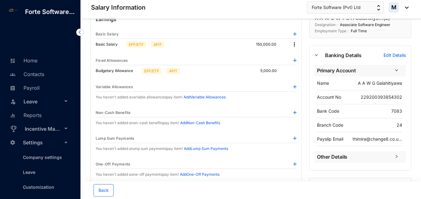
click at [295, 61] on img at bounding box center [294, 60] width 3 height 3
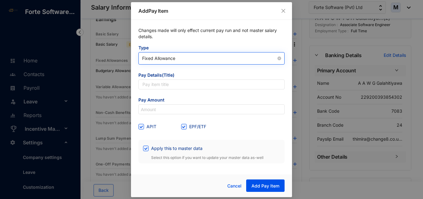
click at [200, 56] on span "Fixed Allowance" at bounding box center [211, 58] width 139 height 9
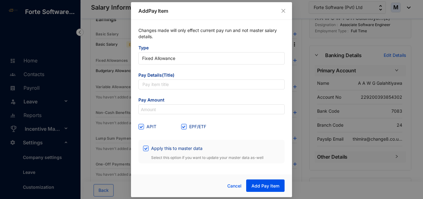
click at [203, 37] on p "Changes made will only effect current pay run and not master salary details." at bounding box center [211, 35] width 146 height 17
click at [281, 13] on icon "close" at bounding box center [283, 10] width 5 height 5
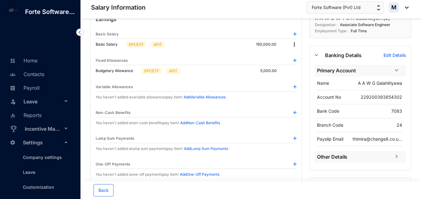
click at [295, 88] on img at bounding box center [294, 86] width 3 height 3
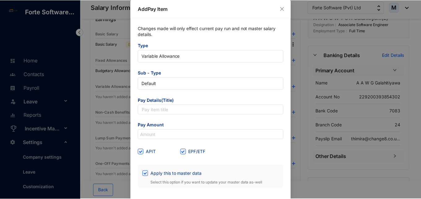
scroll to position [23, 0]
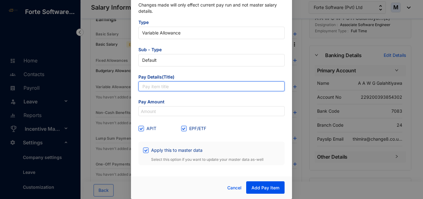
click at [154, 87] on input "text" at bounding box center [211, 86] width 146 height 10
paste input "Medical Bill Reimbursements"
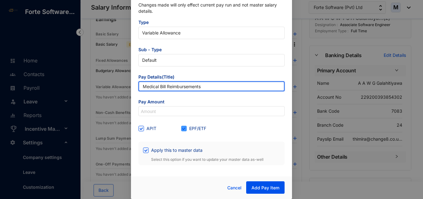
type input "Medical Bill Reimbursements"
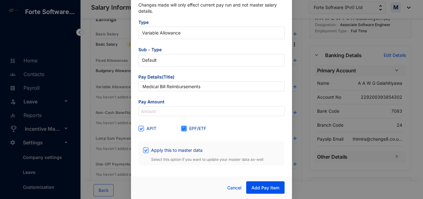
click at [184, 129] on input "EPF/ETF" at bounding box center [183, 127] width 4 height 4
checkbox input "false"
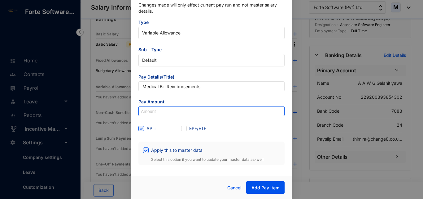
click at [159, 113] on input at bounding box center [212, 111] width 146 height 10
paste input "13,215.2"
type input "13,215.2"
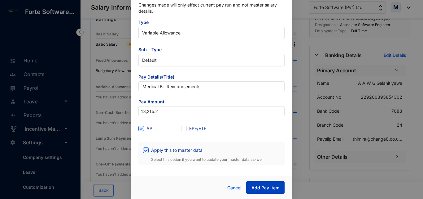
click at [257, 185] on span "Add Pay Item" at bounding box center [265, 187] width 28 height 6
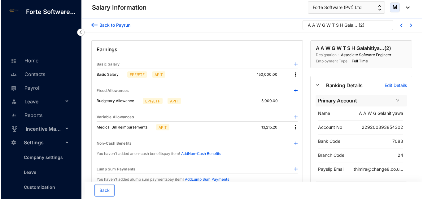
scroll to position [0, 0]
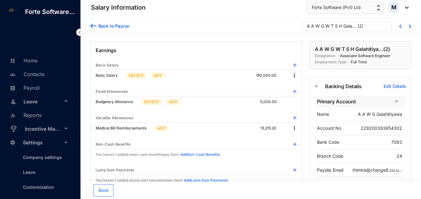
click at [94, 25] on img at bounding box center [93, 26] width 6 height 7
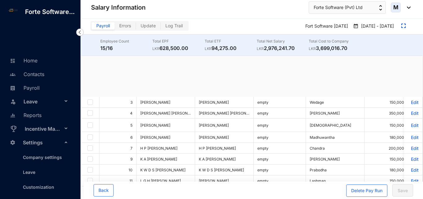
checkbox input "true"
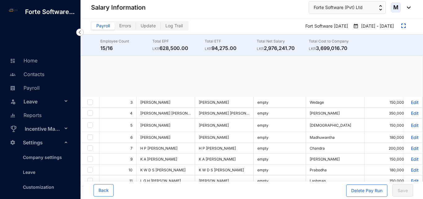
checkbox input "true"
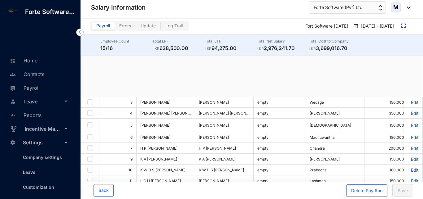
checkbox input "true"
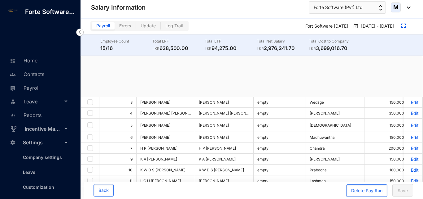
checkbox input "true"
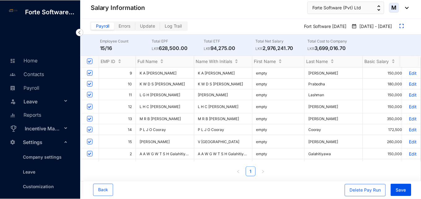
scroll to position [93, 0]
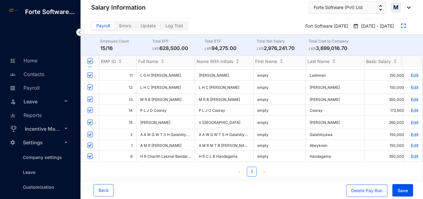
click at [411, 132] on p "Edit" at bounding box center [413, 134] width 11 height 5
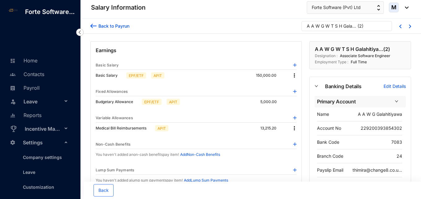
click at [92, 25] on img at bounding box center [93, 26] width 6 height 7
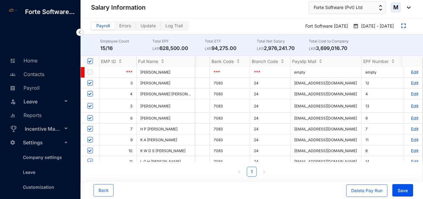
scroll to position [0, 489]
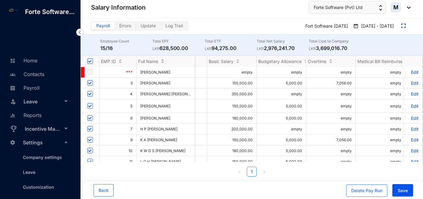
click at [408, 95] on p "Edit" at bounding box center [413, 93] width 11 height 5
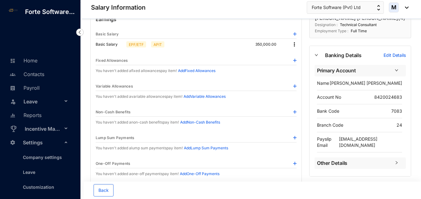
click at [295, 46] on img at bounding box center [294, 44] width 6 height 6
click at [298, 52] on span "Edit" at bounding box center [300, 54] width 8 height 7
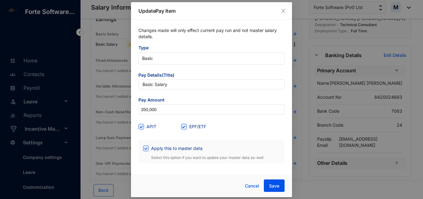
click at [279, 12] on p "Update Pay Item" at bounding box center [211, 10] width 146 height 7
click at [282, 11] on icon "close" at bounding box center [283, 10] width 5 height 5
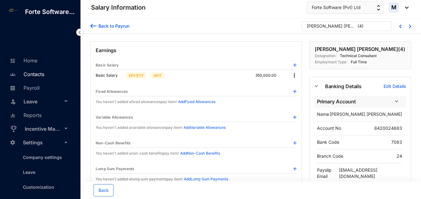
click at [36, 77] on link "Contacts" at bounding box center [26, 74] width 36 height 6
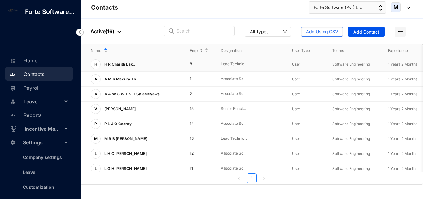
click at [151, 64] on div "H H R Charith Lak..." at bounding box center [135, 64] width 89 height 10
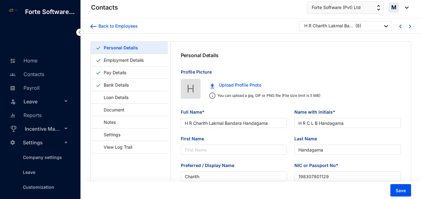
type input "[DATE]"
click at [135, 59] on link "Employment Details" at bounding box center [123, 60] width 45 height 13
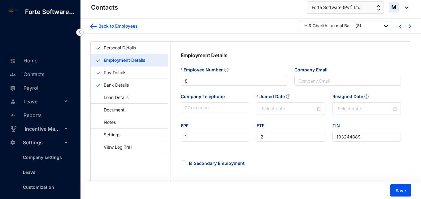
type input "[DATE]"
click at [118, 137] on link "Settings" at bounding box center [109, 134] width 27 height 13
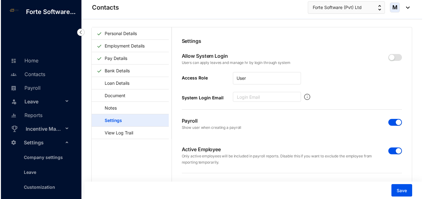
scroll to position [15, 0]
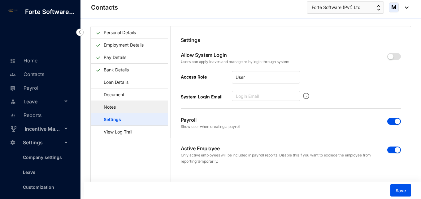
click at [118, 110] on link "Notes" at bounding box center [107, 106] width 22 height 13
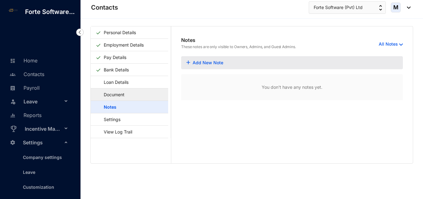
click at [119, 93] on link "Document" at bounding box center [111, 94] width 31 height 13
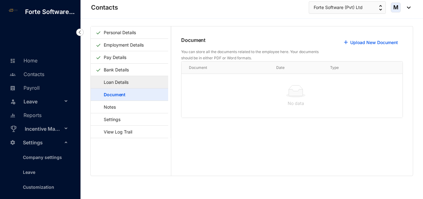
click at [120, 85] on link "Loan Details" at bounding box center [113, 82] width 35 height 13
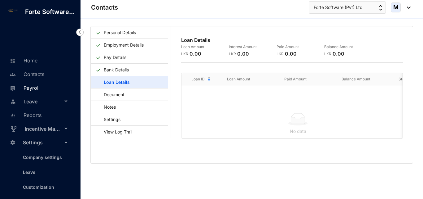
click at [37, 91] on link "Payroll" at bounding box center [24, 88] width 32 height 6
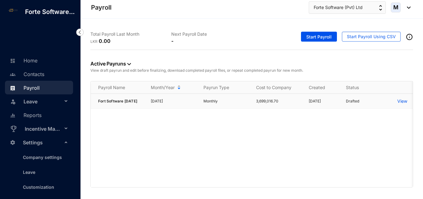
click at [241, 102] on p "Monthly" at bounding box center [225, 101] width 45 height 6
click at [400, 102] on p "View" at bounding box center [402, 101] width 10 height 6
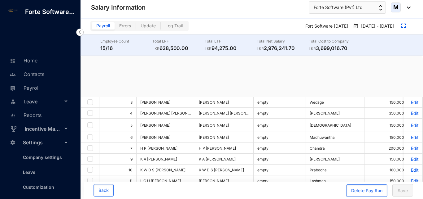
checkbox input "true"
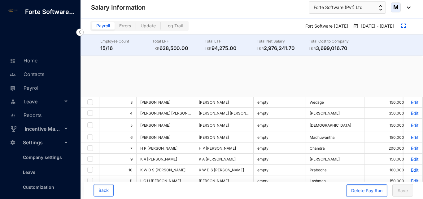
checkbox input "true"
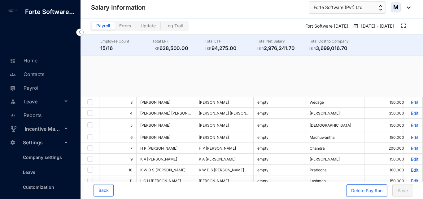
checkbox input "true"
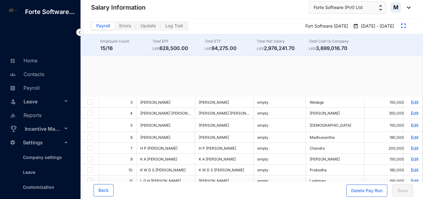
checkbox input "true"
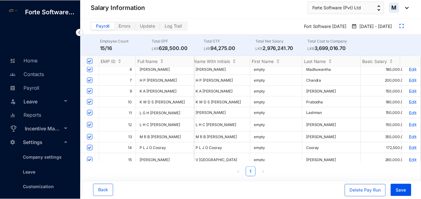
scroll to position [62, 2]
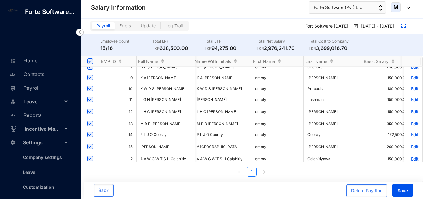
click at [408, 122] on p "Edit" at bounding box center [413, 123] width 11 height 5
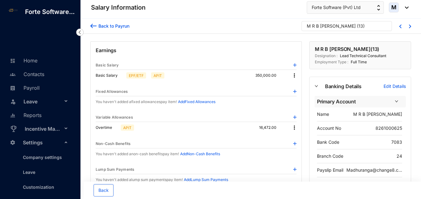
click at [296, 76] on img at bounding box center [294, 75] width 6 height 6
click at [296, 83] on span "Edit" at bounding box center [300, 85] width 8 height 7
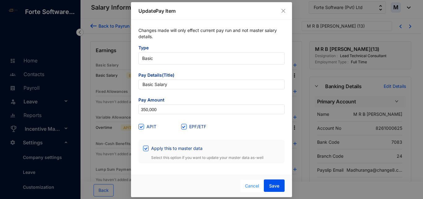
click at [255, 186] on span "Cancel" at bounding box center [252, 185] width 14 height 7
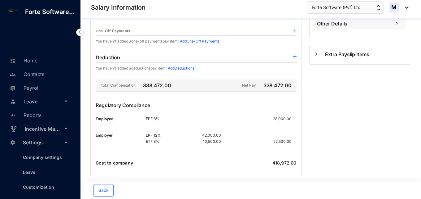
scroll to position [170, 0]
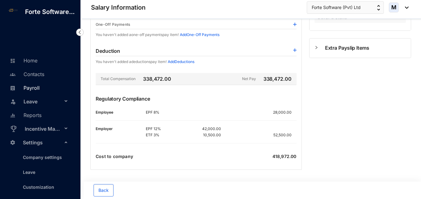
click at [39, 91] on link "Payroll" at bounding box center [24, 88] width 32 height 6
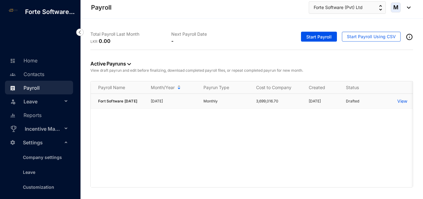
click at [172, 103] on p "[DATE]" at bounding box center [173, 101] width 45 height 6
click at [202, 101] on td "Monthly" at bounding box center [222, 101] width 53 height 15
click at [401, 103] on p "View" at bounding box center [402, 101] width 10 height 6
